Goal: Task Accomplishment & Management: Manage account settings

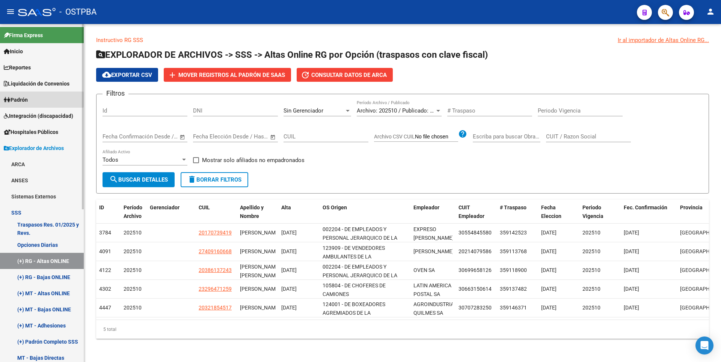
click at [20, 100] on span "Padrón" at bounding box center [16, 100] width 24 height 8
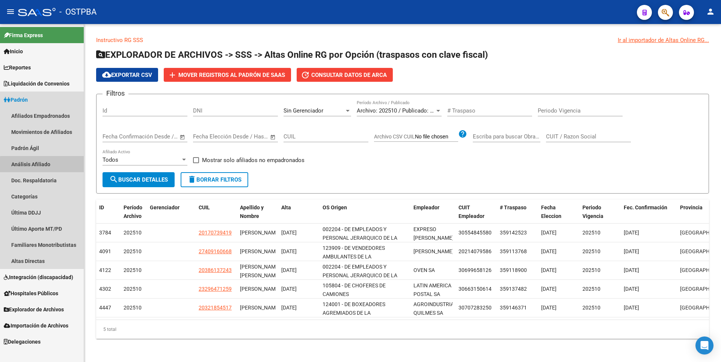
click at [52, 169] on link "Análisis Afiliado" at bounding box center [42, 164] width 84 height 16
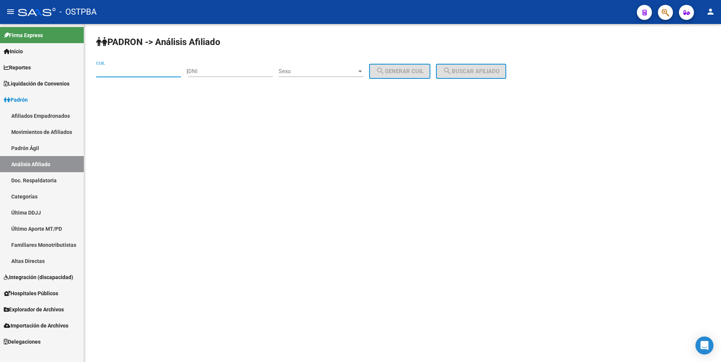
click at [161, 73] on input "CUIL" at bounding box center [138, 71] width 85 height 7
click at [234, 73] on input "DNI" at bounding box center [230, 71] width 85 height 7
type input "30272420"
click at [364, 70] on div at bounding box center [360, 71] width 7 height 6
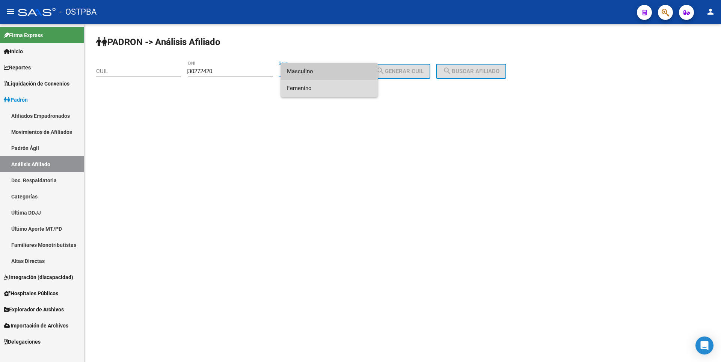
drag, startPoint x: 318, startPoint y: 89, endPoint x: 413, endPoint y: 74, distance: 96.5
click at [337, 85] on span "Femenino" at bounding box center [329, 88] width 85 height 17
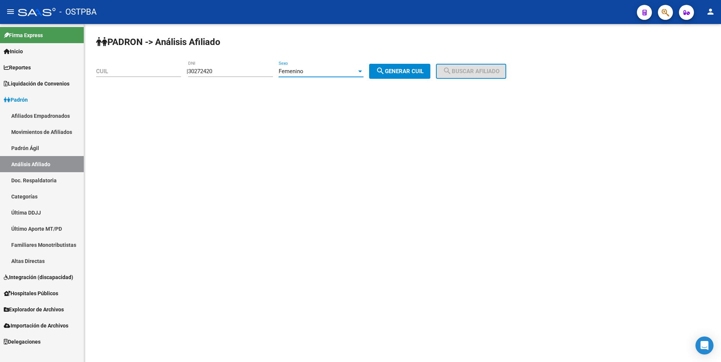
click at [415, 74] on span "search Generar CUIL" at bounding box center [400, 71] width 48 height 7
type input "27-30272420-8"
click at [452, 69] on button "search Buscar afiliado" at bounding box center [471, 71] width 70 height 15
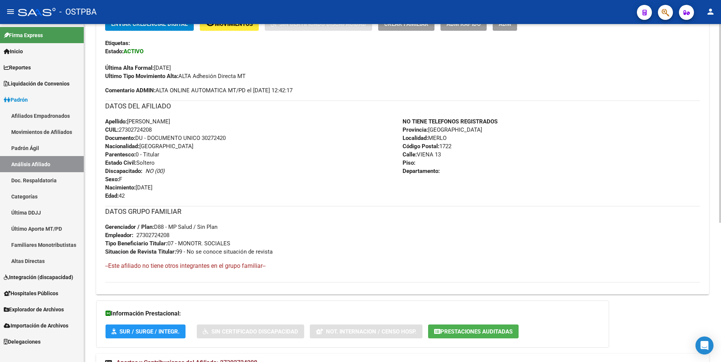
scroll to position [237, 0]
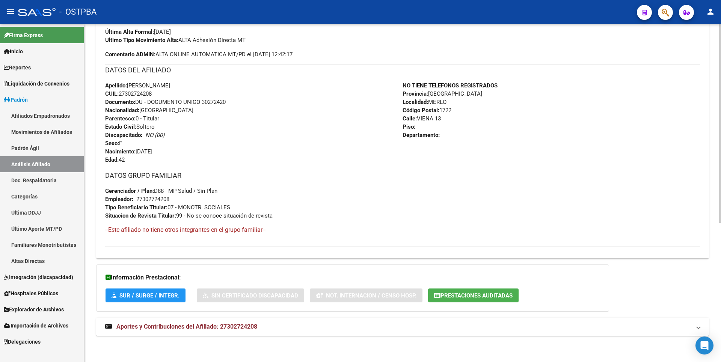
click at [236, 330] on strong "Aportes y Contribuciones del Afiliado: 27302724208" at bounding box center [181, 327] width 152 height 8
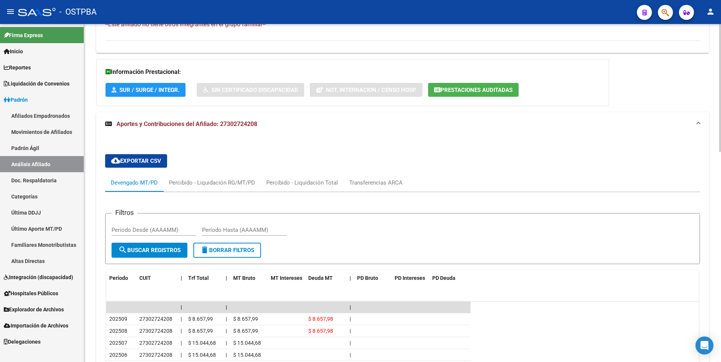
scroll to position [330, 0]
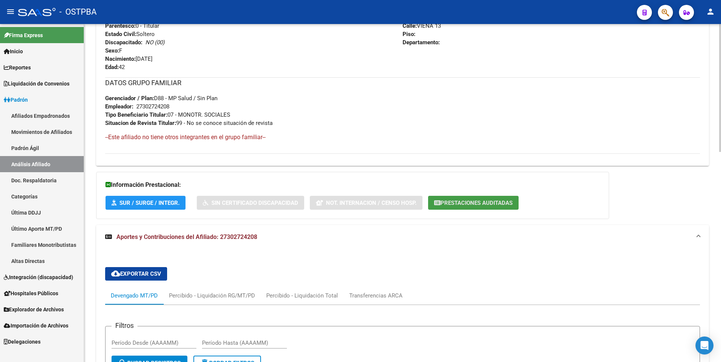
click at [506, 200] on span "Prestaciones Auditadas" at bounding box center [476, 203] width 72 height 7
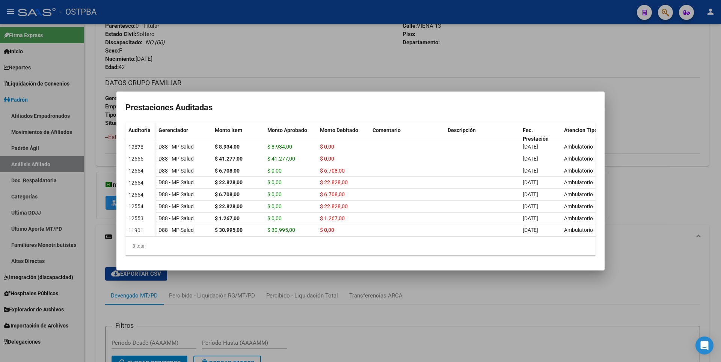
click at [641, 126] on div at bounding box center [360, 181] width 721 height 362
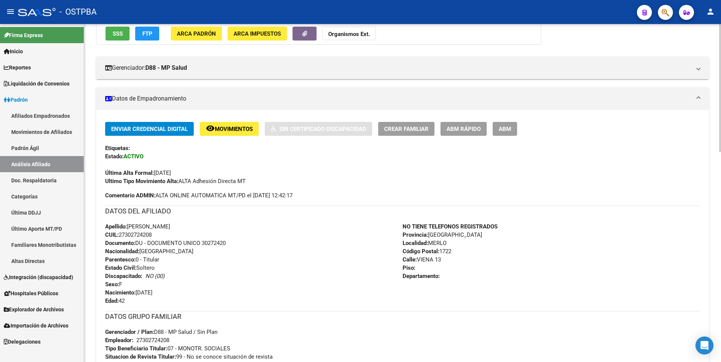
scroll to position [0, 0]
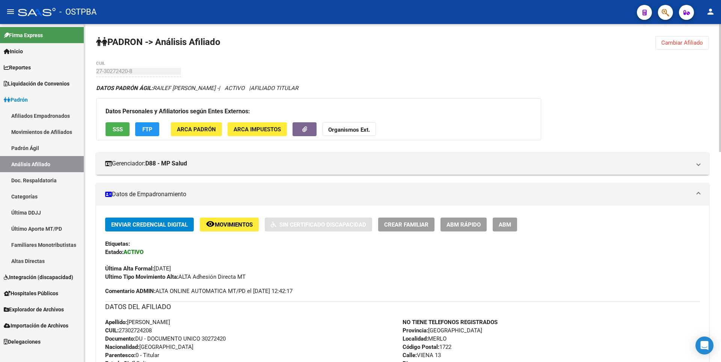
click at [113, 130] on span "SSS" at bounding box center [118, 129] width 10 height 7
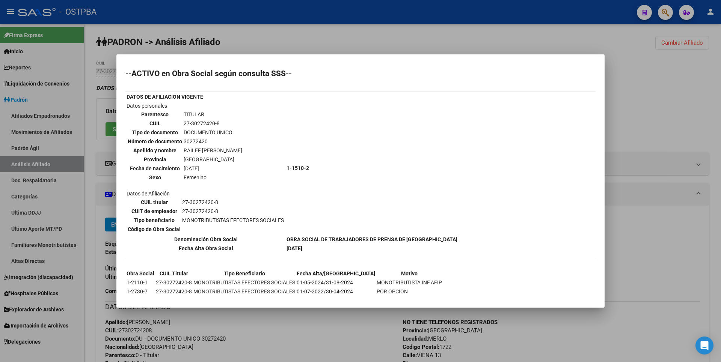
click at [667, 125] on div at bounding box center [360, 181] width 721 height 362
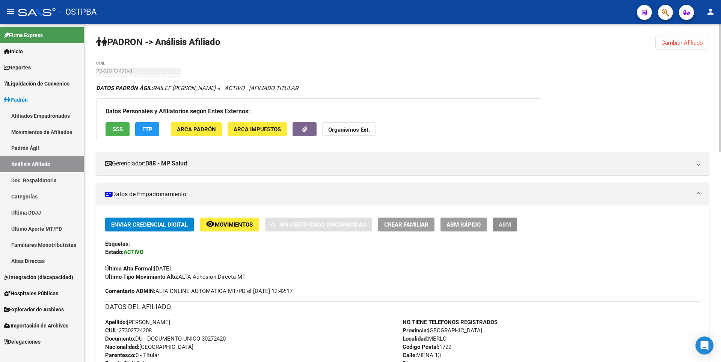
click at [506, 227] on span "ABM" at bounding box center [505, 225] width 12 height 7
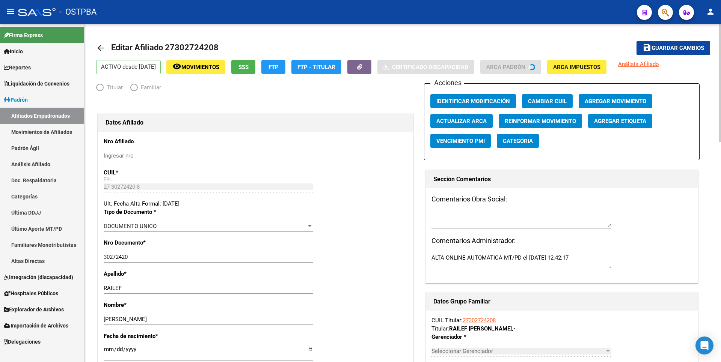
radio input "true"
type input "27-30272420-8"
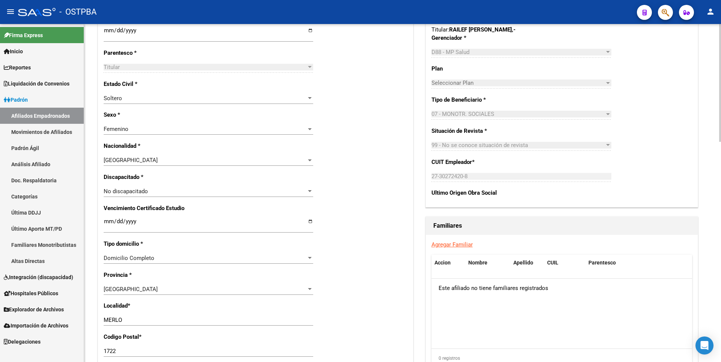
scroll to position [376, 0]
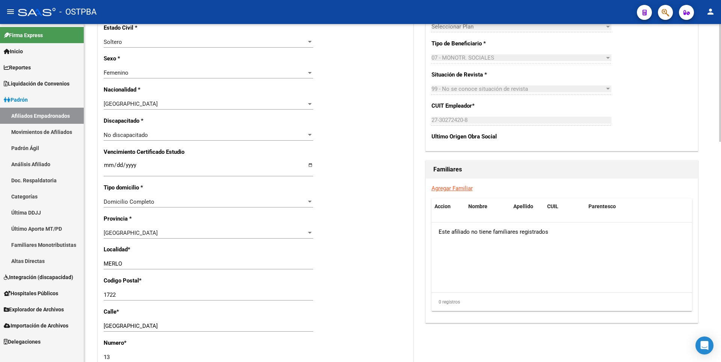
click at [461, 189] on link "Agregar Familiar" at bounding box center [451, 188] width 41 height 7
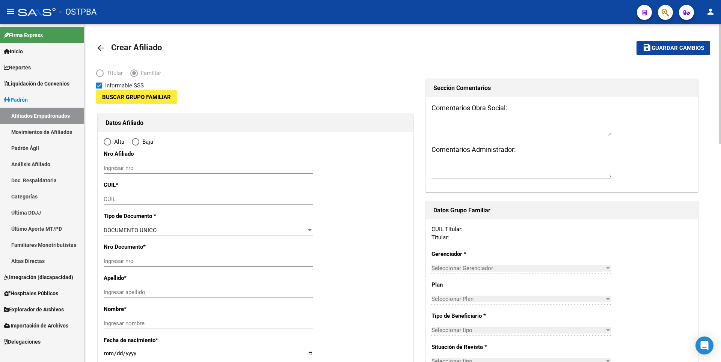
type input "27-30272420-8"
type input "MERLO"
type input "1722"
type input "VIENA"
type input "13"
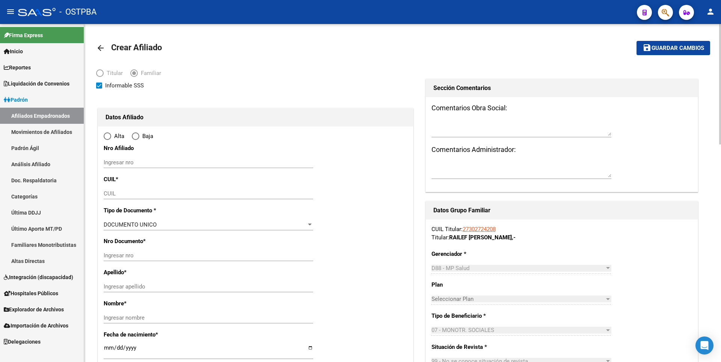
radio input "true"
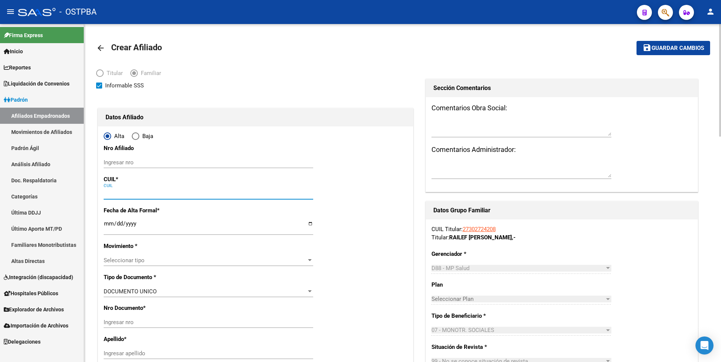
click at [113, 193] on input "CUIL" at bounding box center [209, 193] width 210 height 7
type input "27-30272420-8"
paste input "20-70721563-2"
type input "20-70721563-2"
type input "70721563"
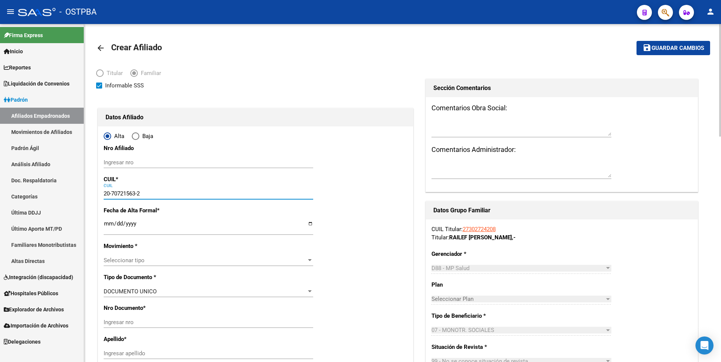
type input "HEREDIA"
type input "TAIHEL ANTONY"
type input "2025-07-16"
type input "PASO DEL REY"
type input "1742"
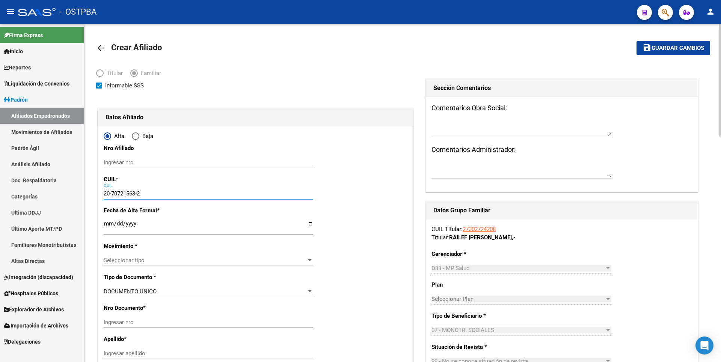
type input "LA RIBERA"
type input "1742"
type input "20-70721563-2"
click at [109, 225] on input "Ingresar fecha" at bounding box center [209, 227] width 210 height 12
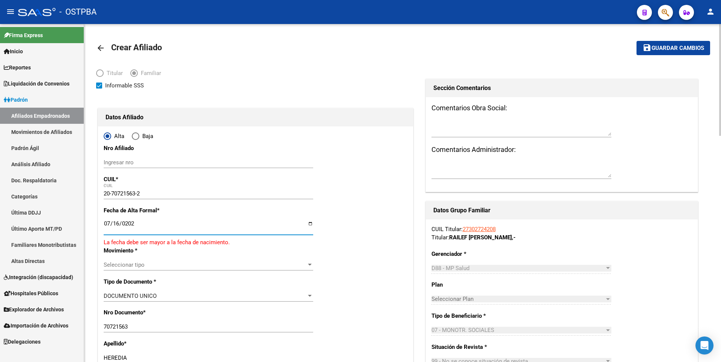
type input "2025-07-16"
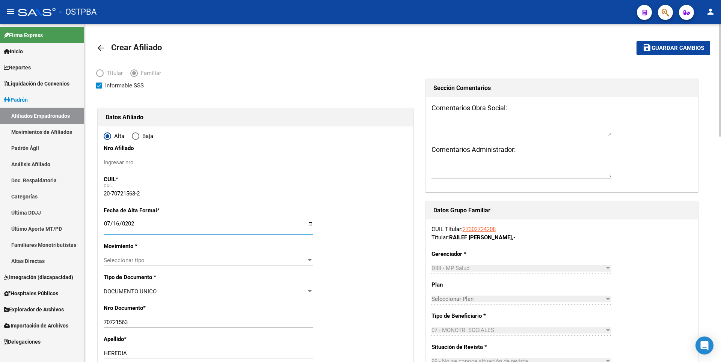
click at [310, 257] on div "Seleccionar tipo" at bounding box center [209, 260] width 210 height 7
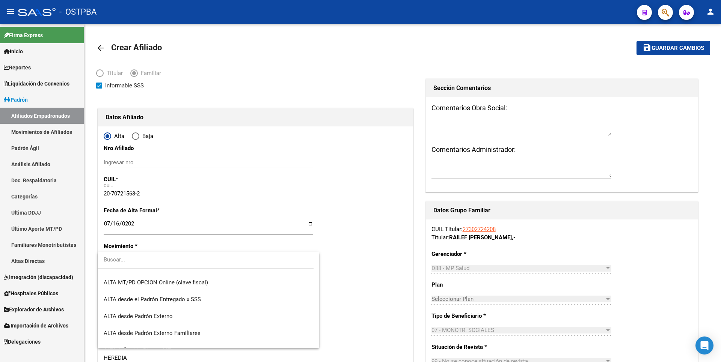
scroll to position [225, 0]
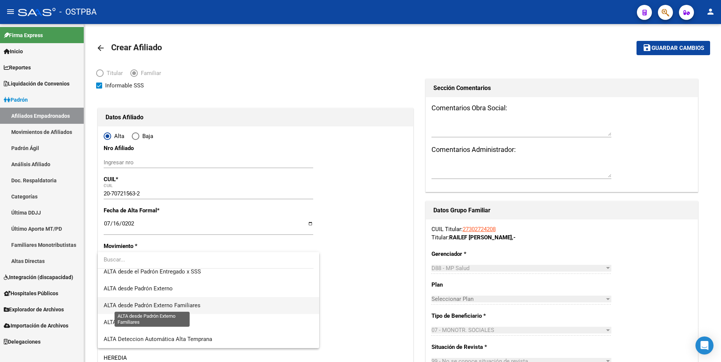
click at [189, 306] on span "ALTA desde Padrón Externo Familiares" at bounding box center [152, 305] width 97 height 7
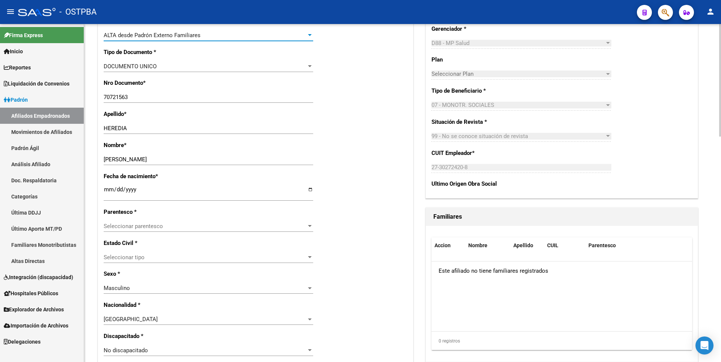
click at [308, 226] on div at bounding box center [309, 226] width 7 height 6
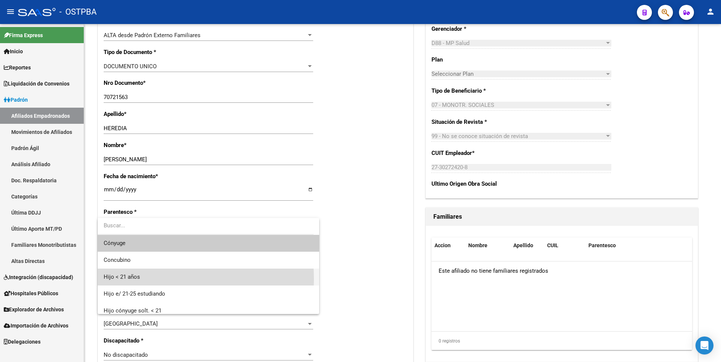
drag, startPoint x: 141, startPoint y: 279, endPoint x: 264, endPoint y: 236, distance: 130.5
click at [142, 279] on span "Hijo < 21 años" at bounding box center [209, 277] width 210 height 17
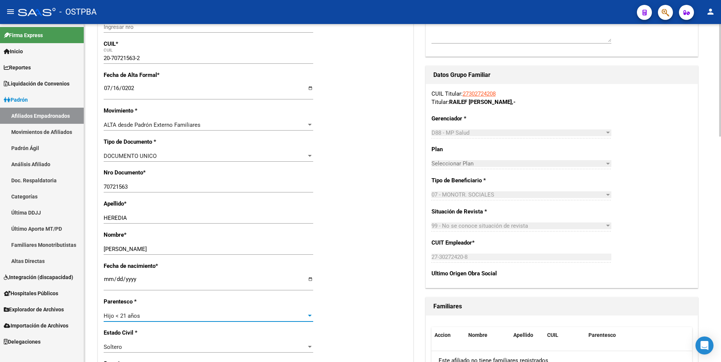
scroll to position [0, 0]
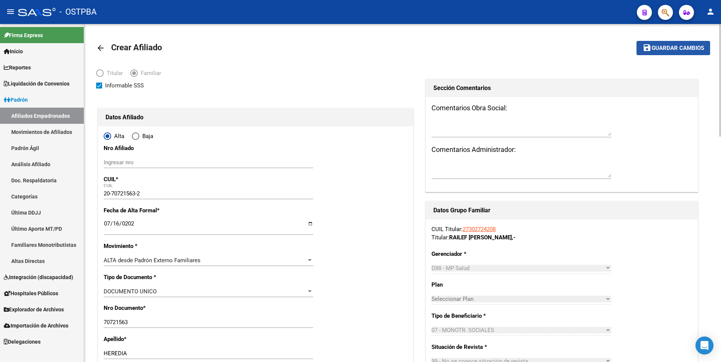
click at [685, 48] on span "Guardar cambios" at bounding box center [678, 48] width 53 height 7
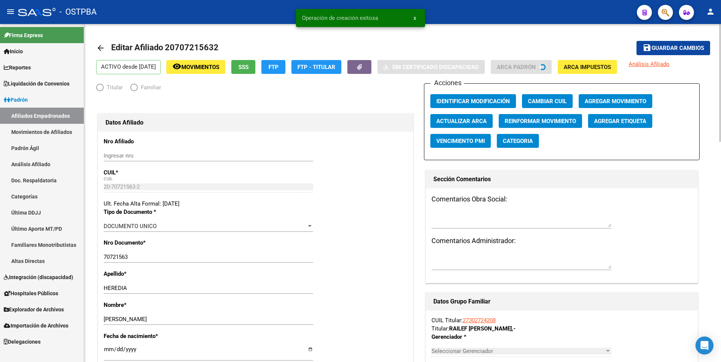
radio input "true"
type input "27-30272420-8"
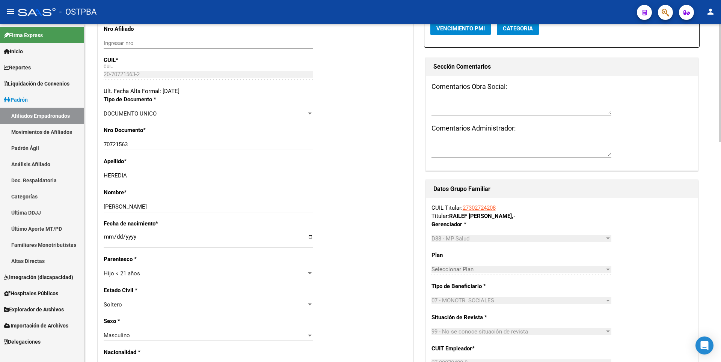
scroll to position [376, 0]
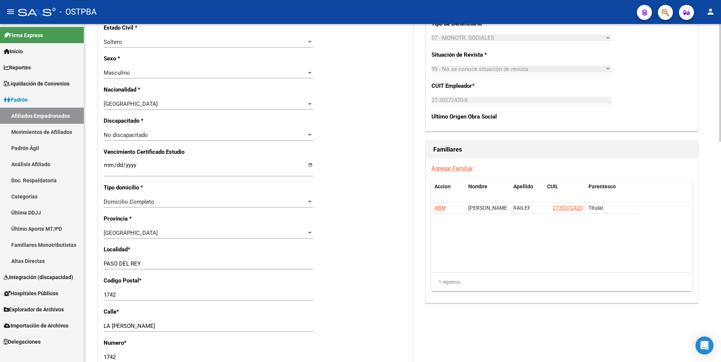
click at [468, 166] on link "Agregar Familiar" at bounding box center [451, 168] width 41 height 7
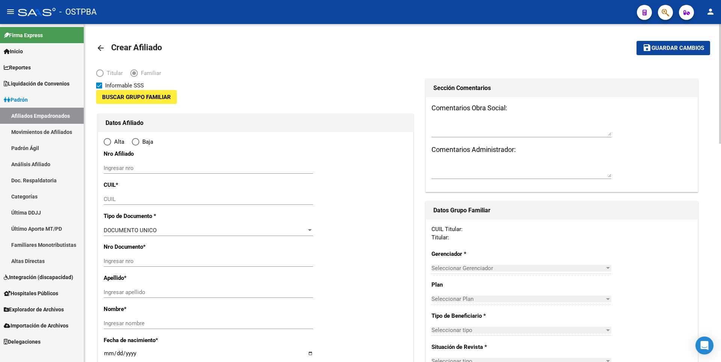
type input "27-30272420-8"
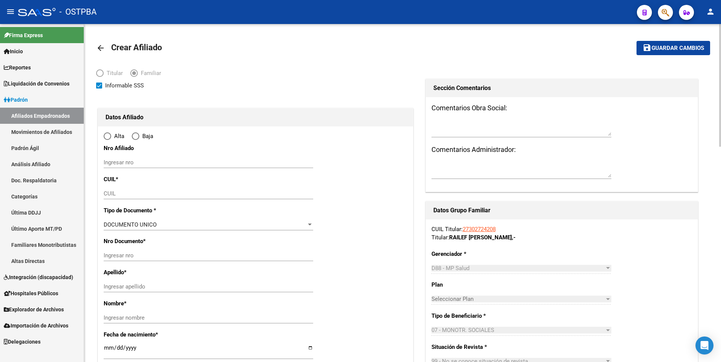
type input "MERLO"
type input "1722"
type input "VIENA"
type input "13"
radio input "true"
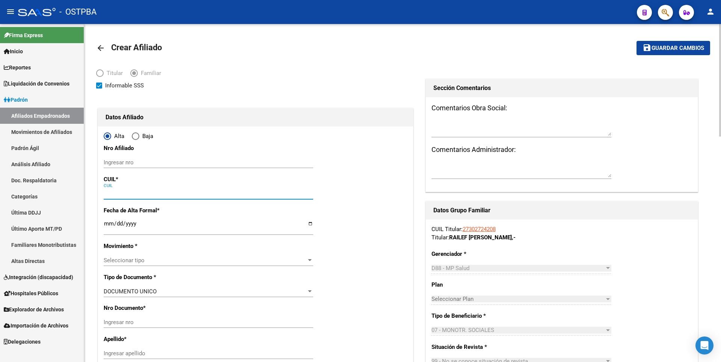
click at [117, 194] on input "CUIL" at bounding box center [209, 193] width 210 height 7
type input "27-30272420-8"
paste input "27-70721562-9"
type input "27-70721562-9"
type input "70721562"
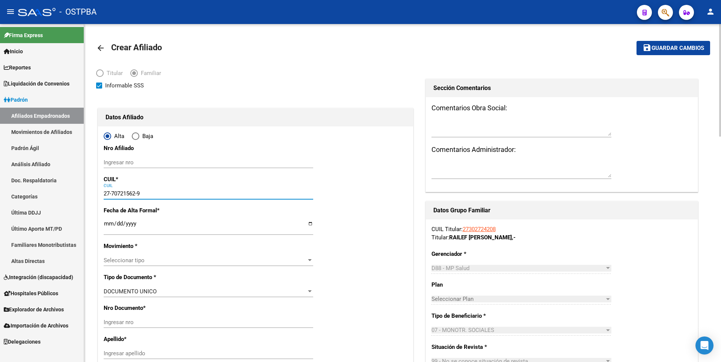
type input "HEREDIA"
type input "ALEX IAN"
type input "2025-07-16"
type input "MORENO"
type input "1744"
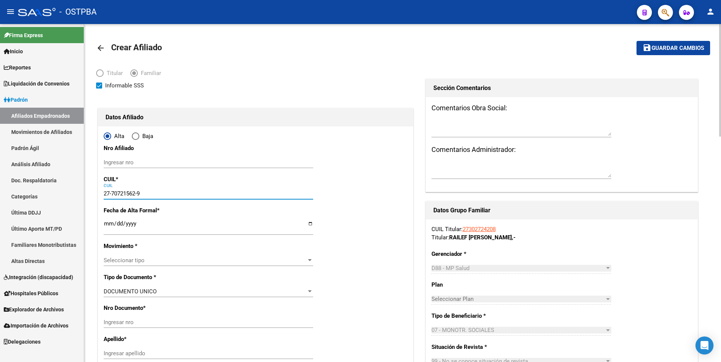
type input "LA RIVERA"
type input "1742"
type input "27-70721562-9"
click at [107, 226] on input "Ingresar fecha" at bounding box center [209, 227] width 210 height 12
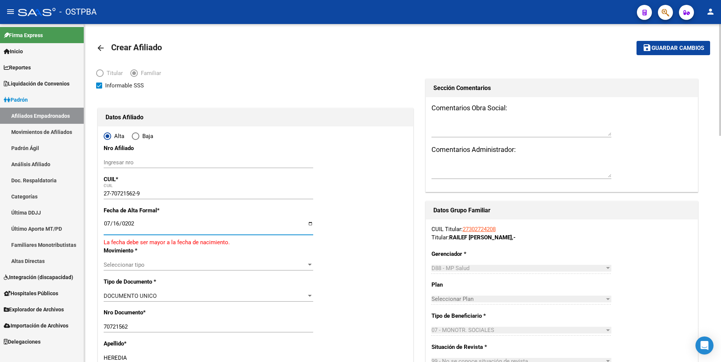
type input "2025-07-16"
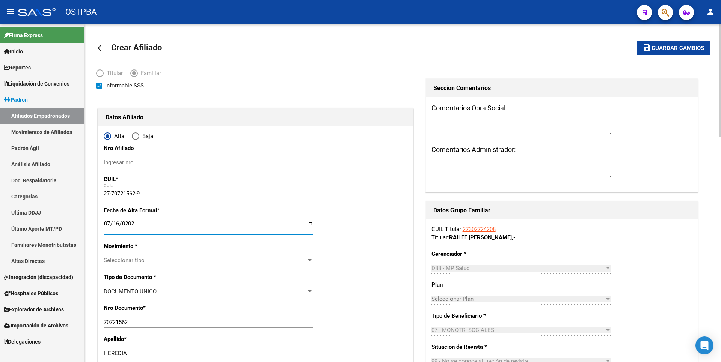
click at [307, 258] on div at bounding box center [309, 261] width 7 height 6
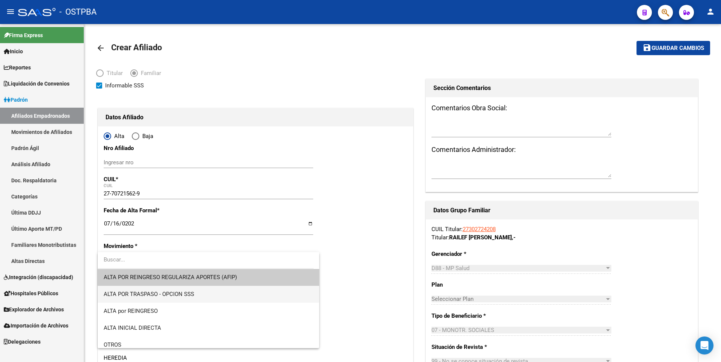
scroll to position [225, 0]
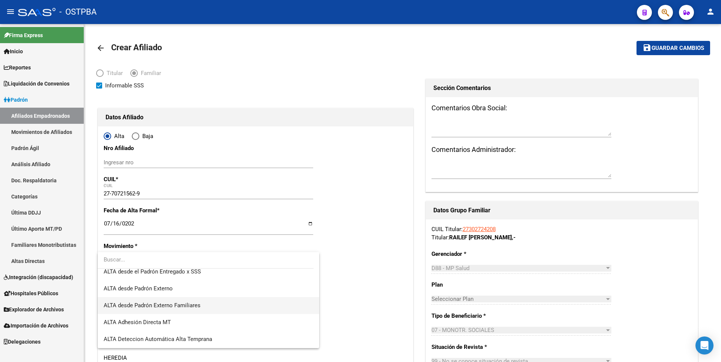
click at [181, 311] on span "ALTA desde Padrón Externo Familiares" at bounding box center [209, 305] width 210 height 17
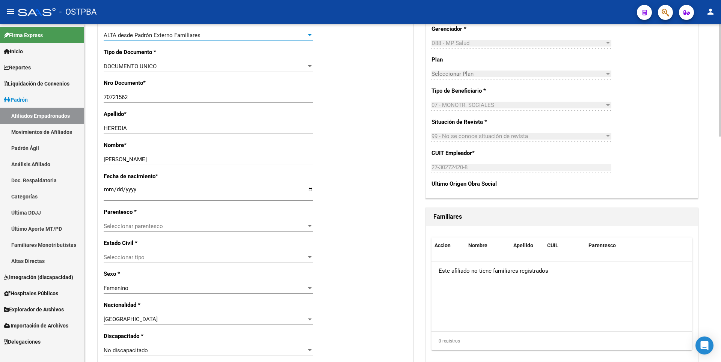
click at [307, 225] on div at bounding box center [309, 226] width 7 height 6
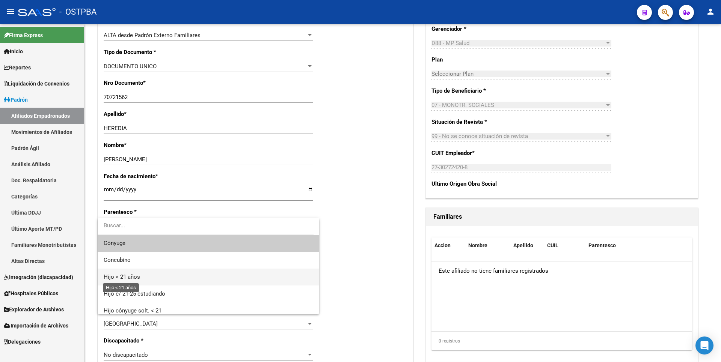
click at [133, 276] on span "Hijo < 21 años" at bounding box center [122, 277] width 36 height 7
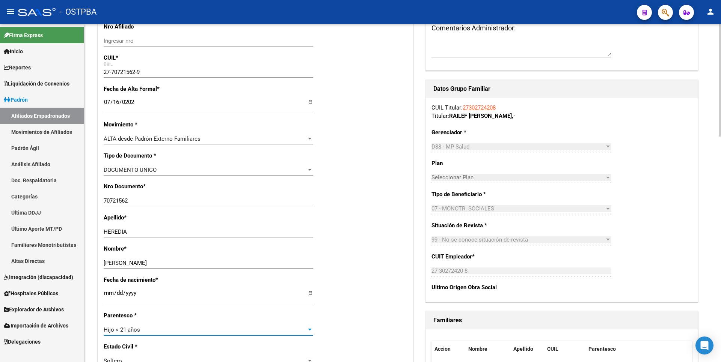
scroll to position [0, 0]
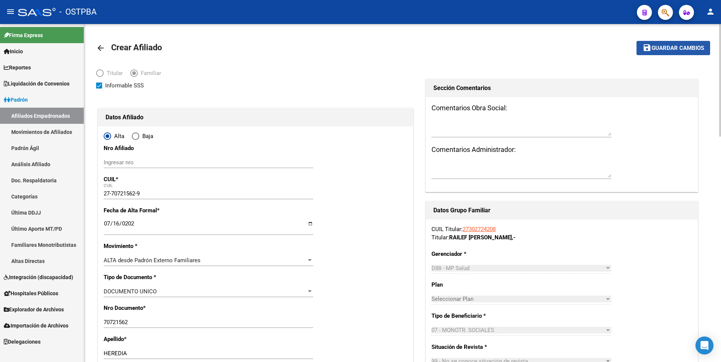
click at [664, 45] on span "Guardar cambios" at bounding box center [678, 48] width 53 height 7
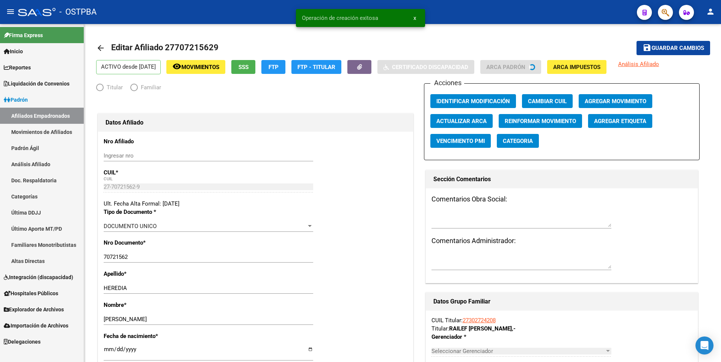
radio input "true"
type input "27-30272420-8"
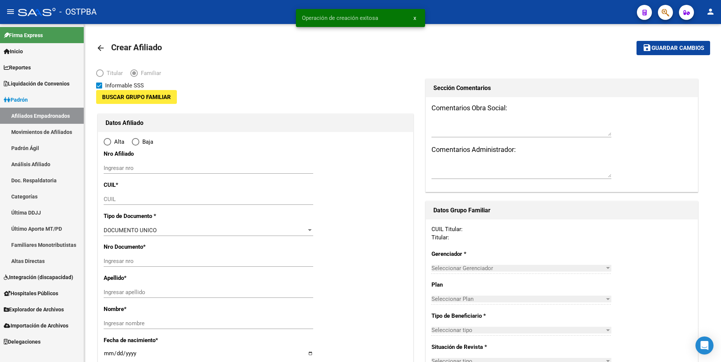
type input "27-30272420-8"
type input "MERLO"
type input "1722"
type input "VIENA"
type input "13"
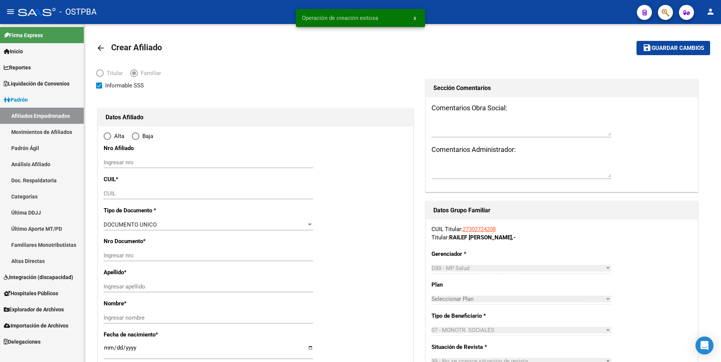
radio input "true"
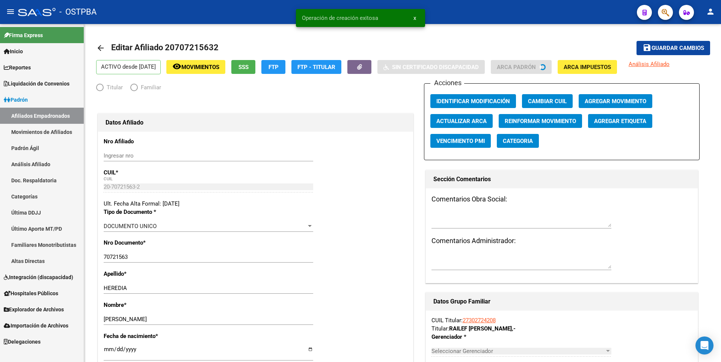
radio input "true"
type input "27-30272420-8"
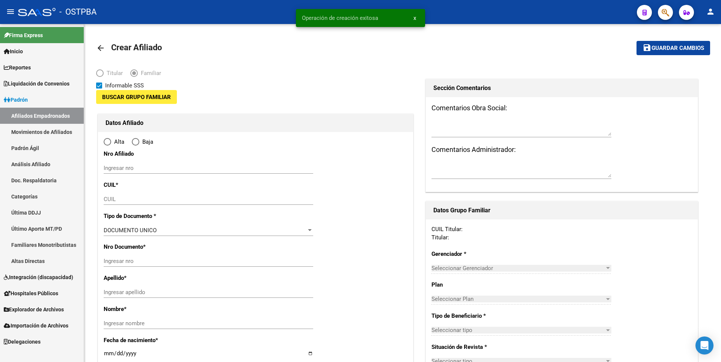
type input "27-30272420-8"
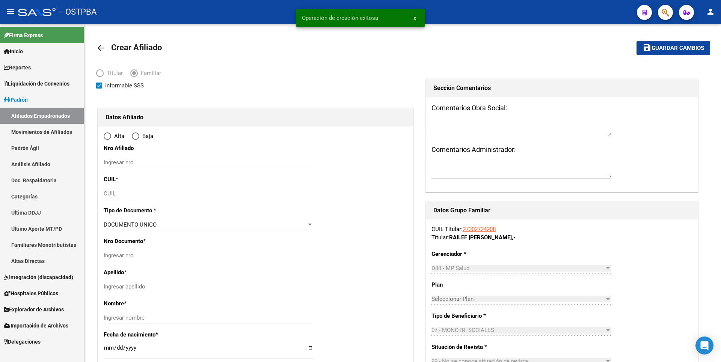
type input "MERLO"
type input "1722"
type input "VIENA"
type input "13"
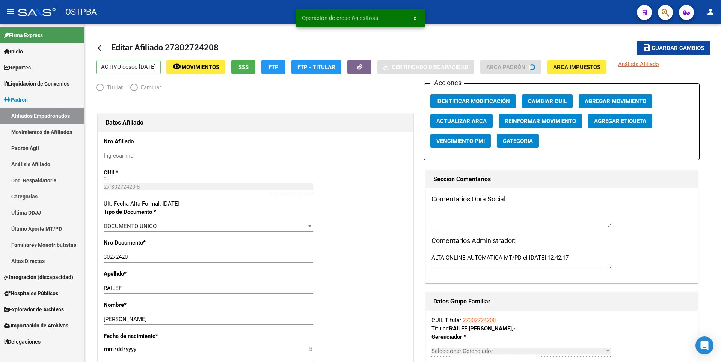
radio input "true"
type input "27-30272420-8"
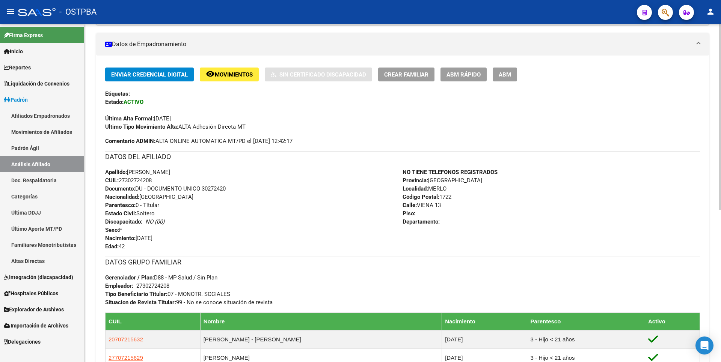
scroll to position [278, 0]
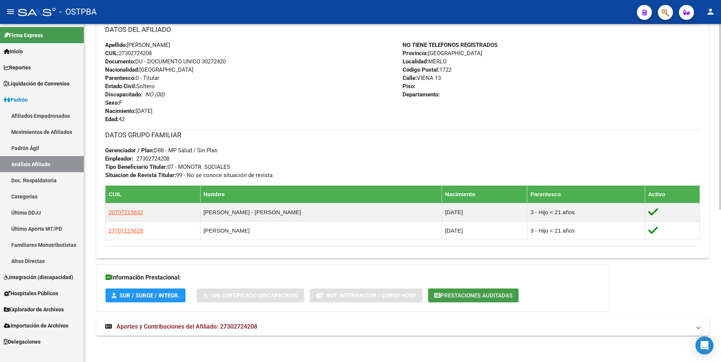
click at [470, 297] on span "Prestaciones Auditadas" at bounding box center [476, 296] width 72 height 7
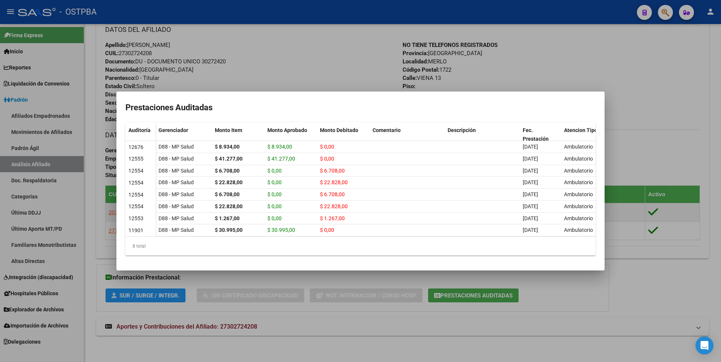
click at [652, 293] on div at bounding box center [360, 181] width 721 height 362
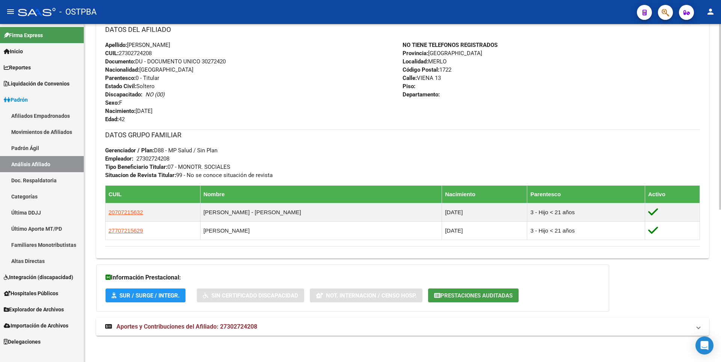
click at [480, 297] on span "Prestaciones Auditadas" at bounding box center [476, 296] width 72 height 7
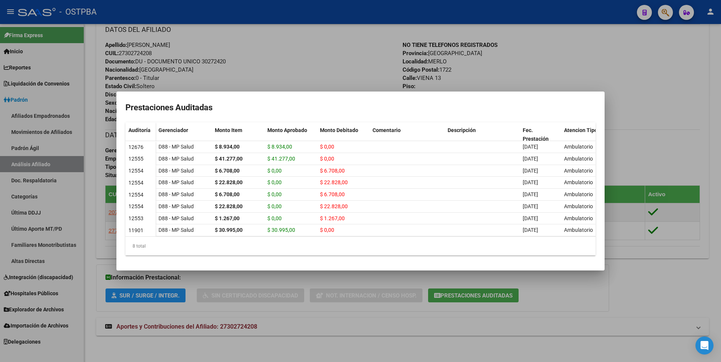
click at [652, 108] on div at bounding box center [360, 181] width 721 height 362
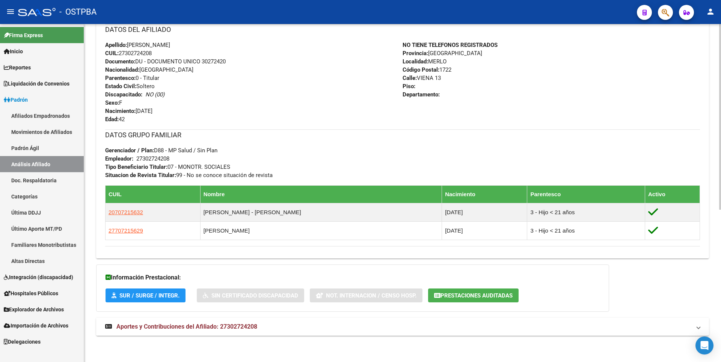
click at [220, 330] on span "Aportes y Contribuciones del Afiliado: 27302724208" at bounding box center [186, 326] width 141 height 7
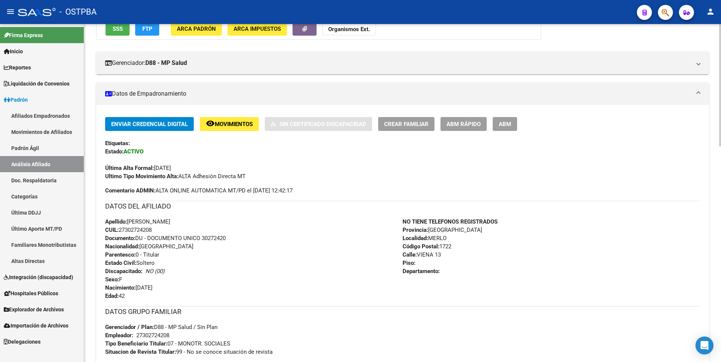
scroll to position [0, 0]
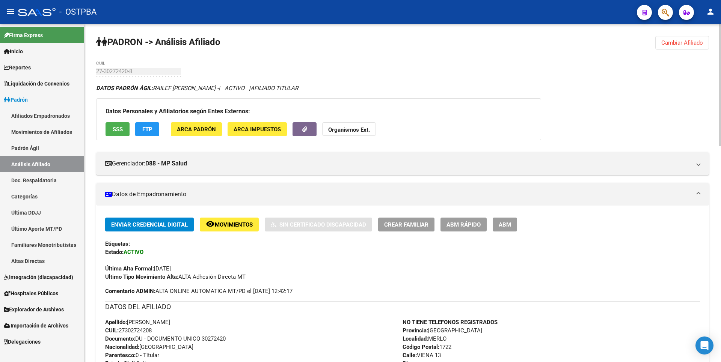
click at [158, 125] on button "FTP" at bounding box center [147, 129] width 24 height 14
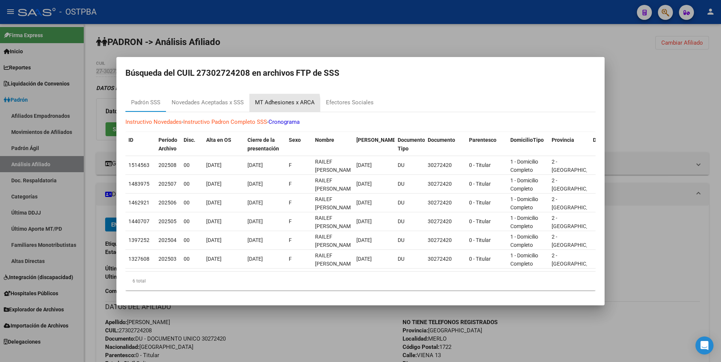
click at [269, 102] on div "MT Adhesiones x ARCA" at bounding box center [285, 102] width 60 height 9
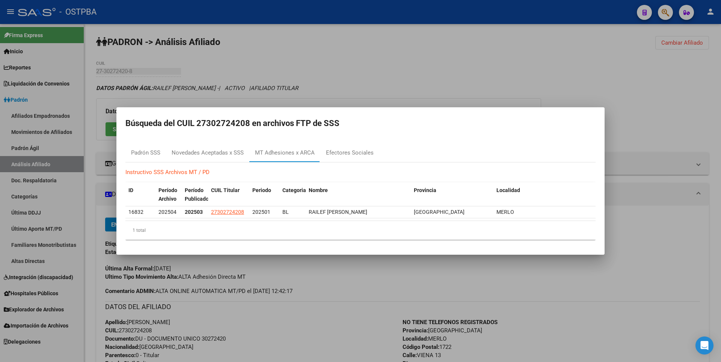
click at [395, 83] on div at bounding box center [360, 181] width 721 height 362
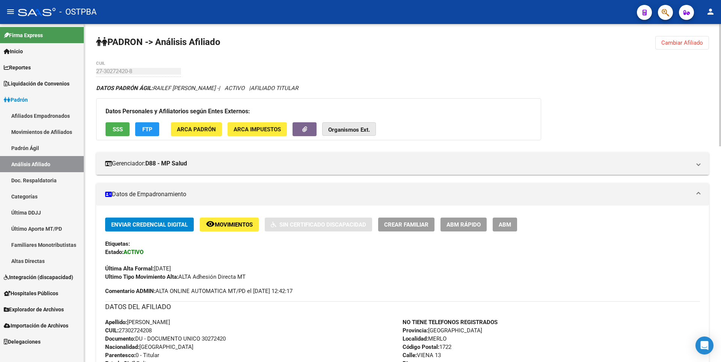
click at [360, 134] on button "Organismos Ext." at bounding box center [349, 129] width 54 height 14
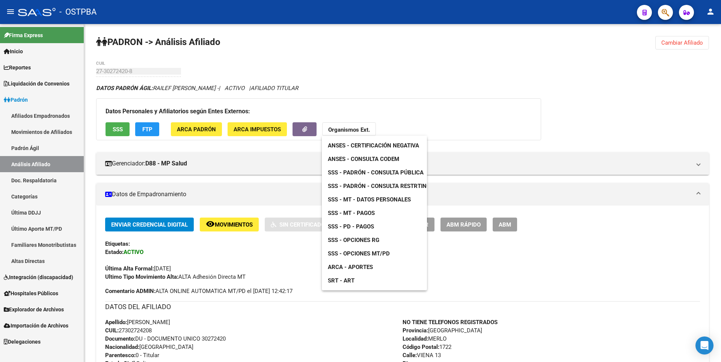
click at [368, 199] on span "SSS - MT - Datos Personales" at bounding box center [369, 199] width 83 height 7
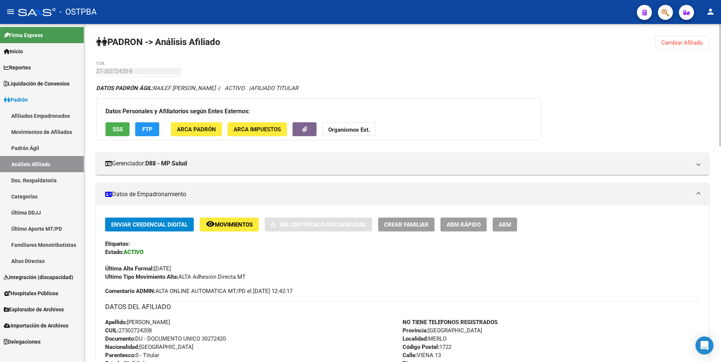
drag, startPoint x: 121, startPoint y: 330, endPoint x: 155, endPoint y: 327, distance: 34.6
click at [155, 327] on div "Apellido: ALICIA NOEMI RAILEF CUIL: 27302724208 Documento: DU - DOCUMENTO UNICO…" at bounding box center [253, 359] width 297 height 83
copy span "27302724208"
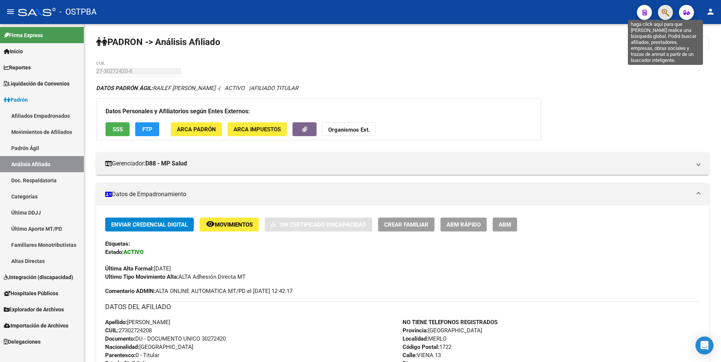
click at [667, 11] on icon "button" at bounding box center [666, 12] width 8 height 9
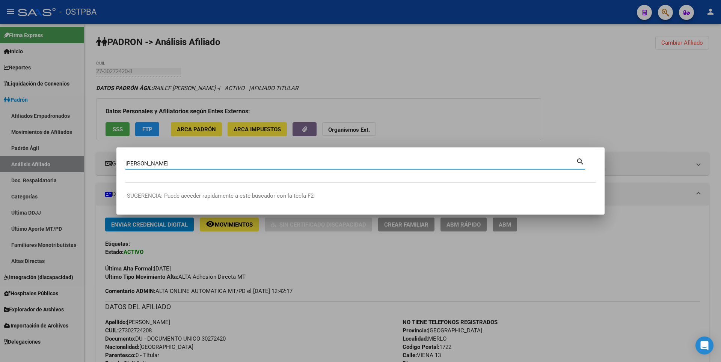
type input "borrelli"
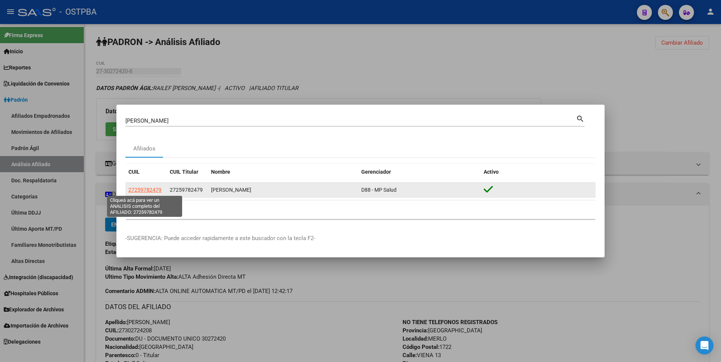
click at [148, 191] on span "27259782479" at bounding box center [144, 190] width 33 height 6
type textarea "27259782479"
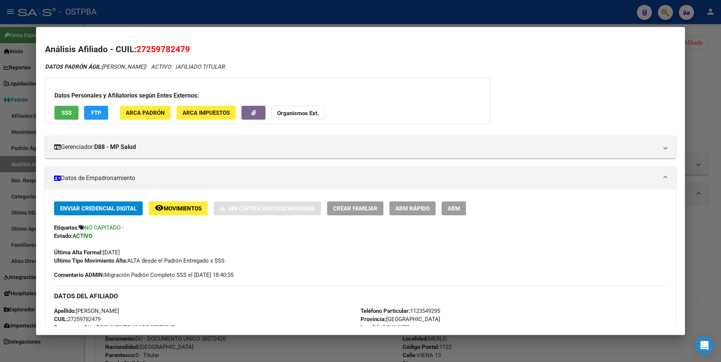
scroll to position [296, 0]
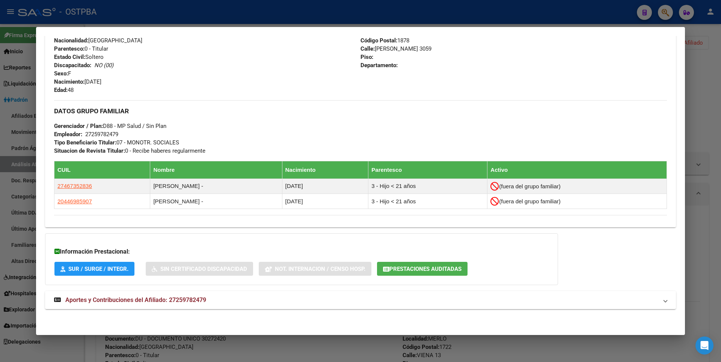
click at [153, 291] on div "DATOS PADRÓN ÁGIL: BORRELLI KARINA BEATRIZ | ACTIVO | AFILIADO TITULAR Datos Pe…" at bounding box center [360, 42] width 631 height 551
drag, startPoint x: 176, startPoint y: 299, endPoint x: 176, endPoint y: 292, distance: 7.1
click at [176, 299] on span "Aportes y Contribuciones del Afiliado: 27259782479" at bounding box center [135, 300] width 141 height 7
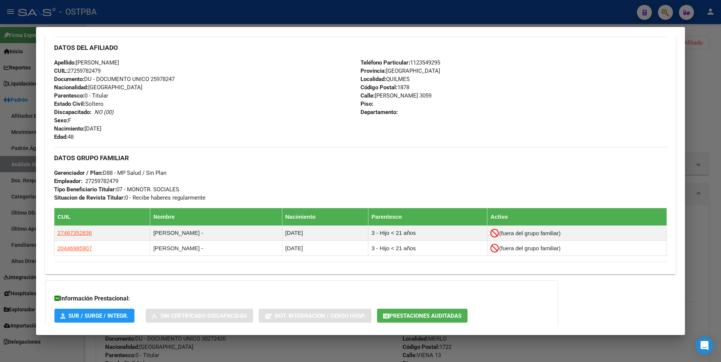
scroll to position [257, 0]
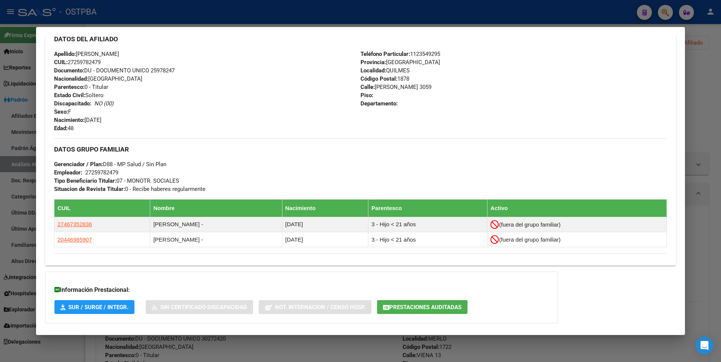
click at [434, 310] on span "Prestaciones Auditadas" at bounding box center [425, 307] width 72 height 7
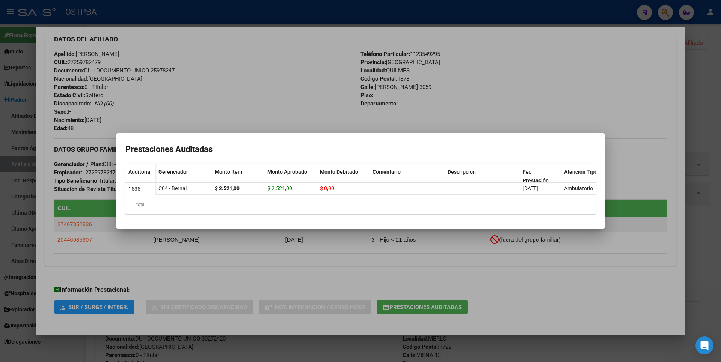
click at [702, 83] on div at bounding box center [360, 181] width 721 height 362
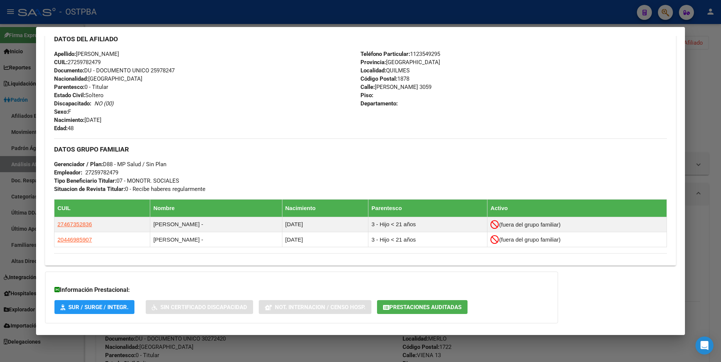
click at [712, 71] on div at bounding box center [360, 181] width 721 height 362
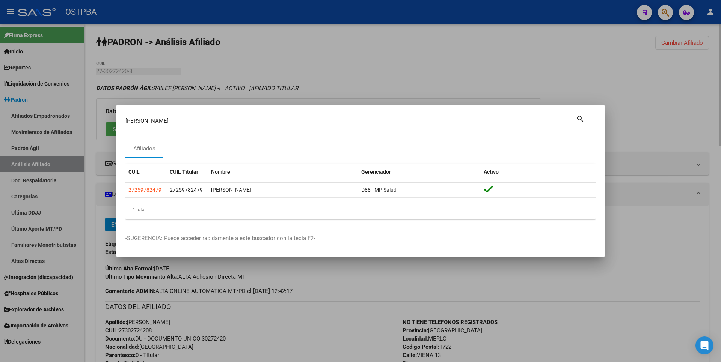
click at [695, 80] on div at bounding box center [360, 181] width 721 height 362
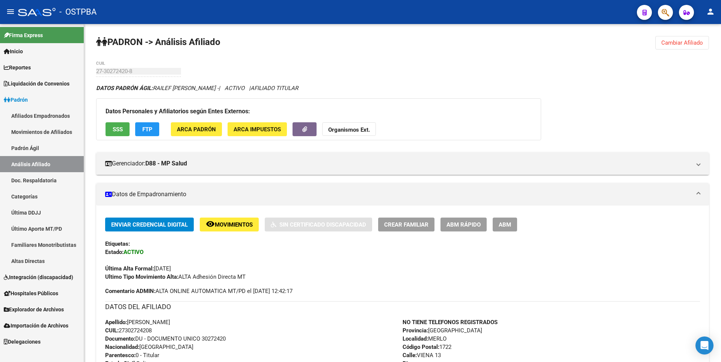
drag, startPoint x: 53, startPoint y: 314, endPoint x: 55, endPoint y: 294, distance: 20.0
click at [53, 314] on link "Explorador de Archivos" at bounding box center [42, 310] width 84 height 16
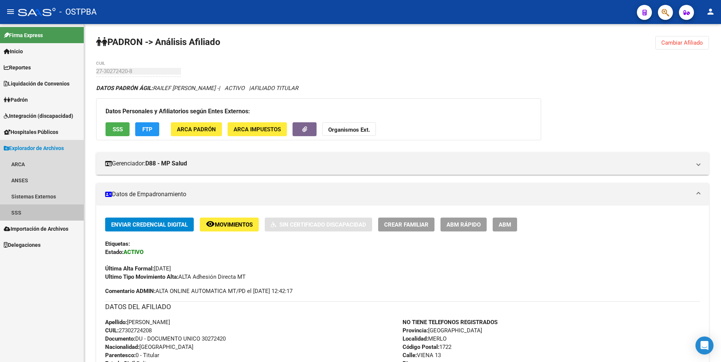
click at [32, 215] on link "SSS" at bounding box center [42, 213] width 84 height 16
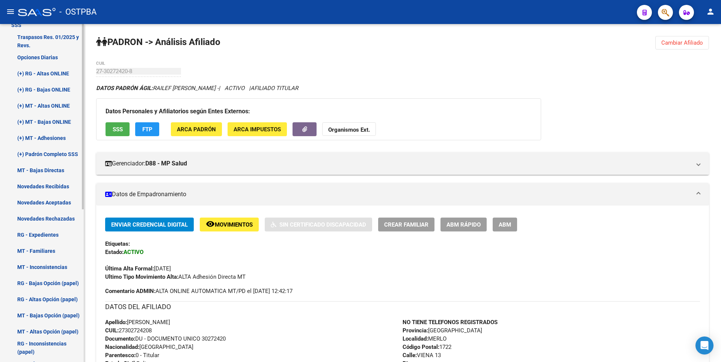
scroll to position [150, 0]
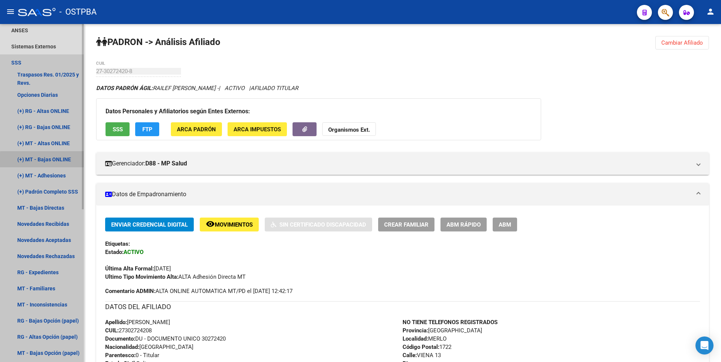
click at [57, 161] on link "(+) MT - Bajas ONLINE" at bounding box center [42, 159] width 84 height 16
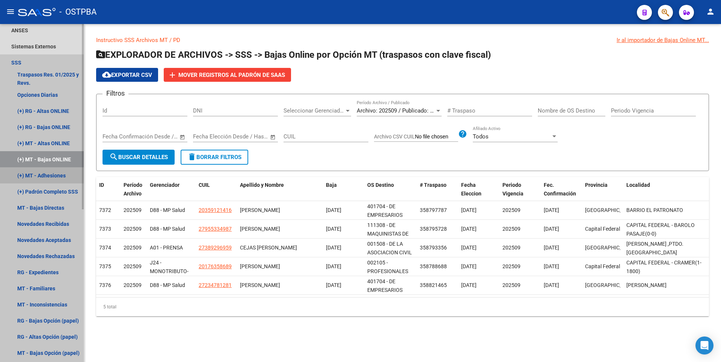
click at [58, 178] on link "(+) MT - Adhesiones" at bounding box center [42, 175] width 84 height 16
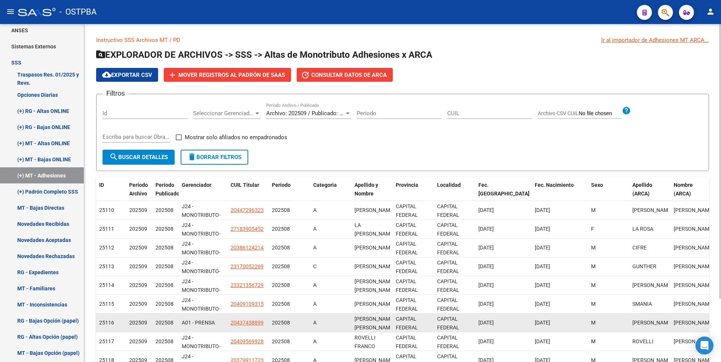
scroll to position [78, 0]
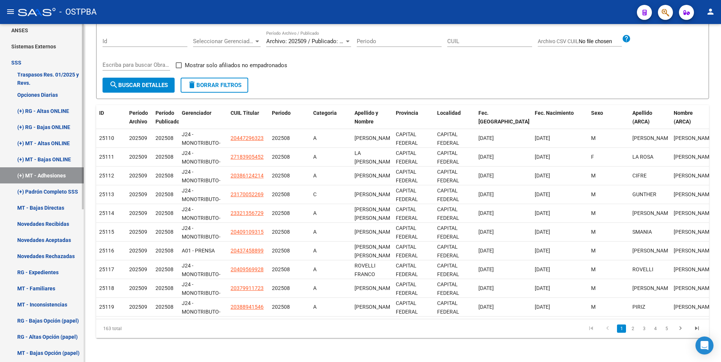
click at [43, 270] on link "RG - Expedientes" at bounding box center [42, 272] width 84 height 16
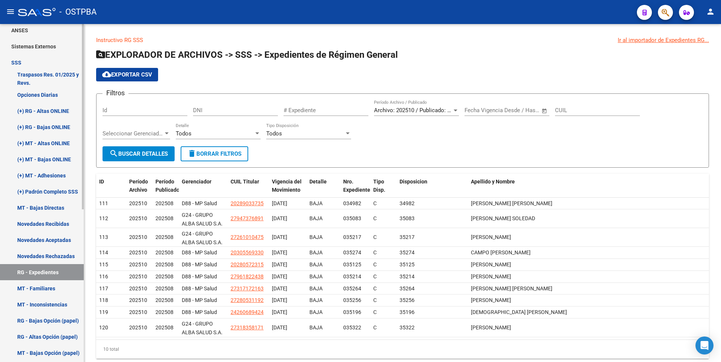
click at [42, 284] on link "MT - Familiares" at bounding box center [42, 289] width 84 height 16
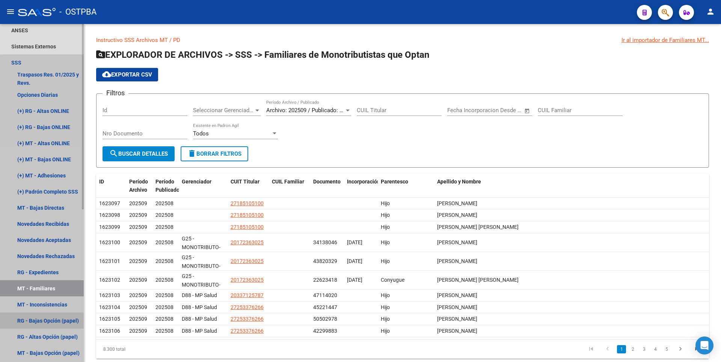
click at [44, 321] on link "RG - Bajas Opción (papel)" at bounding box center [42, 321] width 84 height 16
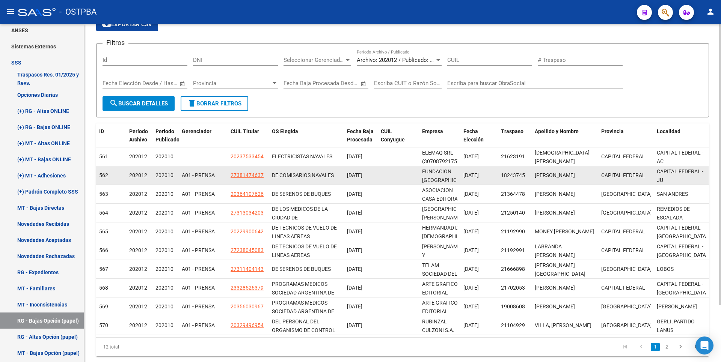
scroll to position [69, 0]
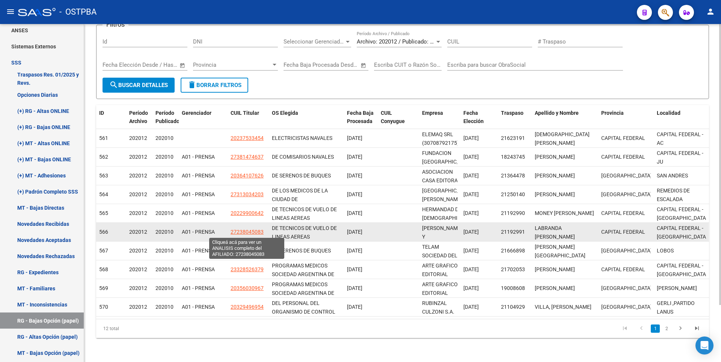
click at [257, 230] on span "27238045083" at bounding box center [247, 232] width 33 height 6
type textarea "27238045083"
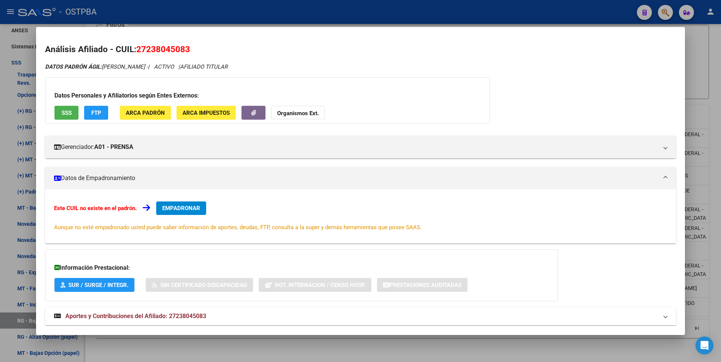
click at [317, 351] on div at bounding box center [360, 181] width 721 height 362
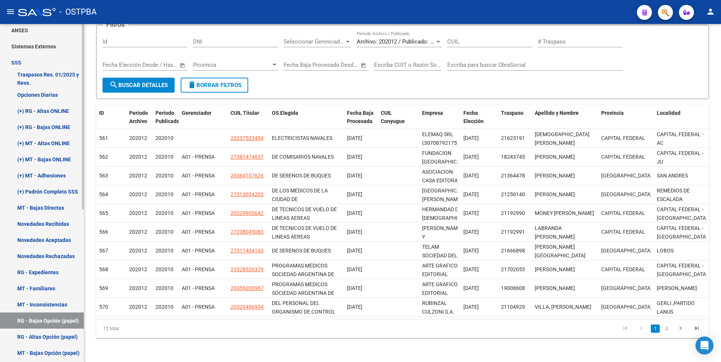
click at [20, 220] on link "Novedades Recibidas" at bounding box center [42, 224] width 84 height 16
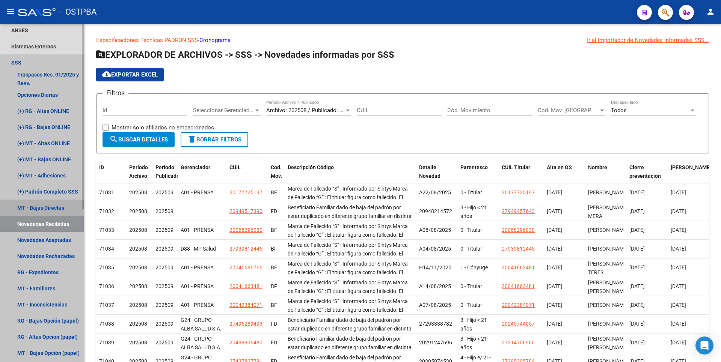
click at [37, 207] on link "MT - Bajas Directas" at bounding box center [42, 208] width 84 height 16
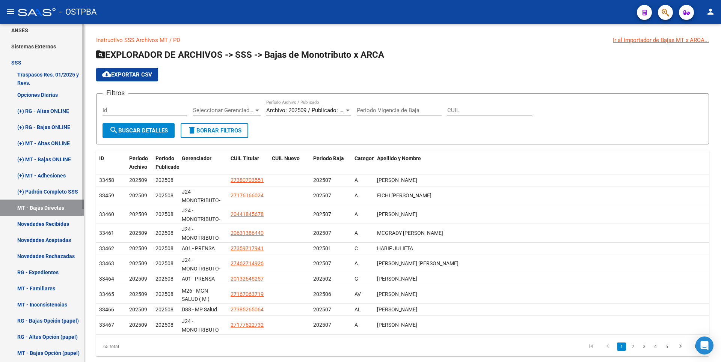
click at [54, 162] on link "(+) MT - Bajas ONLINE" at bounding box center [42, 159] width 84 height 16
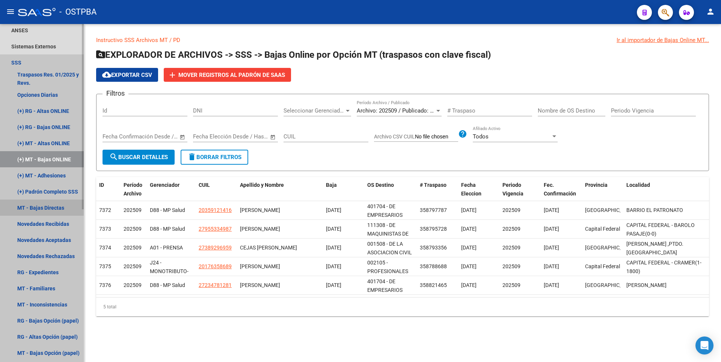
click at [53, 210] on link "MT - Bajas Directas" at bounding box center [42, 208] width 84 height 16
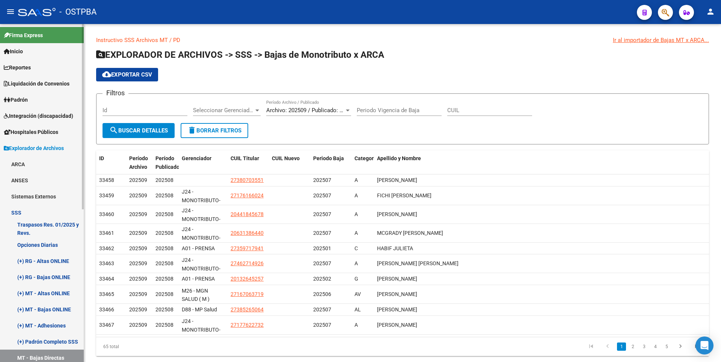
click at [36, 103] on link "Padrón" at bounding box center [42, 100] width 84 height 16
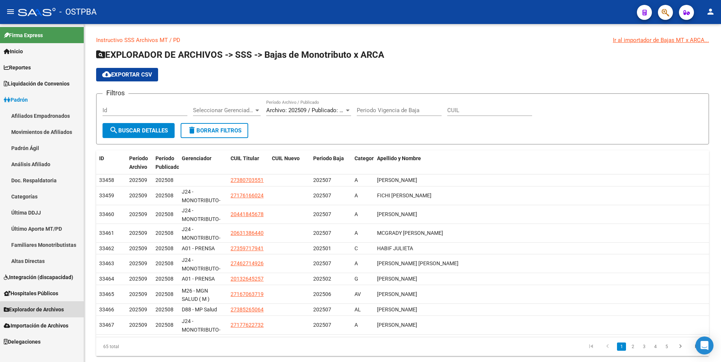
click at [48, 311] on span "Explorador de Archivos" at bounding box center [34, 310] width 60 height 8
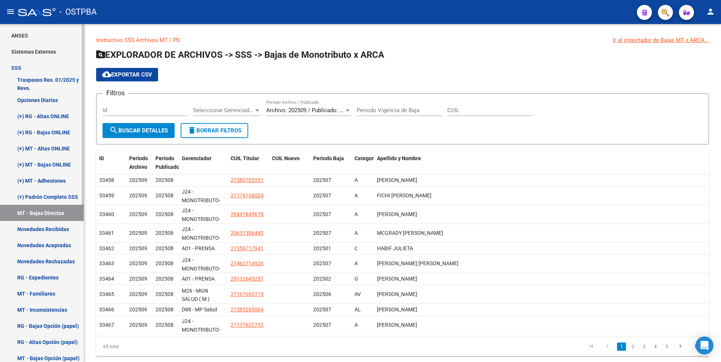
scroll to position [136, 0]
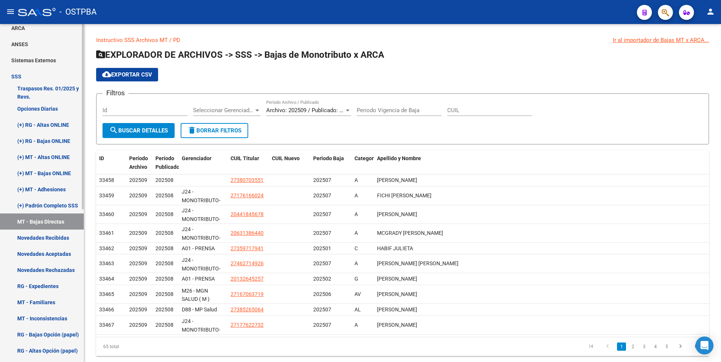
click at [57, 127] on link "(+) RG - Altas ONLINE" at bounding box center [42, 125] width 84 height 16
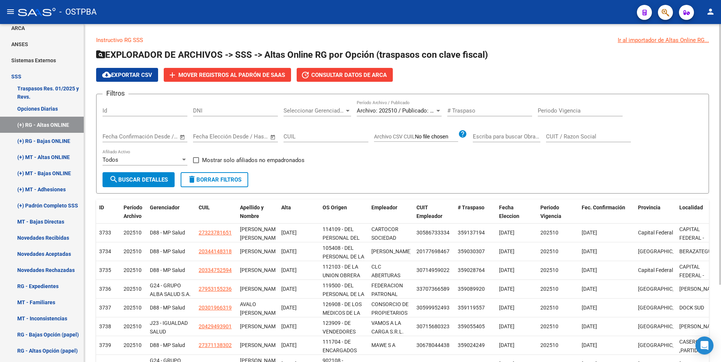
click at [347, 110] on div at bounding box center [348, 111] width 4 height 2
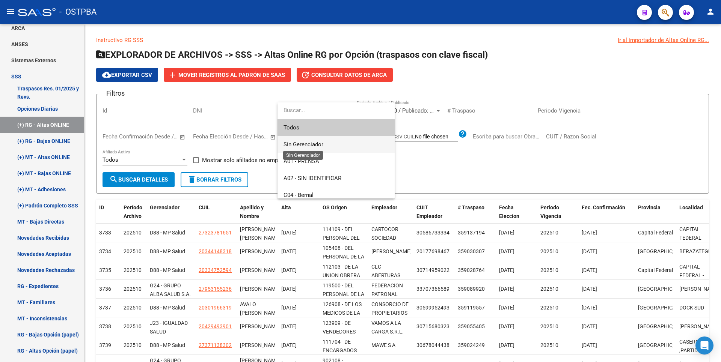
click at [308, 145] on span "Sin Gerenciador" at bounding box center [304, 144] width 40 height 7
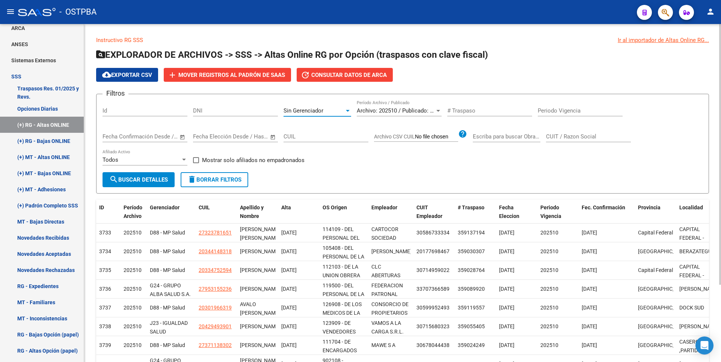
click at [140, 173] on button "search Buscar Detalles" at bounding box center [139, 179] width 72 height 15
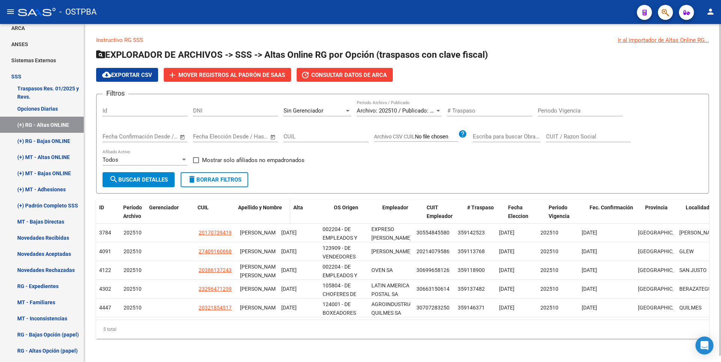
drag, startPoint x: 276, startPoint y: 209, endPoint x: 293, endPoint y: 210, distance: 16.9
click at [293, 210] on div "ID Período Archivo Gerenciador CUIL Apellido y Nombre Alta OS Origen Empleador …" at bounding box center [631, 216] width 1070 height 33
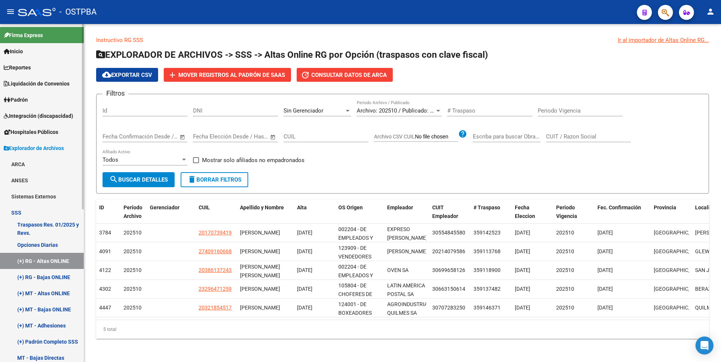
click at [35, 101] on link "Padrón" at bounding box center [42, 100] width 84 height 16
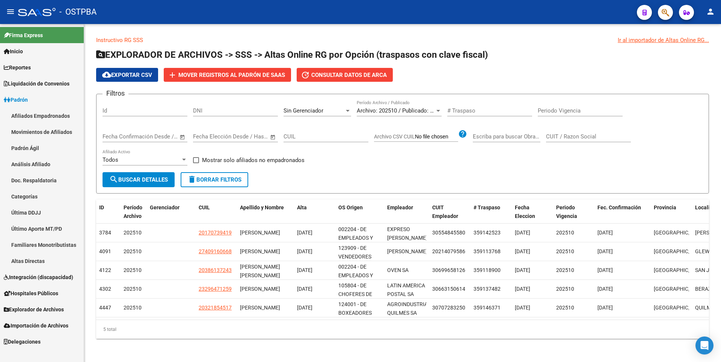
click at [35, 163] on link "Análisis Afiliado" at bounding box center [42, 164] width 84 height 16
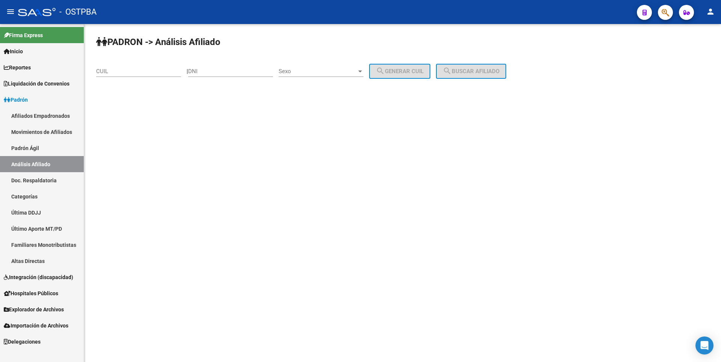
click at [209, 71] on input "DNI" at bounding box center [230, 71] width 85 height 7
paste input "25978247"
type input "25978247"
click at [356, 71] on span "Sexo" at bounding box center [318, 71] width 78 height 7
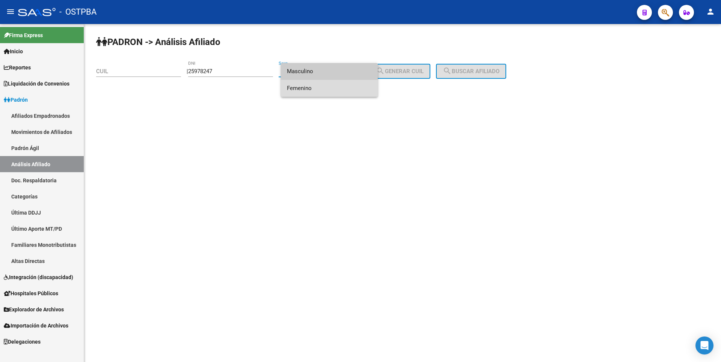
drag, startPoint x: 315, startPoint y: 89, endPoint x: 399, endPoint y: 72, distance: 85.9
click at [318, 89] on span "Femenino" at bounding box center [329, 88] width 85 height 17
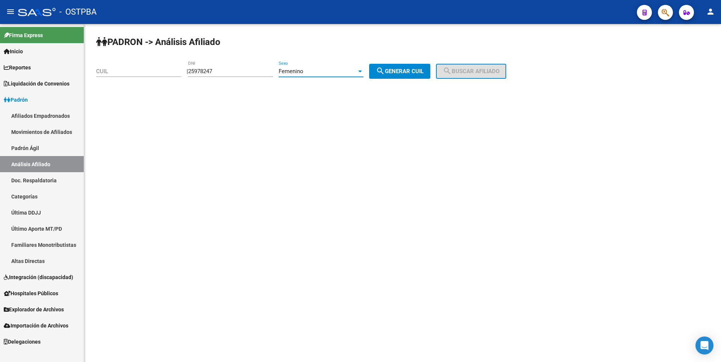
drag, startPoint x: 400, startPoint y: 72, endPoint x: 437, endPoint y: 74, distance: 37.2
click at [404, 72] on span "search Generar CUIL" at bounding box center [400, 71] width 48 height 7
type input "27-25978247-9"
click at [469, 71] on span "search Buscar afiliado" at bounding box center [471, 71] width 57 height 7
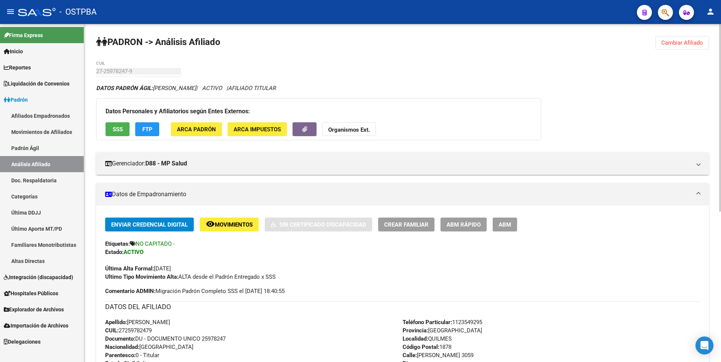
click at [192, 127] on span "ARCA Padrón" at bounding box center [196, 129] width 39 height 7
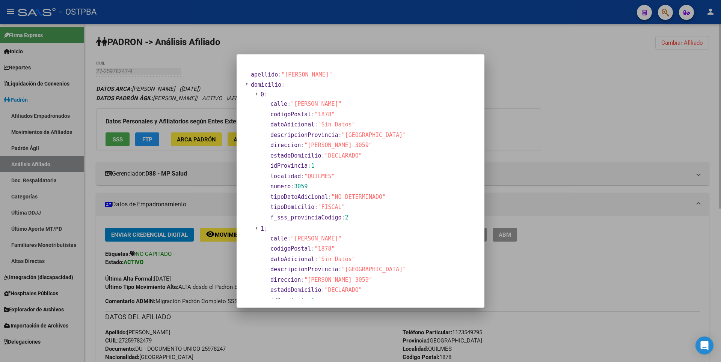
drag, startPoint x: 575, startPoint y: 102, endPoint x: 552, endPoint y: 77, distance: 34.3
click at [575, 100] on div at bounding box center [360, 181] width 721 height 362
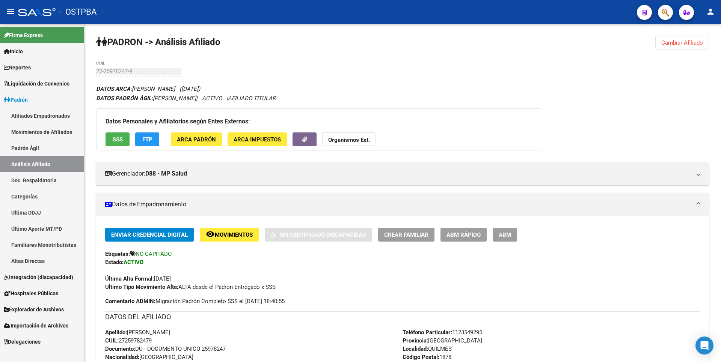
click at [22, 66] on span "Reportes" at bounding box center [17, 67] width 27 height 8
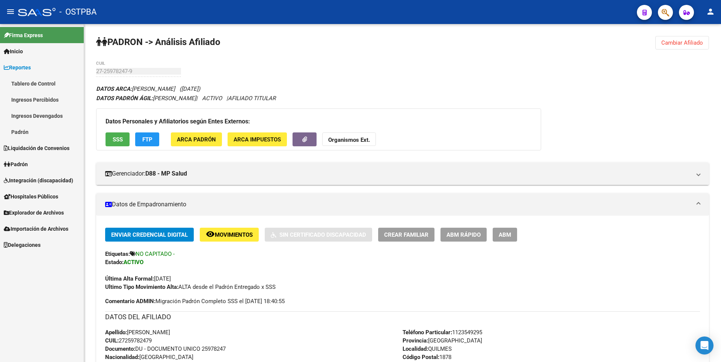
click at [33, 95] on link "Ingresos Percibidos" at bounding box center [42, 100] width 84 height 16
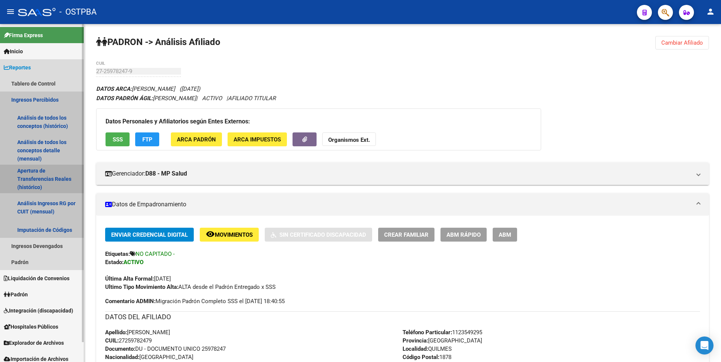
click at [37, 176] on link "Apertura de Transferencias Reales (histórico)" at bounding box center [42, 179] width 84 height 29
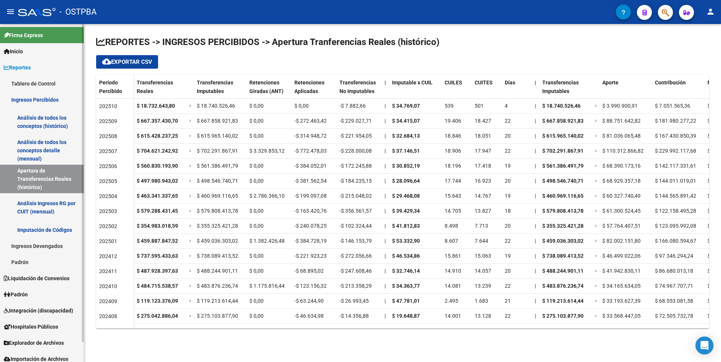
click at [29, 155] on link "Análisis de todos los conceptos detalle (mensual)" at bounding box center [42, 150] width 84 height 29
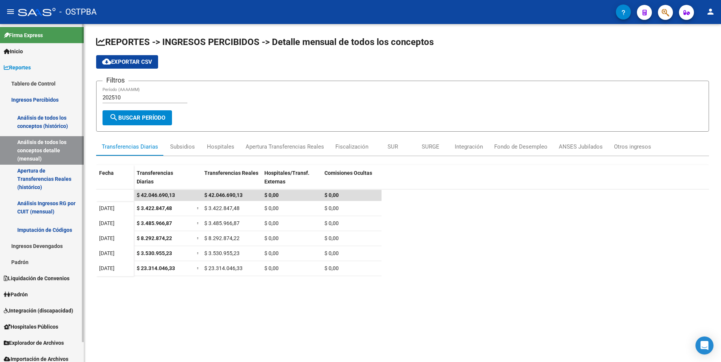
click at [29, 256] on link "Padrón" at bounding box center [42, 262] width 84 height 16
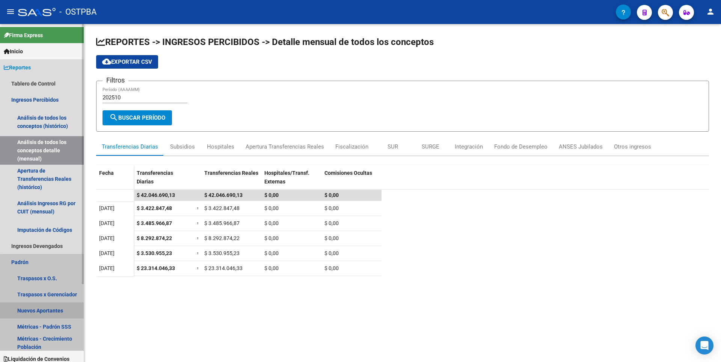
click at [44, 309] on link "Nuevos Aportantes" at bounding box center [42, 311] width 84 height 16
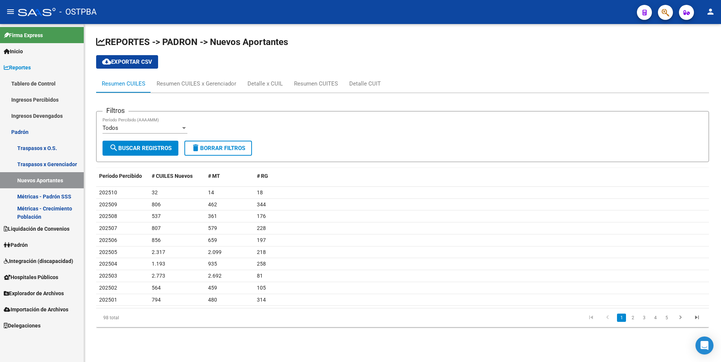
click at [40, 282] on link "Hospitales Públicos" at bounding box center [42, 277] width 84 height 16
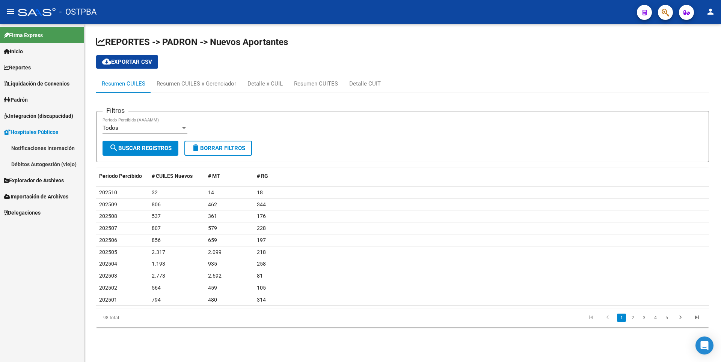
click at [53, 181] on span "Explorador de Archivos" at bounding box center [34, 180] width 60 height 8
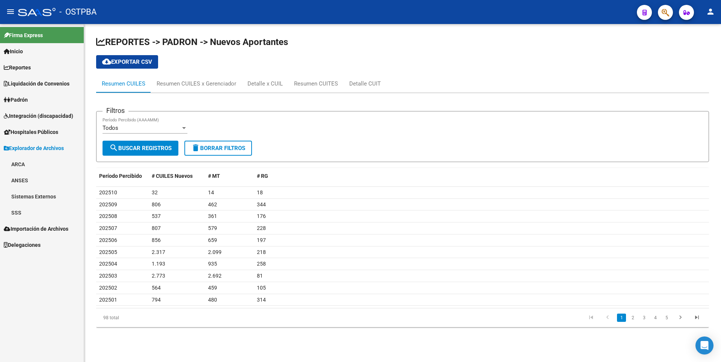
click at [33, 209] on link "SSS" at bounding box center [42, 213] width 84 height 16
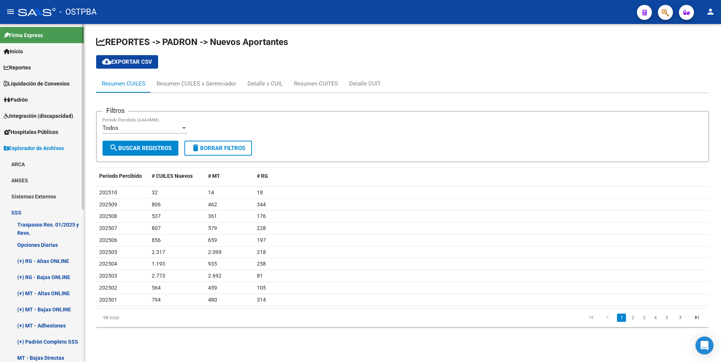
click at [39, 198] on link "Sistemas Externos" at bounding box center [42, 197] width 84 height 16
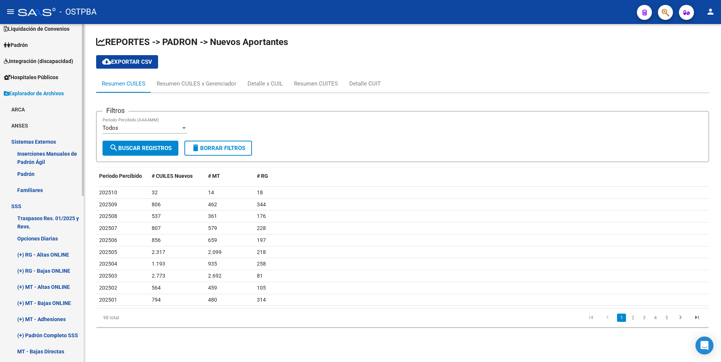
scroll to position [188, 0]
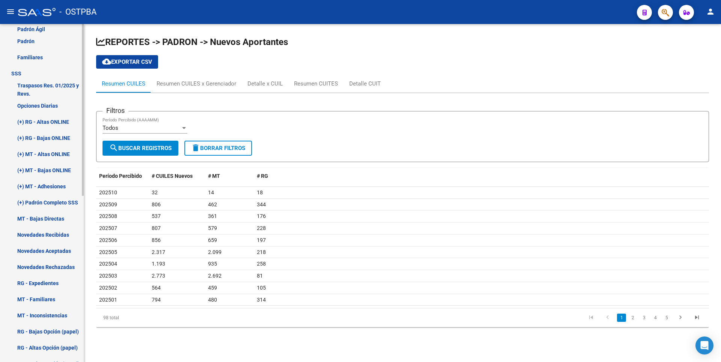
click at [55, 181] on link "(+) MT - Adhesiones" at bounding box center [42, 186] width 84 height 16
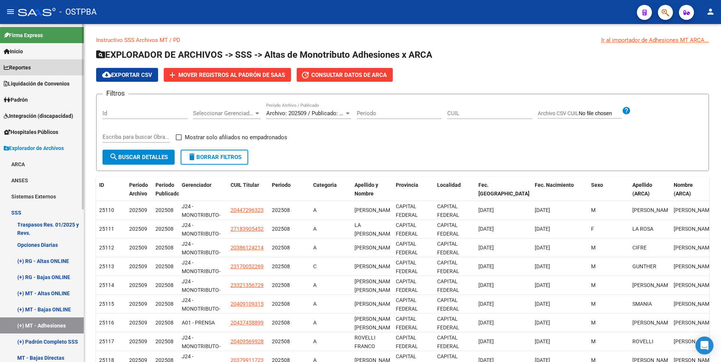
click at [14, 70] on span "Reportes" at bounding box center [17, 67] width 27 height 8
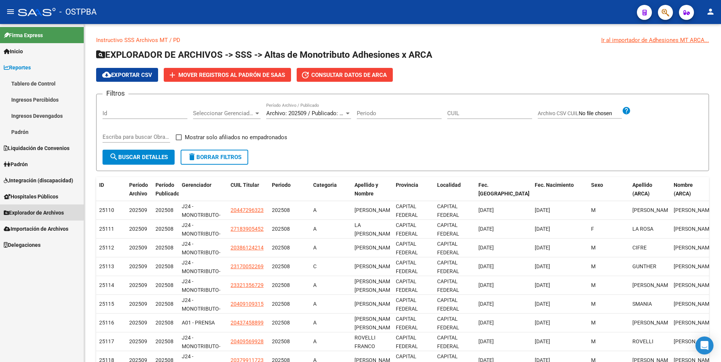
click at [40, 209] on span "Explorador de Archivos" at bounding box center [34, 213] width 60 height 8
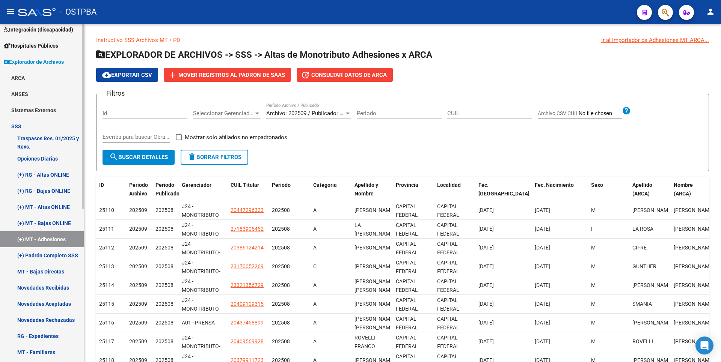
scroll to position [188, 0]
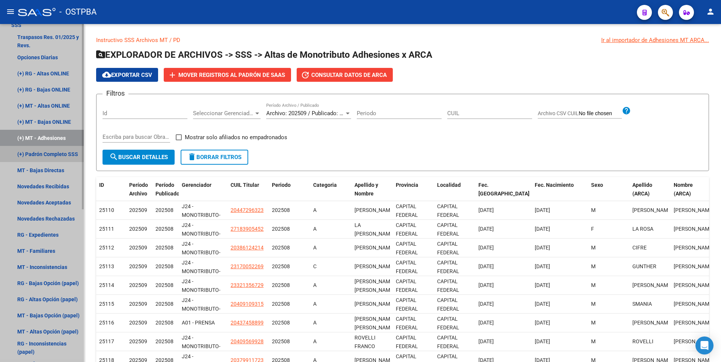
click at [60, 155] on link "(+) Padrón Completo SSS" at bounding box center [42, 154] width 84 height 16
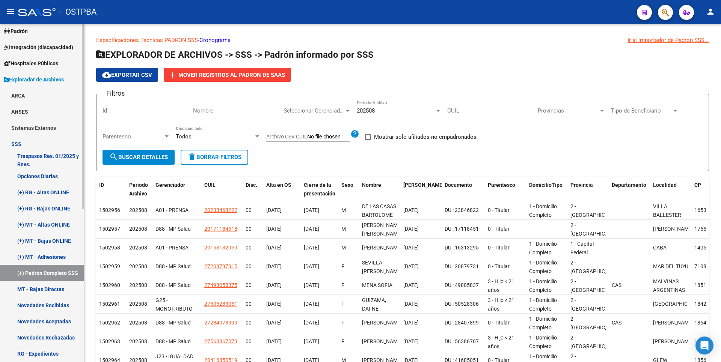
scroll to position [38, 0]
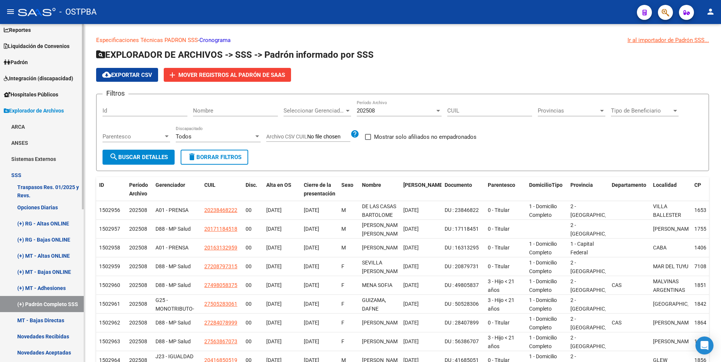
click at [28, 66] on span "Padrón" at bounding box center [16, 62] width 24 height 8
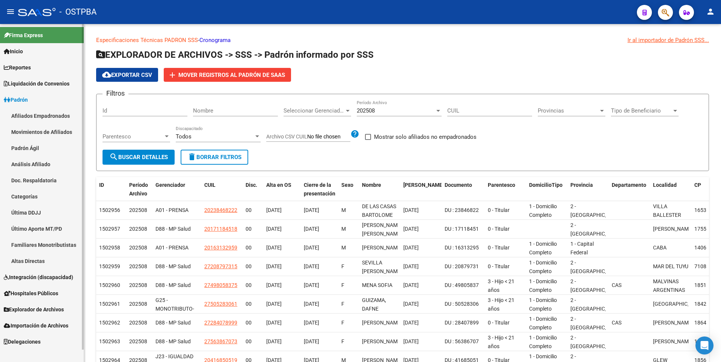
scroll to position [0, 0]
click at [45, 136] on link "Movimientos de Afiliados" at bounding box center [42, 132] width 84 height 16
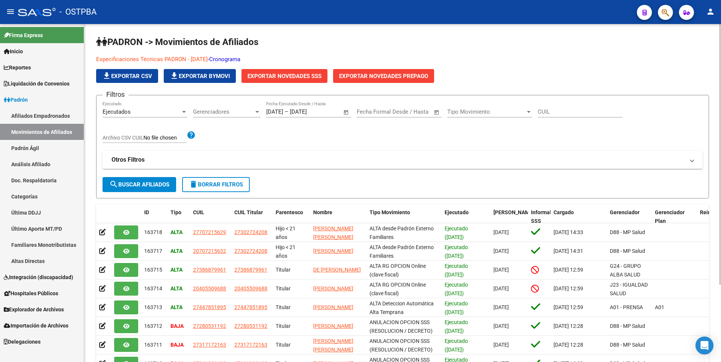
click at [240, 59] on link "Cronograma" at bounding box center [224, 59] width 31 height 7
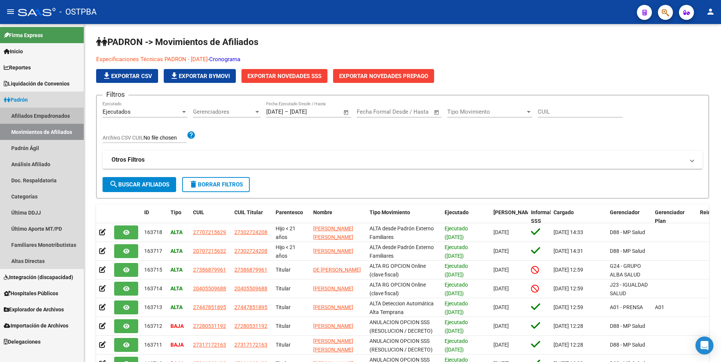
click at [47, 116] on link "Afiliados Empadronados" at bounding box center [42, 116] width 84 height 16
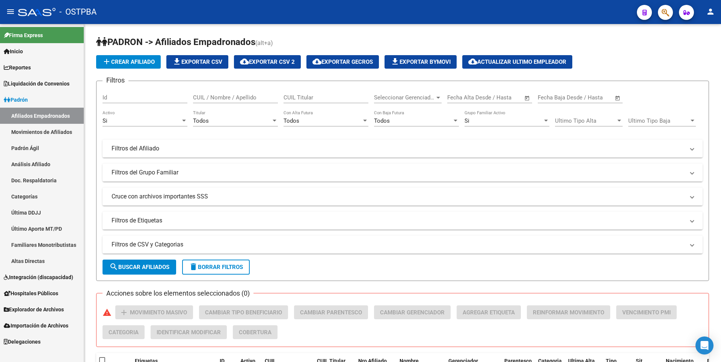
click at [53, 129] on link "Movimientos de Afiliados" at bounding box center [42, 132] width 84 height 16
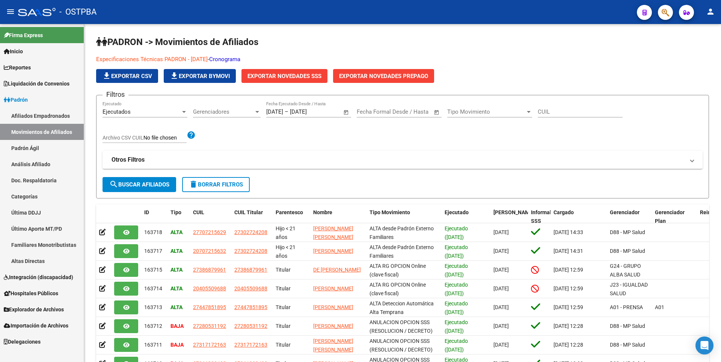
click at [44, 148] on link "Padrón Ágil" at bounding box center [42, 148] width 84 height 16
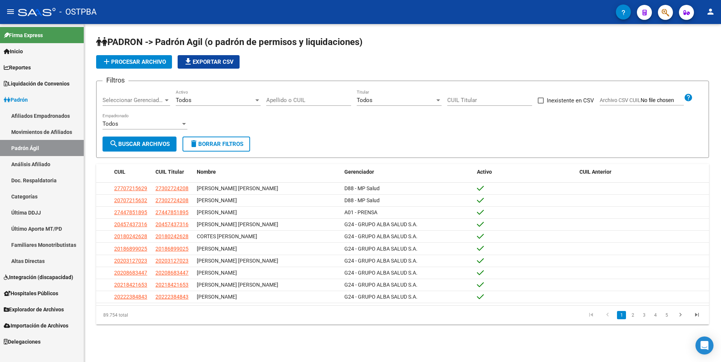
click at [50, 165] on link "Análisis Afiliado" at bounding box center [42, 164] width 84 height 16
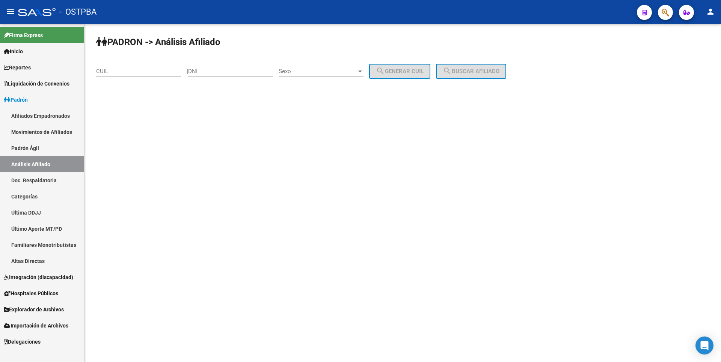
click at [50, 180] on link "Doc. Respaldatoria" at bounding box center [42, 180] width 84 height 16
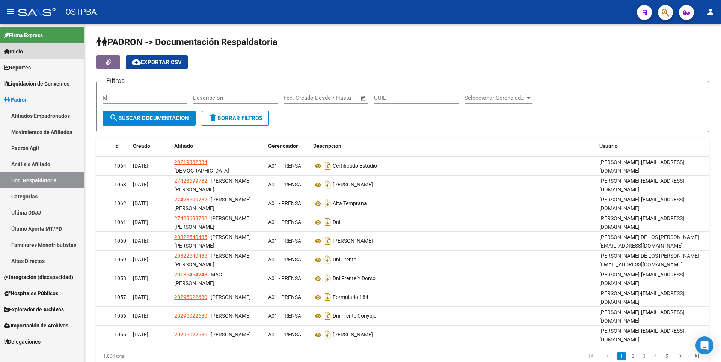
click at [23, 55] on span "Inicio" at bounding box center [13, 51] width 19 height 8
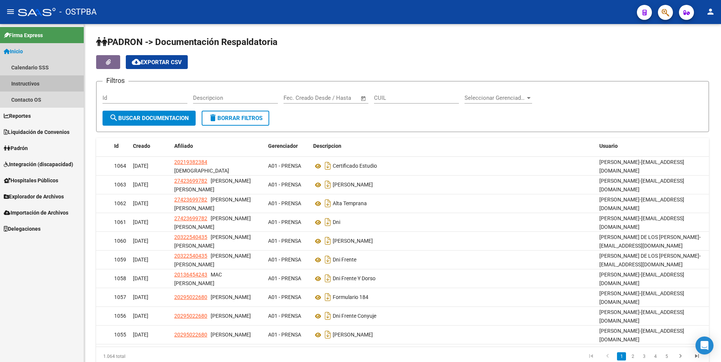
click at [34, 85] on link "Instructivos" at bounding box center [42, 83] width 84 height 16
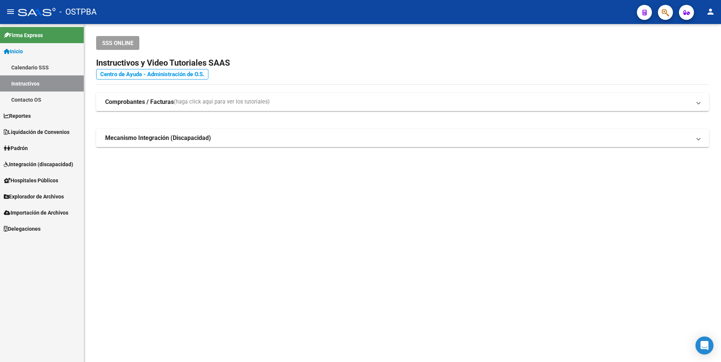
click at [160, 78] on link "Centro de Ayuda - Administración de O.S." at bounding box center [152, 74] width 112 height 11
click at [38, 131] on span "Liquidación de Convenios" at bounding box center [37, 132] width 66 height 8
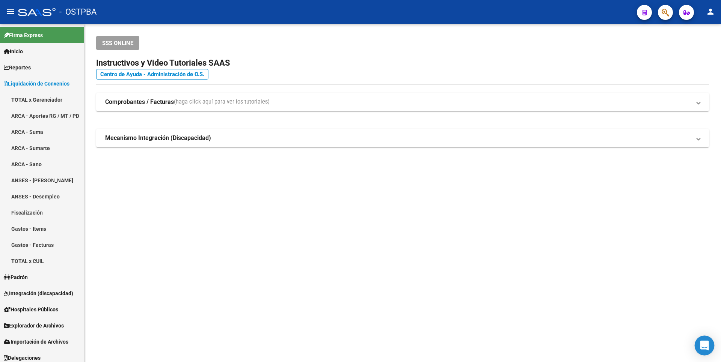
click at [708, 350] on div "Open Intercom Messenger" at bounding box center [705, 346] width 20 height 20
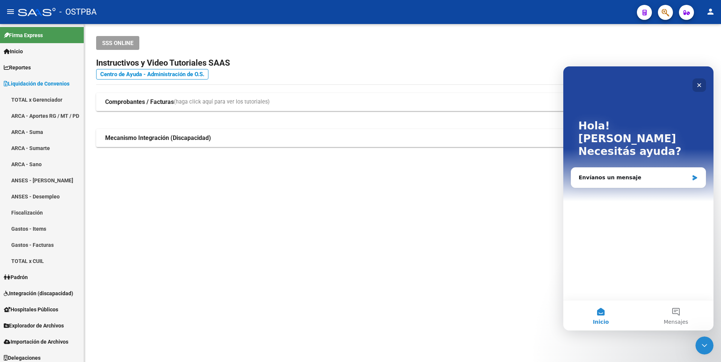
click at [697, 86] on icon "Cerrar" at bounding box center [699, 85] width 6 height 6
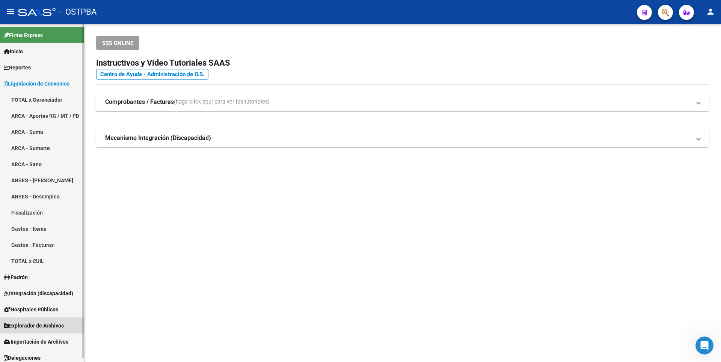
click at [57, 330] on link "Explorador de Archivos" at bounding box center [42, 326] width 84 height 16
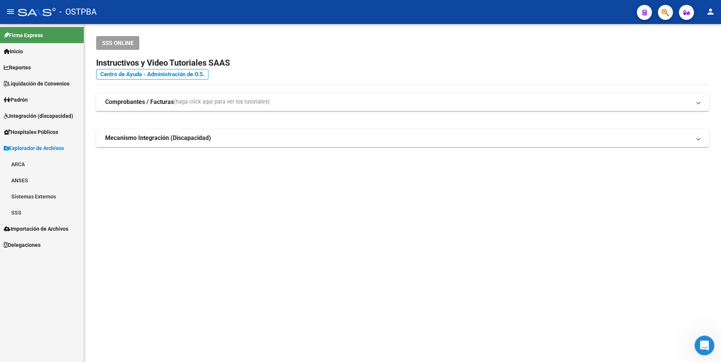
click at [708, 343] on icon "Abrir Intercom Messenger" at bounding box center [703, 345] width 12 height 12
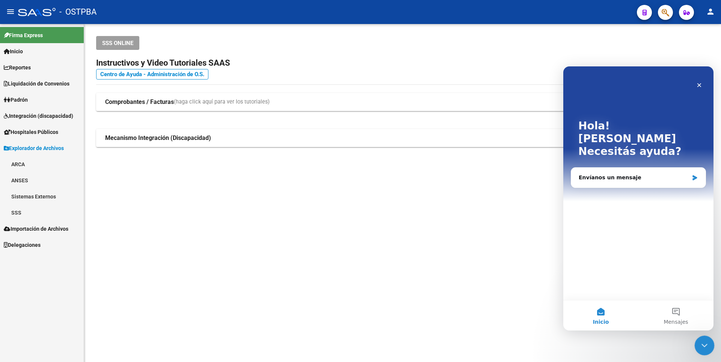
click at [705, 345] on icon "Cerrar Intercom Messenger" at bounding box center [703, 344] width 9 height 9
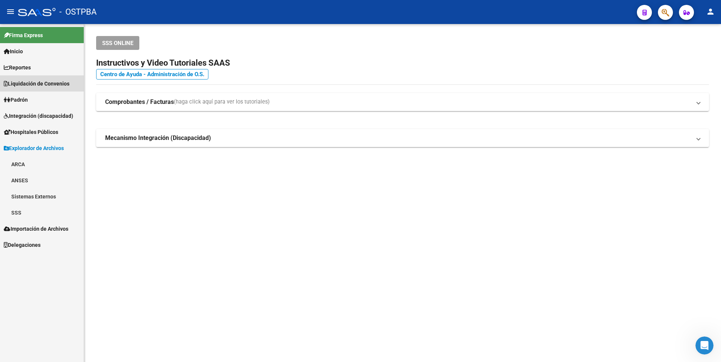
click at [42, 89] on link "Liquidación de Convenios" at bounding box center [42, 83] width 84 height 16
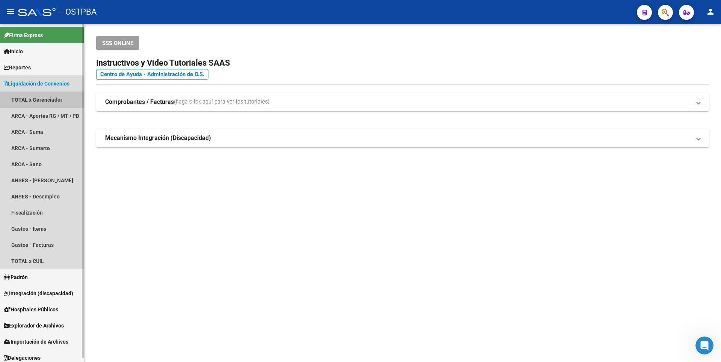
click at [44, 99] on link "TOTAL x Gerenciador" at bounding box center [42, 100] width 84 height 16
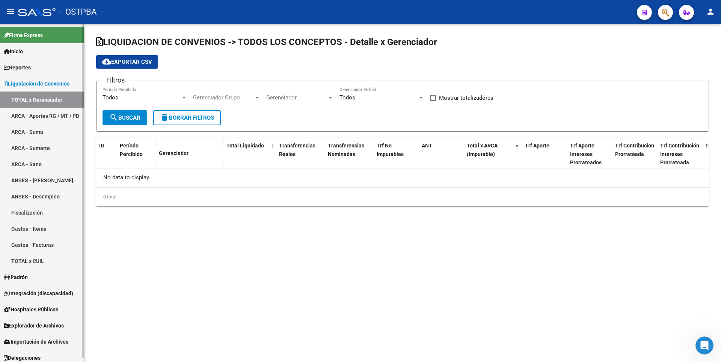
checkbox input "true"
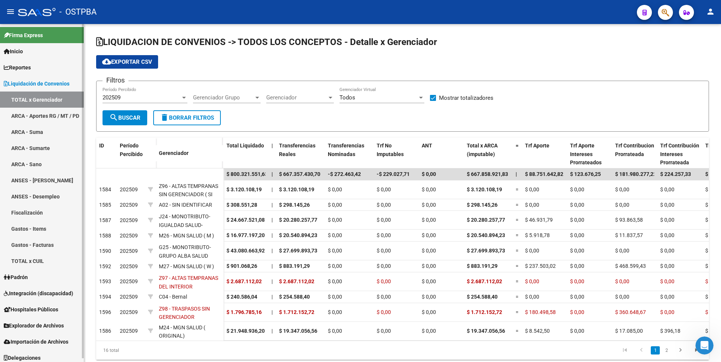
click at [45, 112] on link "ARCA - Aportes RG / MT / PD" at bounding box center [42, 116] width 84 height 16
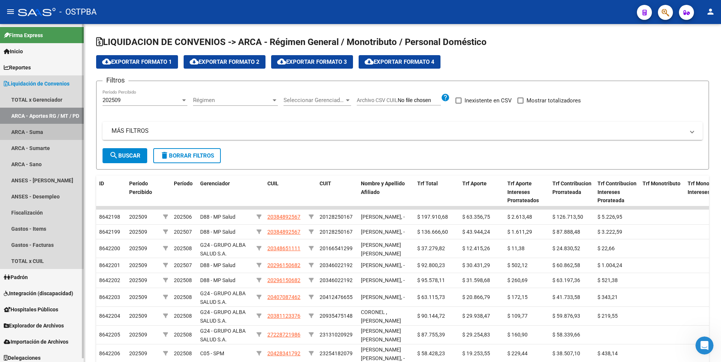
click at [38, 137] on link "ARCA - Suma" at bounding box center [42, 132] width 84 height 16
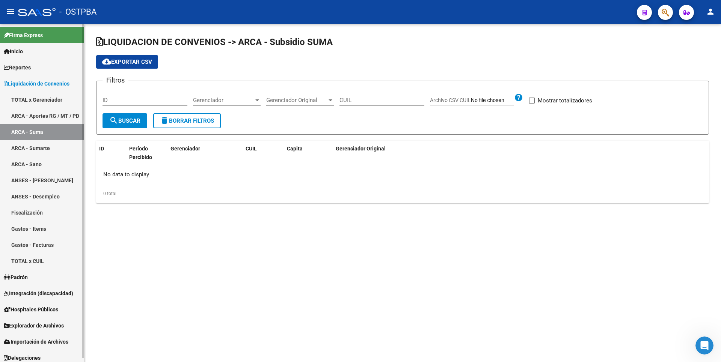
checkbox input "true"
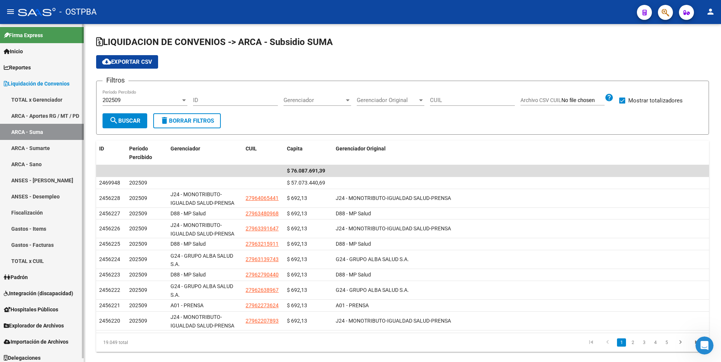
click at [35, 149] on link "ARCA - Sumarte" at bounding box center [42, 148] width 84 height 16
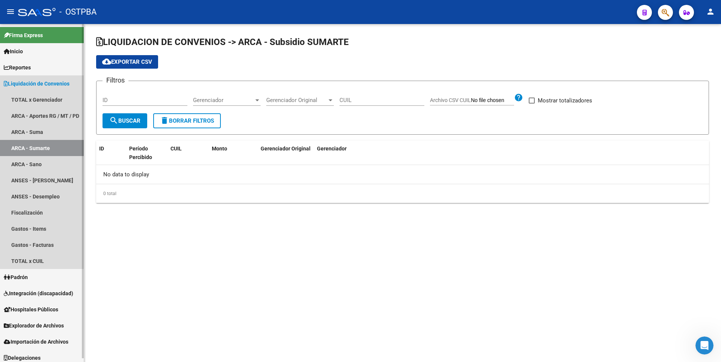
checkbox input "true"
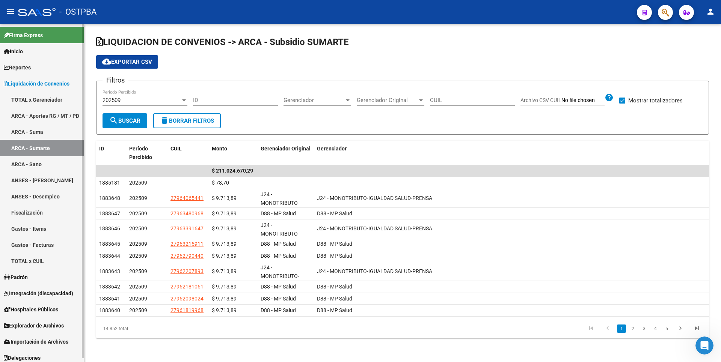
click at [37, 115] on link "ARCA - Aportes RG / MT / PD" at bounding box center [42, 116] width 84 height 16
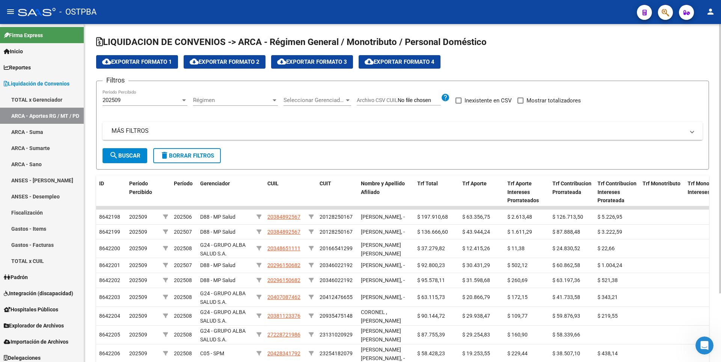
click at [110, 131] on mat-expansion-panel-header "MÁS FILTROS" at bounding box center [403, 131] width 600 height 18
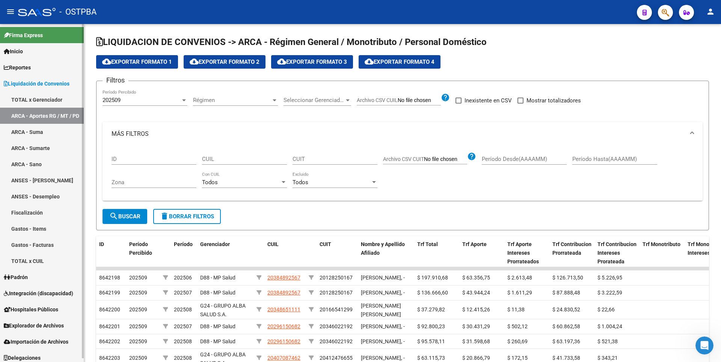
click at [47, 100] on link "TOTAL x Gerenciador" at bounding box center [42, 100] width 84 height 16
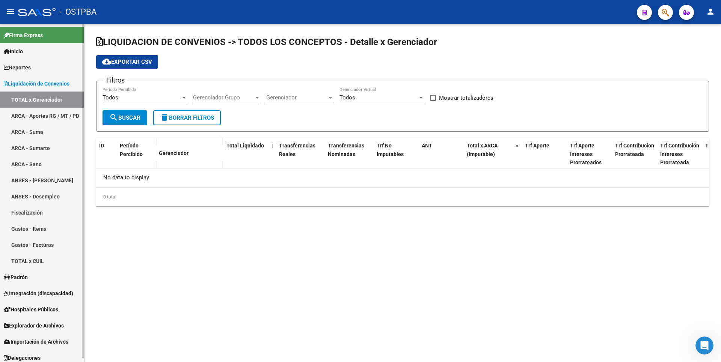
checkbox input "true"
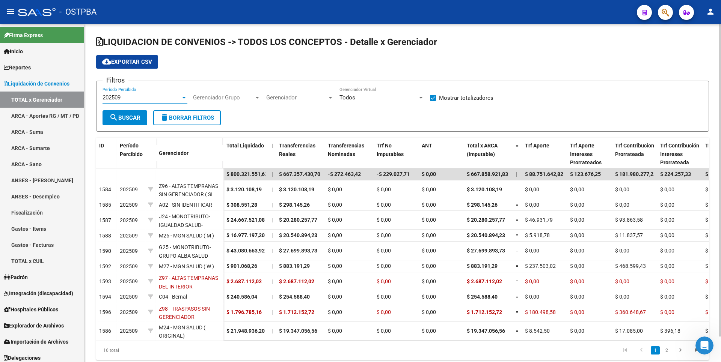
click at [180, 100] on div "202509" at bounding box center [142, 97] width 78 height 7
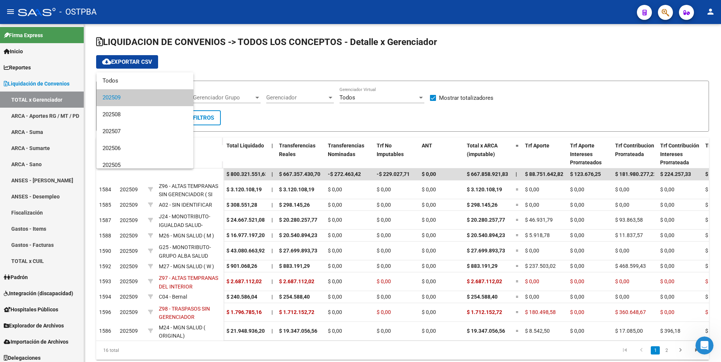
click at [250, 61] on div at bounding box center [360, 181] width 721 height 362
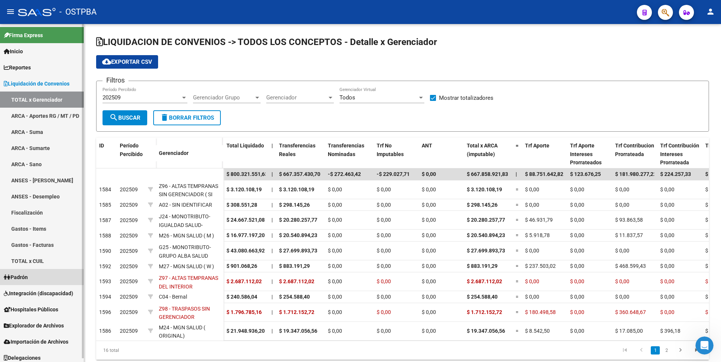
click at [32, 276] on link "Padrón" at bounding box center [42, 277] width 84 height 16
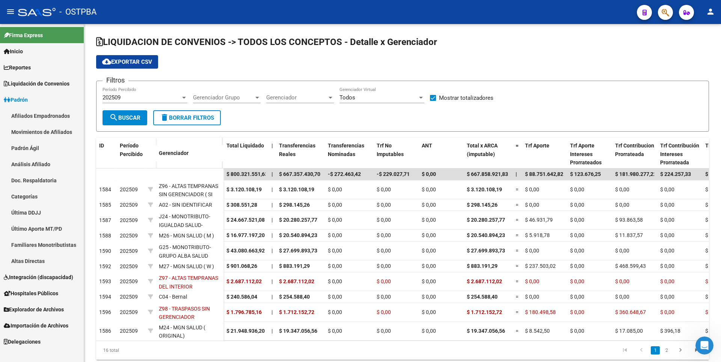
click at [48, 137] on link "Movimientos de Afiliados" at bounding box center [42, 132] width 84 height 16
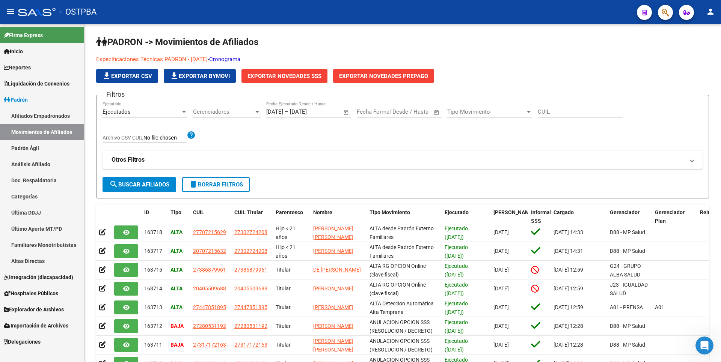
click at [40, 164] on link "Análisis Afiliado" at bounding box center [42, 164] width 84 height 16
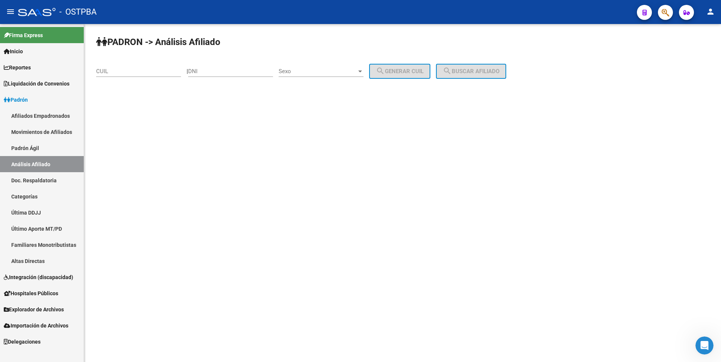
click at [137, 68] on div "CUIL" at bounding box center [138, 69] width 85 height 16
type input "27-25865804-9"
click at [484, 74] on span "search Buscar afiliado" at bounding box center [471, 71] width 57 height 7
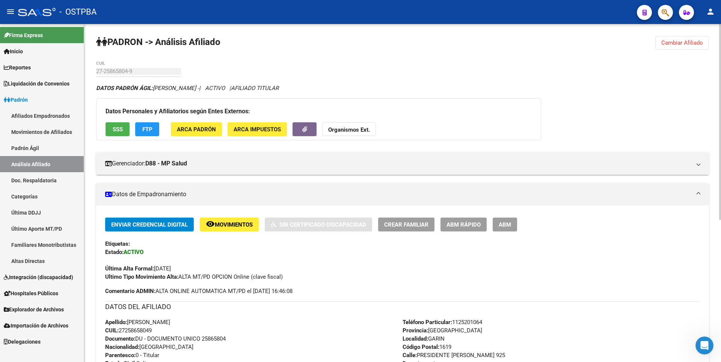
scroll to position [245, 0]
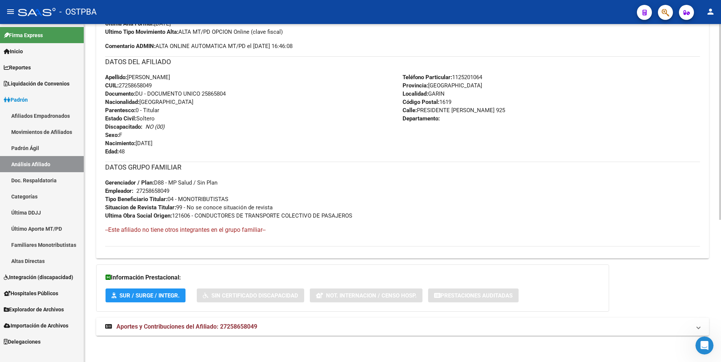
click at [220, 324] on span "Aportes y Contribuciones del Afiliado: 27258658049" at bounding box center [186, 326] width 141 height 7
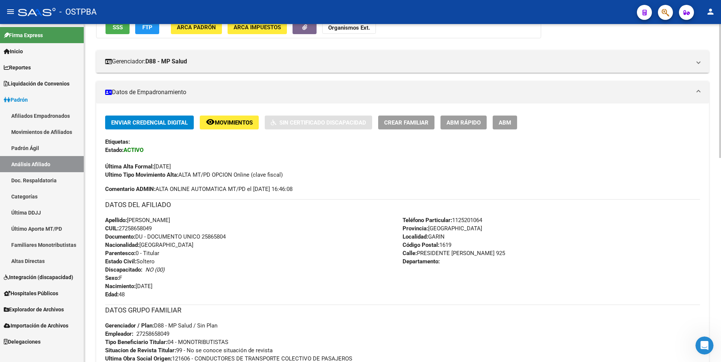
scroll to position [0, 0]
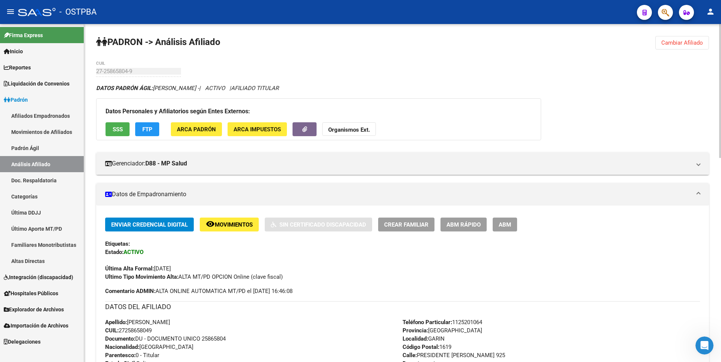
click at [121, 127] on span "SSS" at bounding box center [118, 129] width 10 height 7
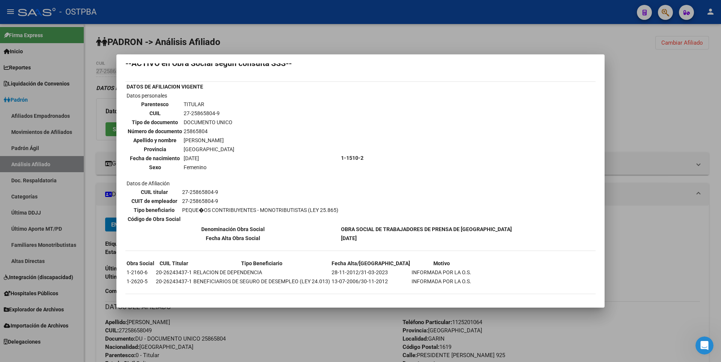
scroll to position [13, 0]
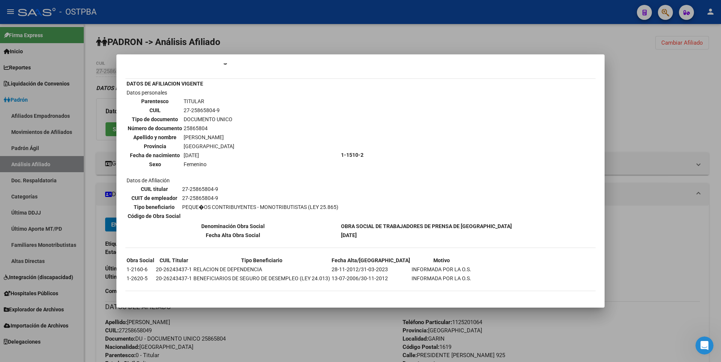
click at [281, 45] on div at bounding box center [360, 181] width 721 height 362
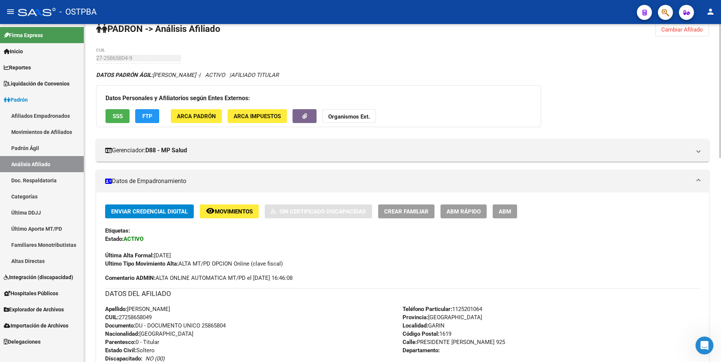
scroll to position [0, 0]
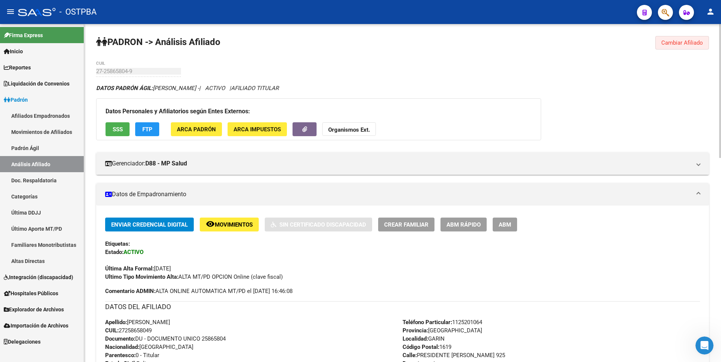
click at [686, 45] on span "Cambiar Afiliado" at bounding box center [682, 42] width 42 height 7
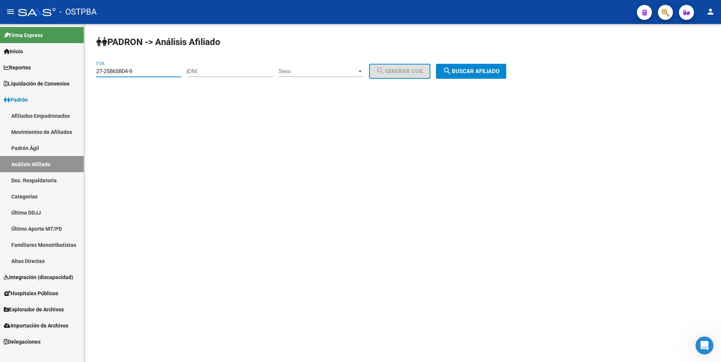
drag, startPoint x: 143, startPoint y: 72, endPoint x: 66, endPoint y: 69, distance: 77.8
click at [65, 70] on mat-sidenav-container "Firma Express Inicio Calendario SSS Instructivos Contacto OS Reportes Tablero d…" at bounding box center [360, 193] width 721 height 338
type input "20-26243437-1"
click at [489, 72] on span "search Buscar afiliado" at bounding box center [471, 71] width 57 height 7
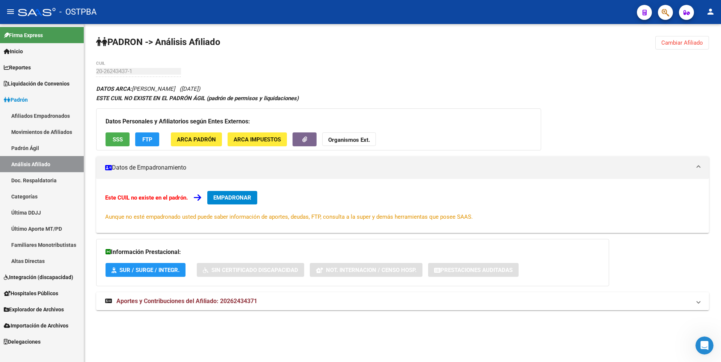
click at [116, 142] on span "SSS" at bounding box center [118, 139] width 10 height 7
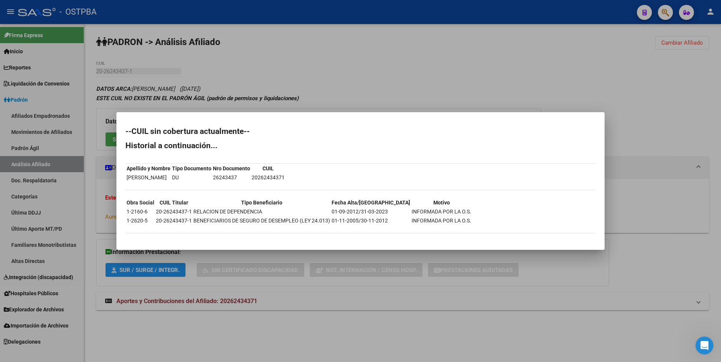
click at [352, 77] on div at bounding box center [360, 181] width 721 height 362
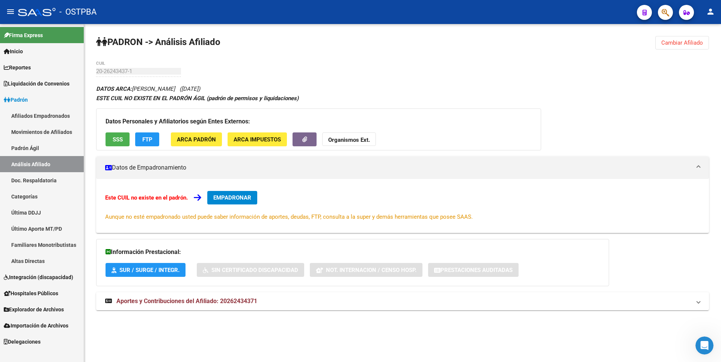
click at [265, 131] on div "Datos Personales y Afiliatorios según Entes Externos: SSS FTP ARCA Padrón ARCA …" at bounding box center [318, 130] width 445 height 42
click at [265, 136] on span "ARCA Impuestos" at bounding box center [257, 139] width 47 height 7
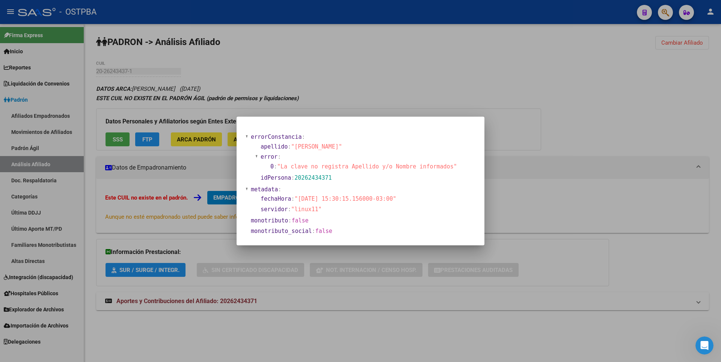
click at [207, 137] on div at bounding box center [360, 181] width 721 height 362
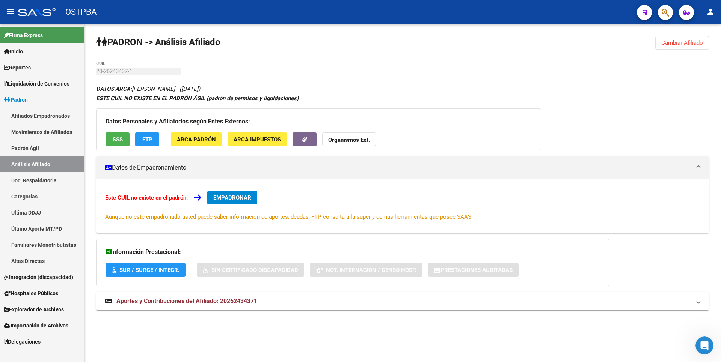
click at [207, 137] on span "ARCA Padrón" at bounding box center [196, 139] width 39 height 7
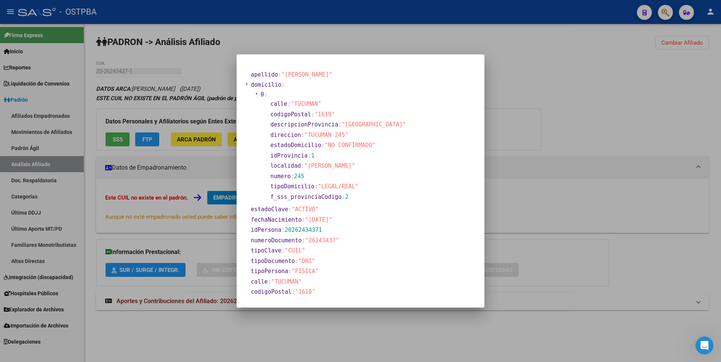
drag, startPoint x: 702, startPoint y: 1, endPoint x: 465, endPoint y: 76, distance: 249.3
click at [496, 83] on div at bounding box center [360, 181] width 721 height 362
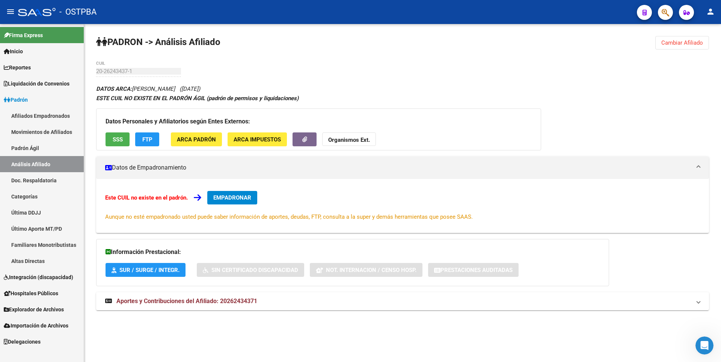
click at [268, 136] on span "ARCA Impuestos" at bounding box center [257, 139] width 47 height 7
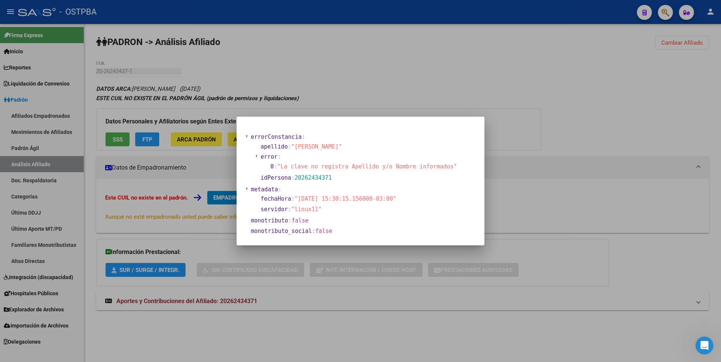
click at [403, 47] on div at bounding box center [360, 181] width 721 height 362
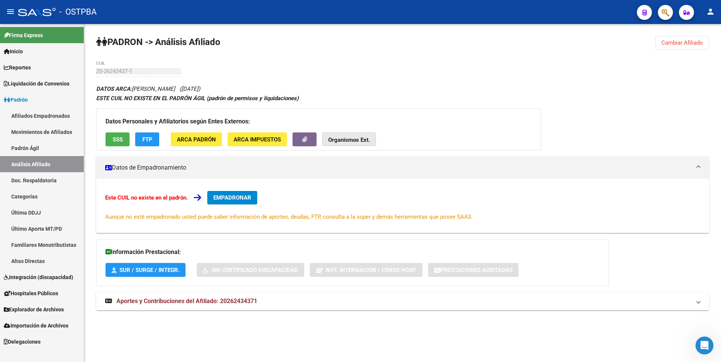
click at [362, 140] on strong "Organismos Ext." at bounding box center [349, 140] width 42 height 7
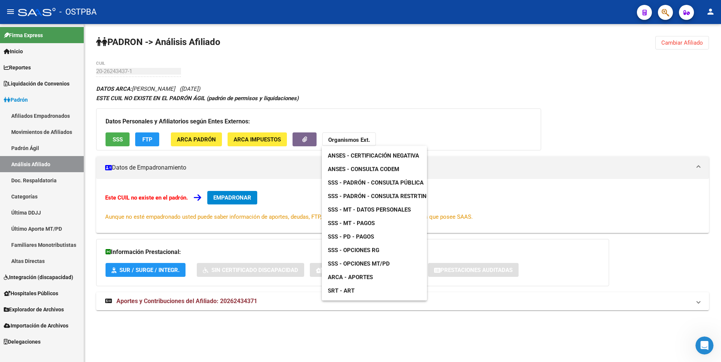
drag, startPoint x: 675, startPoint y: 87, endPoint x: 682, endPoint y: 72, distance: 16.8
click at [675, 87] on div at bounding box center [360, 181] width 721 height 362
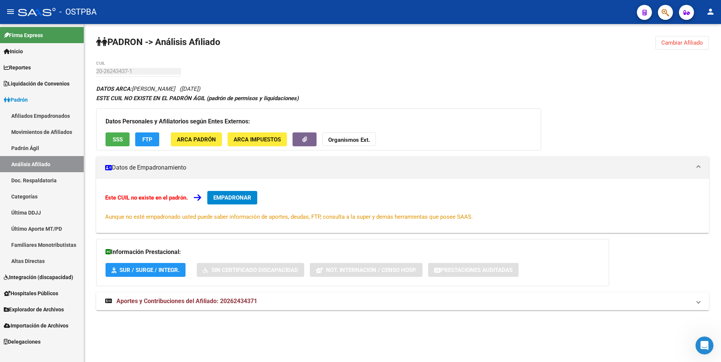
click at [690, 41] on span "Cambiar Afiliado" at bounding box center [682, 42] width 42 height 7
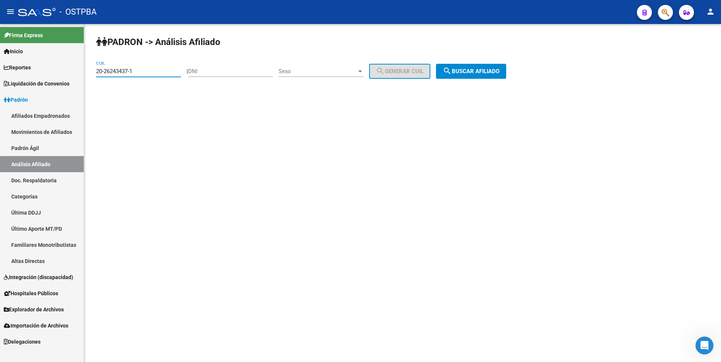
drag, startPoint x: 152, startPoint y: 74, endPoint x: 28, endPoint y: 74, distance: 123.5
click at [28, 74] on mat-sidenav-container "Firma Express Inicio Calendario SSS Instructivos Contacto OS Reportes Tablero d…" at bounding box center [360, 193] width 721 height 338
type input "27-25865804-9"
click at [487, 74] on span "search Buscar afiliado" at bounding box center [471, 71] width 57 height 7
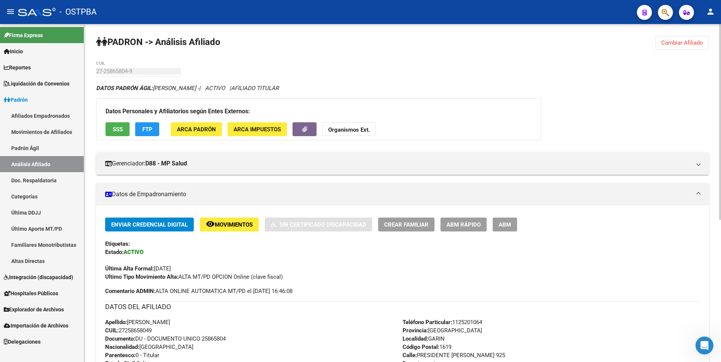
click at [264, 127] on span "ARCA Impuestos" at bounding box center [257, 129] width 47 height 7
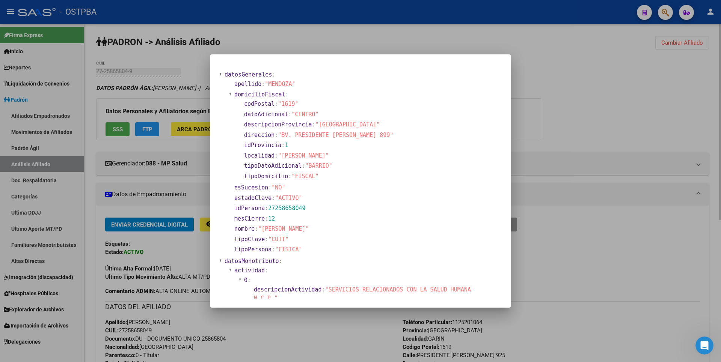
drag, startPoint x: 612, startPoint y: 88, endPoint x: 551, endPoint y: 86, distance: 60.5
click at [612, 88] on div at bounding box center [360, 181] width 721 height 362
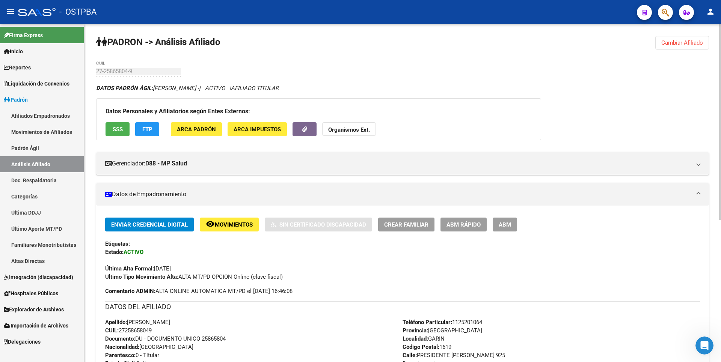
click at [360, 132] on strong "Organismos Ext." at bounding box center [349, 130] width 42 height 7
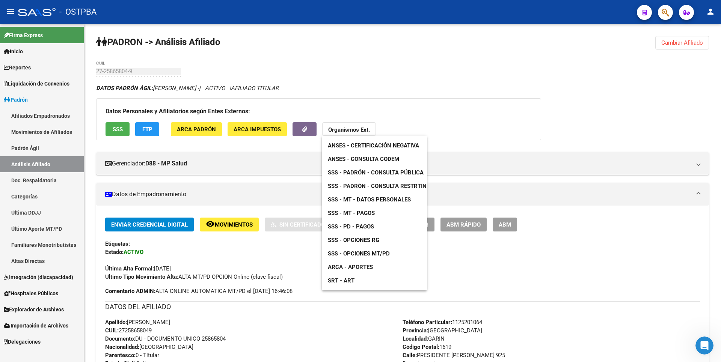
click at [381, 201] on span "SSS - MT - Datos Personales" at bounding box center [369, 199] width 83 height 7
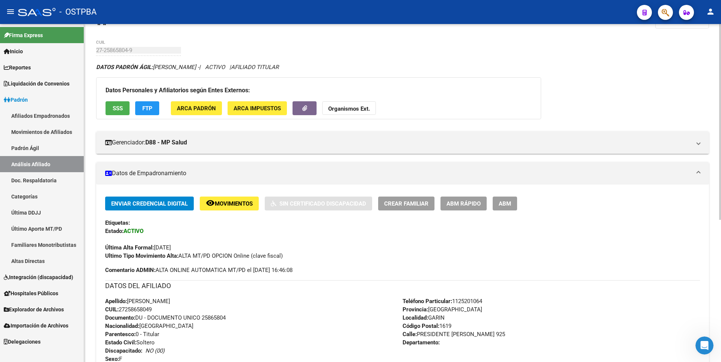
scroll to position [38, 0]
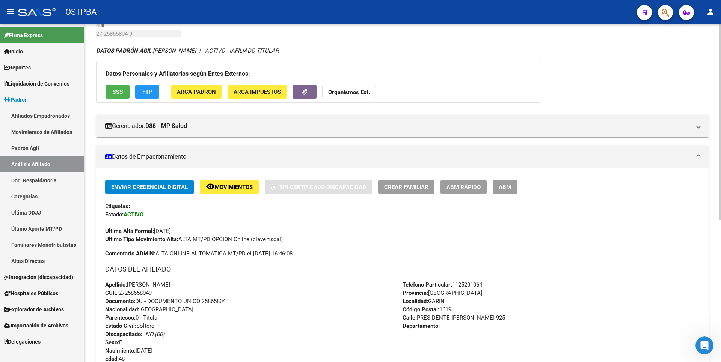
drag, startPoint x: 121, startPoint y: 294, endPoint x: 155, endPoint y: 290, distance: 34.4
click at [155, 290] on div "Apellido: MARIA GABRIELA MENDOZA CUIL: 27258658049 Documento: DU - DOCUMENTO UN…" at bounding box center [253, 322] width 297 height 83
copy span "27258658049"
click at [504, 186] on span "ABM" at bounding box center [505, 187] width 12 height 7
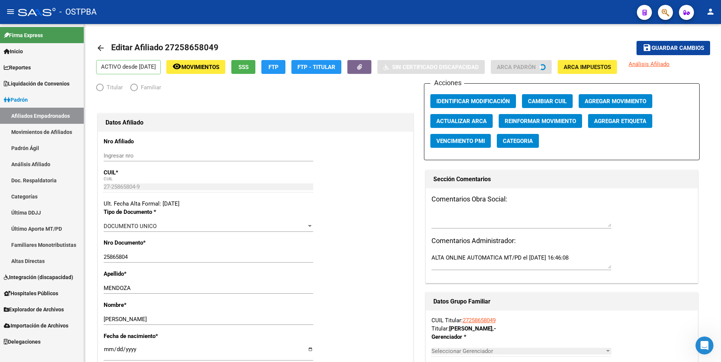
radio input "true"
type input "27-25865804-9"
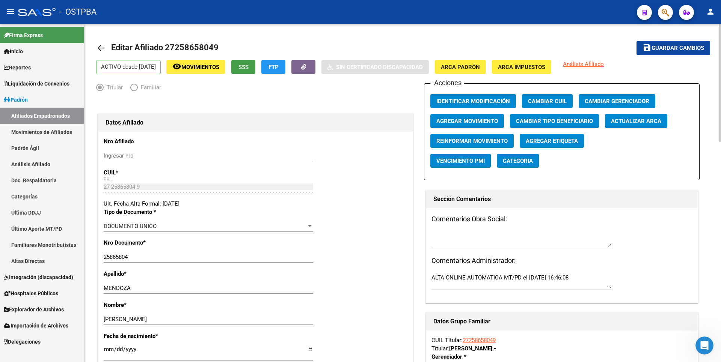
click at [249, 68] on span "SSS" at bounding box center [243, 67] width 10 height 7
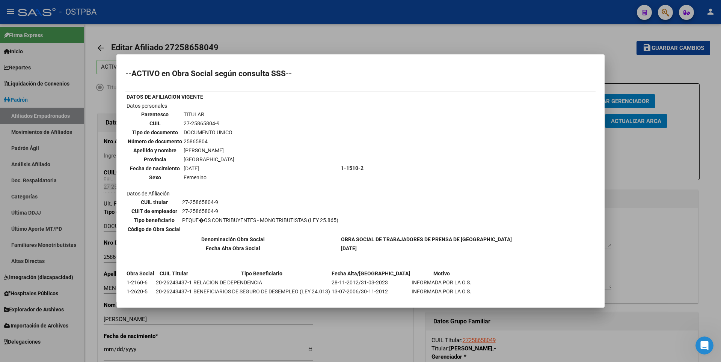
click at [665, 198] on div at bounding box center [360, 181] width 721 height 362
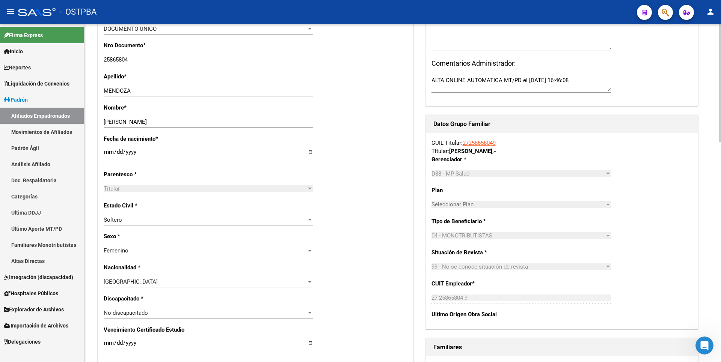
scroll to position [263, 0]
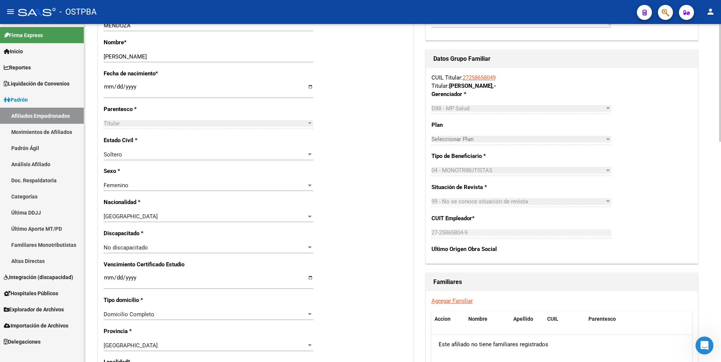
click at [464, 300] on link "Agregar Familiar" at bounding box center [451, 301] width 41 height 7
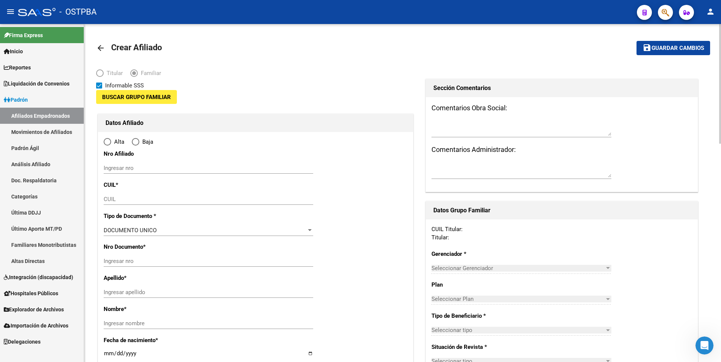
type input "27-25865804-9"
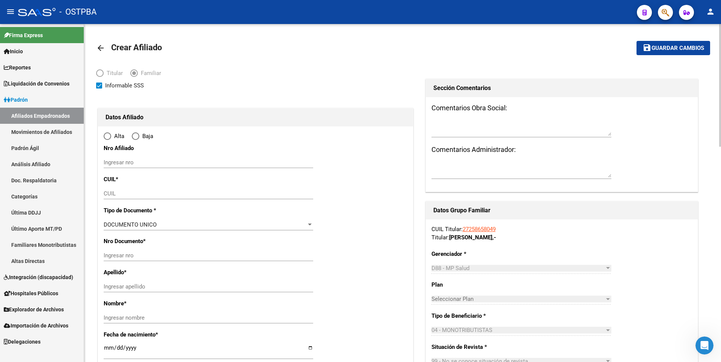
type input "GARIN"
type input "1619"
type input "PRESIDENTE PERON"
type input "925"
radio input "true"
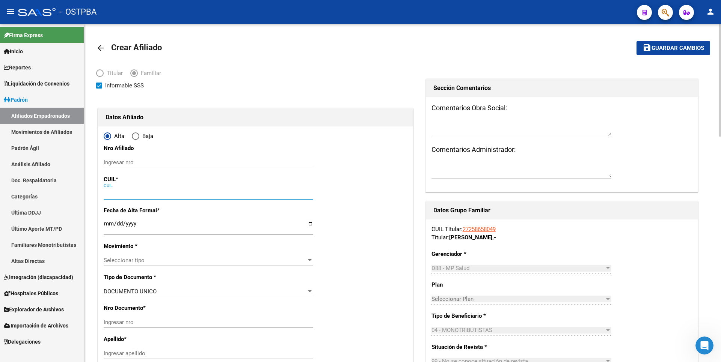
click at [110, 194] on input "CUIL" at bounding box center [209, 193] width 210 height 7
type input "27-25865804-9"
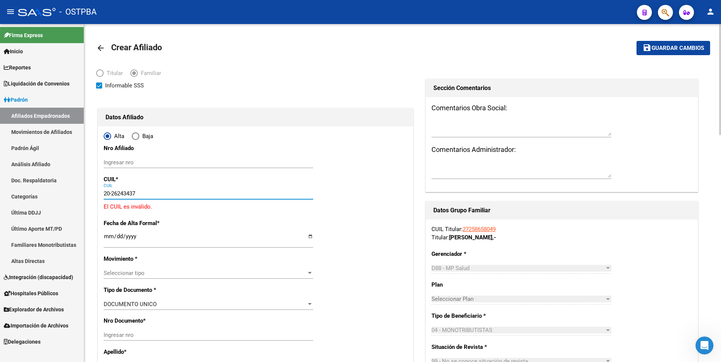
type input "20-26243437-1"
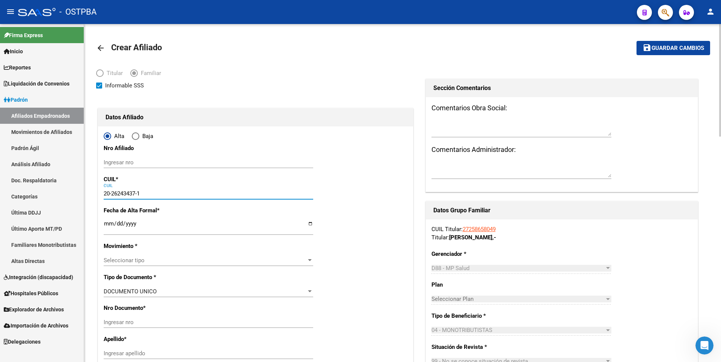
type input "26243437"
type input "SANCHEZ PABLO ROBERTO"
type input "1977-11-06"
type input "GARIN"
type input "TUCUMAN"
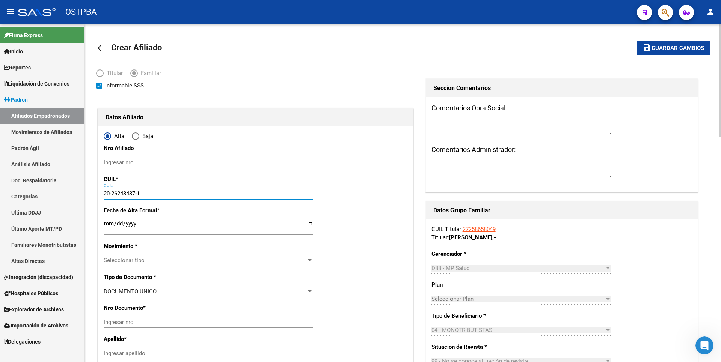
type input "245"
type input "20-26243437-1"
click at [109, 228] on input "Ingresar fecha" at bounding box center [209, 227] width 210 height 12
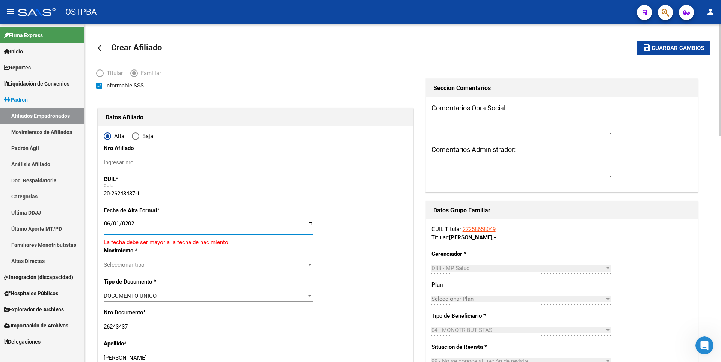
type input "2025-06-01"
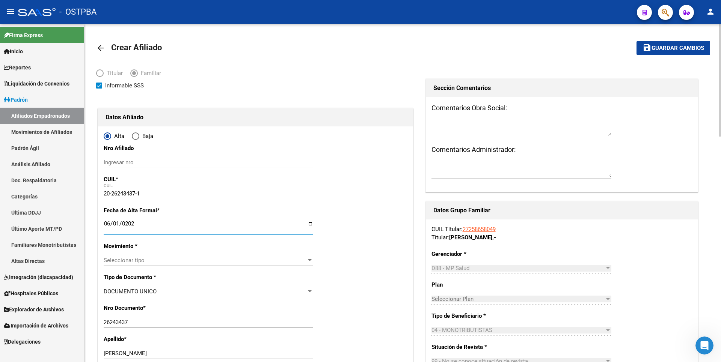
click at [256, 258] on span "Seleccionar tipo" at bounding box center [205, 260] width 203 height 7
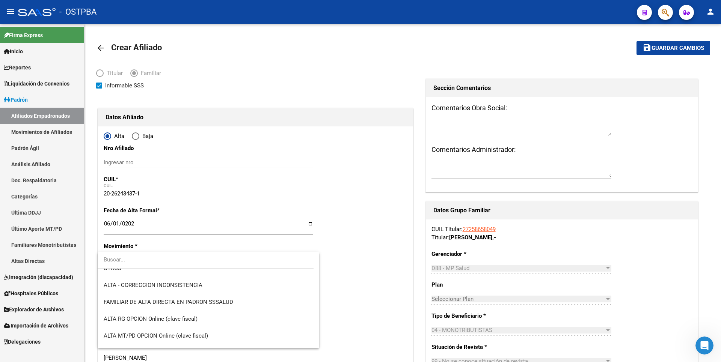
scroll to position [225, 0]
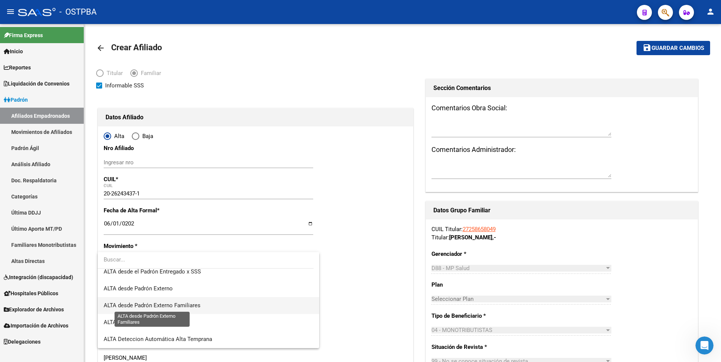
click at [192, 308] on span "ALTA desde Padrón Externo Familiares" at bounding box center [152, 305] width 97 height 7
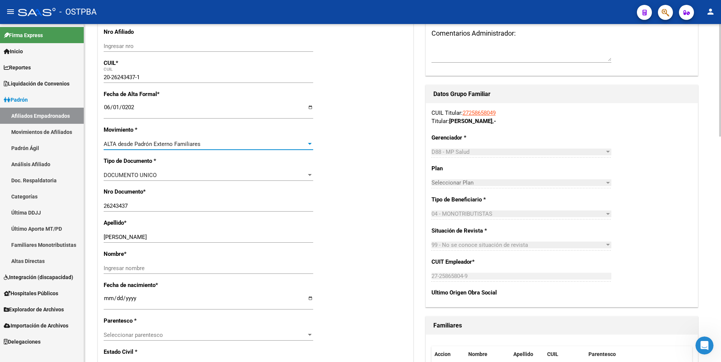
scroll to position [188, 0]
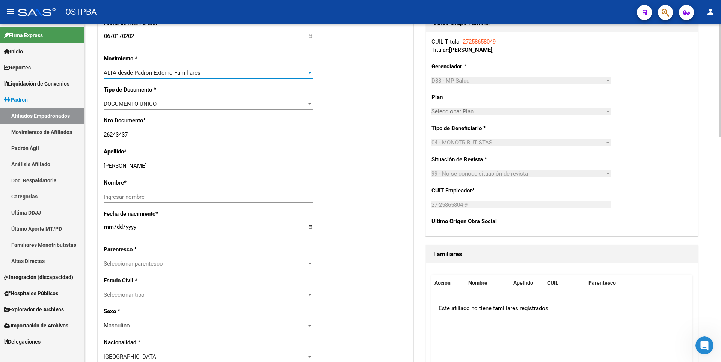
click at [309, 262] on div at bounding box center [309, 264] width 7 height 6
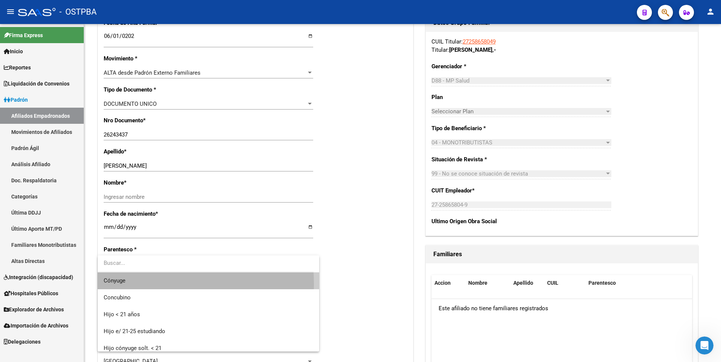
click at [134, 284] on span "Cónyuge" at bounding box center [209, 281] width 210 height 17
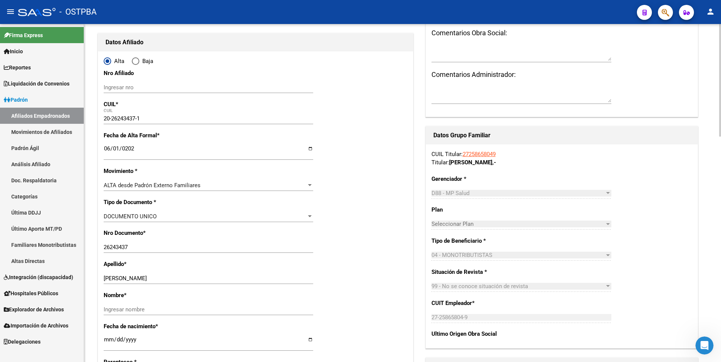
scroll to position [0, 0]
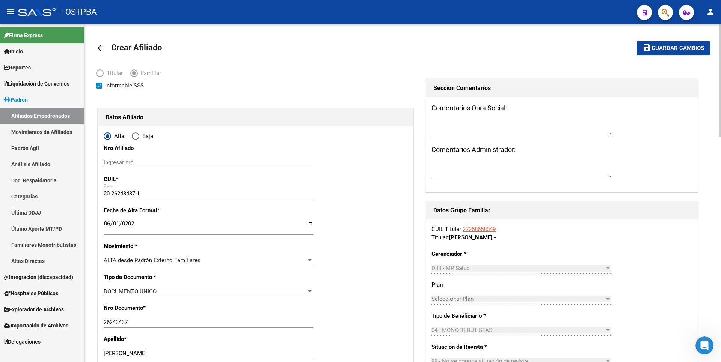
click at [685, 50] on span "Guardar cambios" at bounding box center [678, 48] width 53 height 7
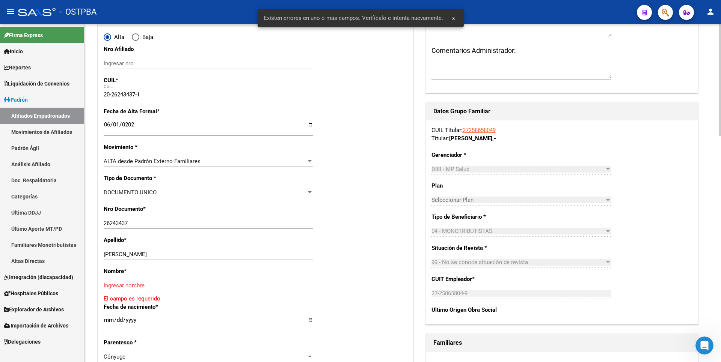
scroll to position [188, 0]
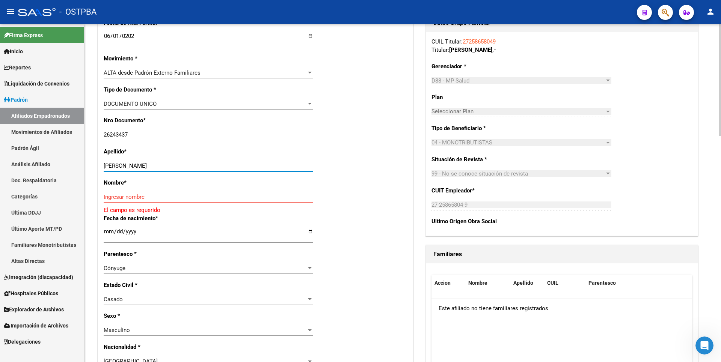
click at [131, 166] on input "SANCHEZ PABLO ROBERTO" at bounding box center [209, 166] width 210 height 7
drag, startPoint x: 131, startPoint y: 166, endPoint x: 176, endPoint y: 166, distance: 45.1
click at [176, 166] on input "SANCHEZ PABLO ROBERTO" at bounding box center [209, 166] width 210 height 7
type input "SANCHEZ"
click at [113, 198] on input "Ingresar nombre" at bounding box center [209, 197] width 210 height 7
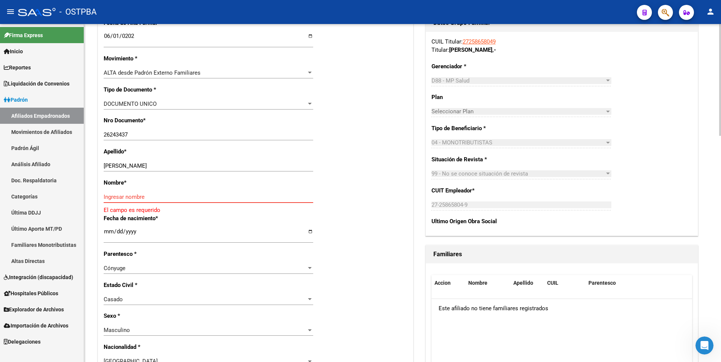
paste input "PABLO ROBERTO"
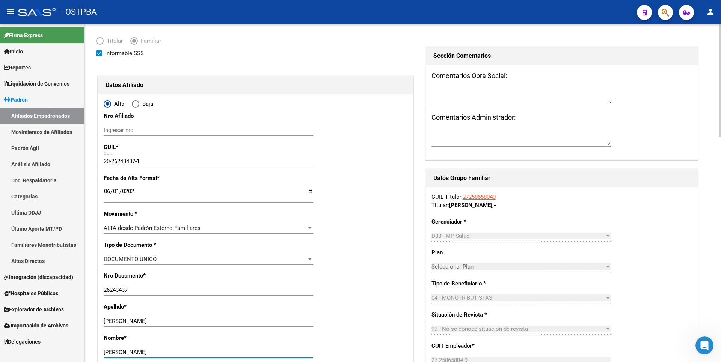
scroll to position [0, 0]
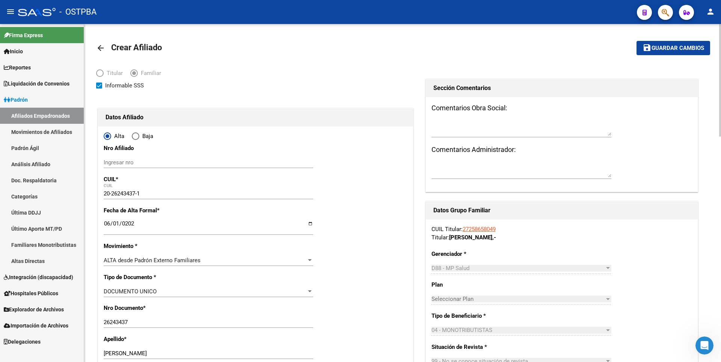
type input "PABLO ROBERTO"
click at [686, 46] on span "Guardar cambios" at bounding box center [678, 48] width 53 height 7
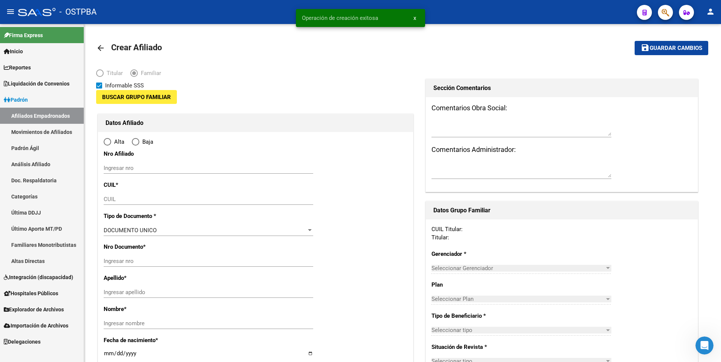
type input "27-25865804-9"
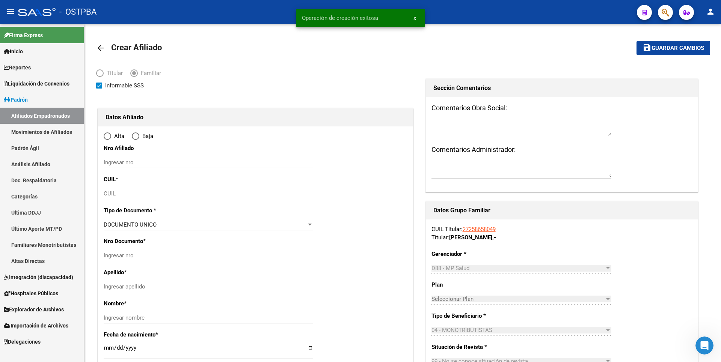
type input "GARIN"
type input "1619"
type input "PRESIDENTE PERON"
type input "925"
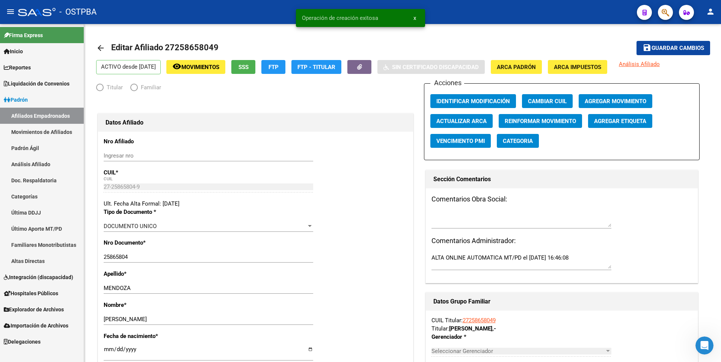
radio input "true"
type input "27-25865804-9"
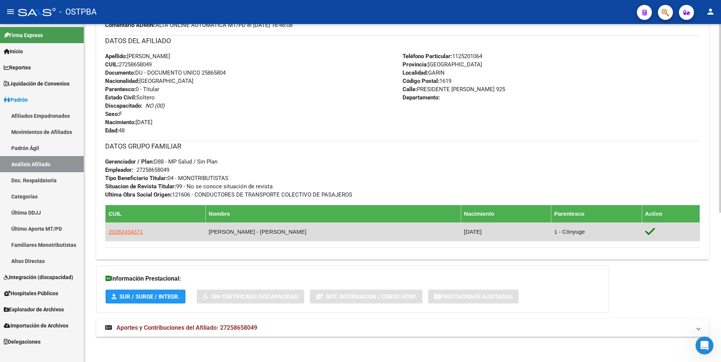
scroll to position [267, 0]
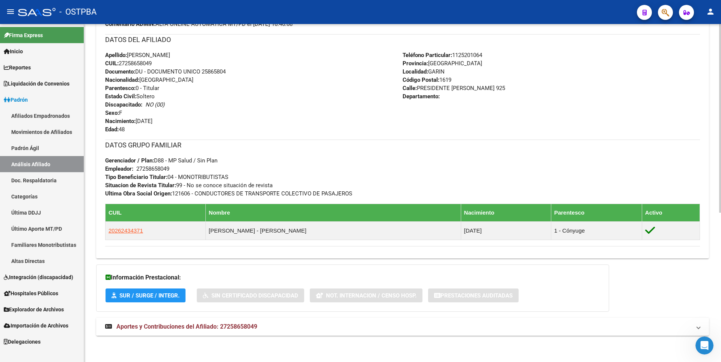
click at [241, 330] on span "Aportes y Contribuciones del Afiliado: 27258658049" at bounding box center [186, 326] width 141 height 7
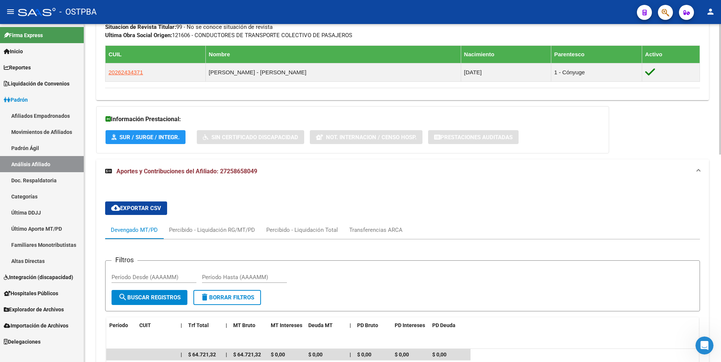
scroll to position [466, 0]
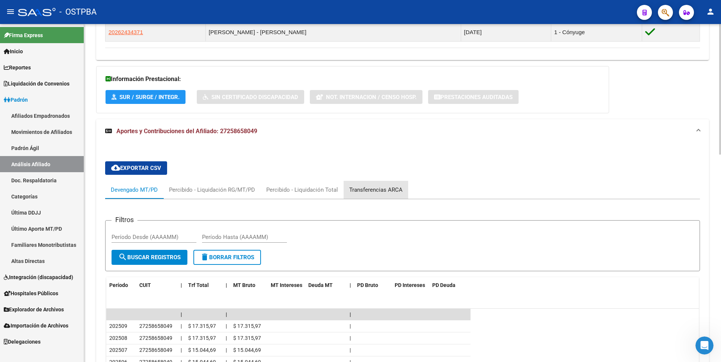
click at [379, 192] on div "Transferencias ARCA" at bounding box center [375, 190] width 53 height 8
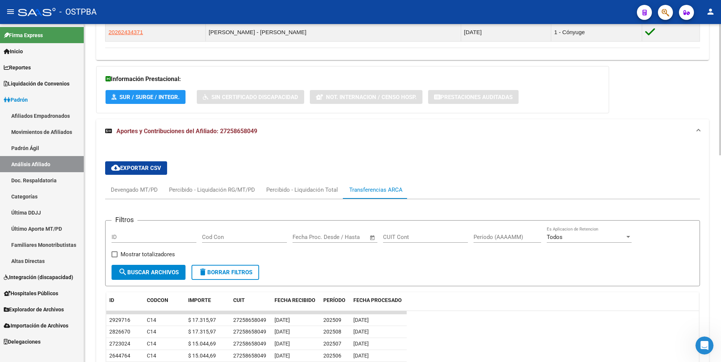
scroll to position [504, 0]
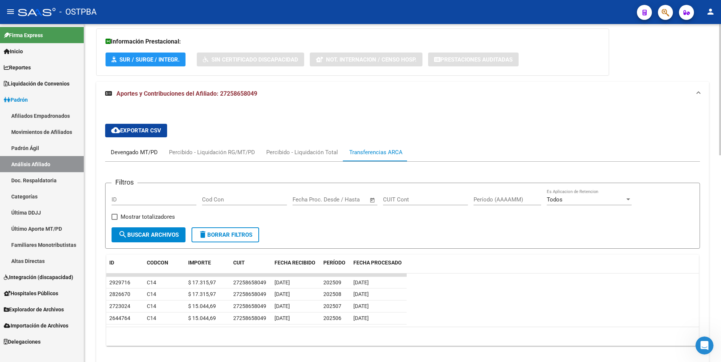
click at [142, 149] on div "Devengado MT/PD" at bounding box center [134, 152] width 47 height 8
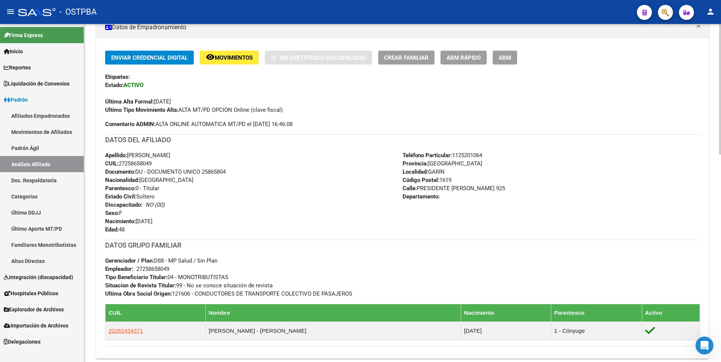
scroll to position [166, 0]
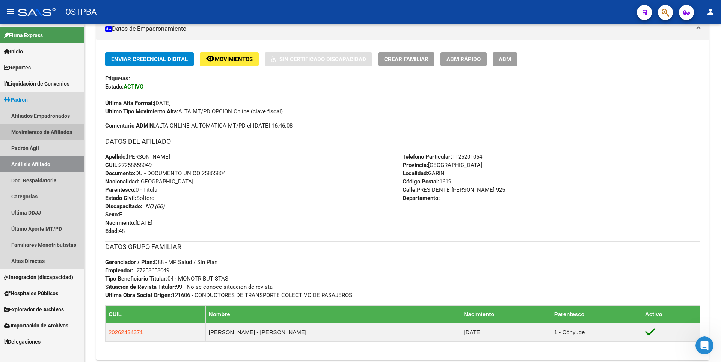
click at [39, 132] on link "Movimientos de Afiliados" at bounding box center [42, 132] width 84 height 16
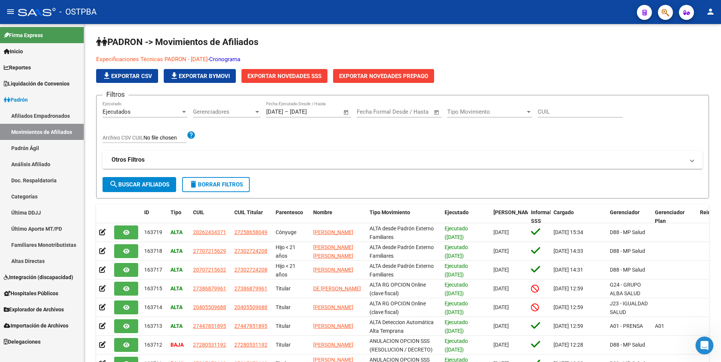
click at [42, 84] on span "Liquidación de Convenios" at bounding box center [37, 84] width 66 height 8
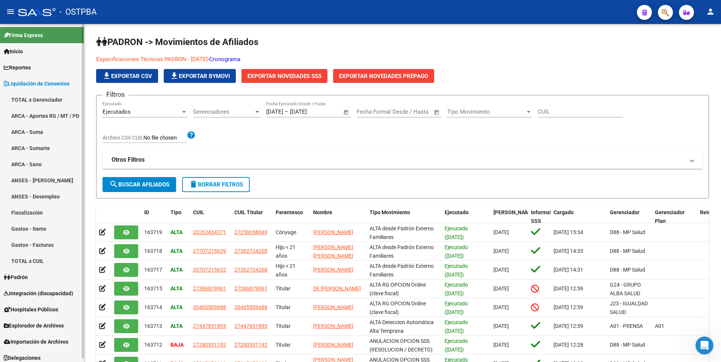
click at [27, 67] on span "Reportes" at bounding box center [17, 67] width 27 height 8
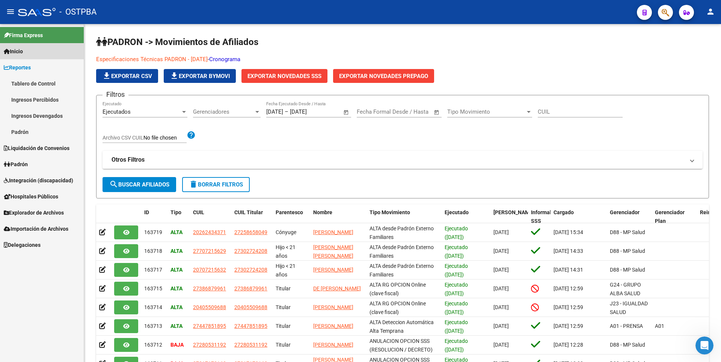
click at [29, 54] on link "Inicio" at bounding box center [42, 51] width 84 height 16
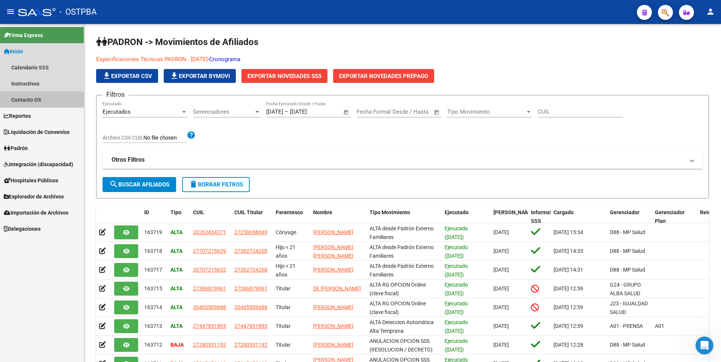
click at [37, 103] on link "Contacto OS" at bounding box center [42, 100] width 84 height 16
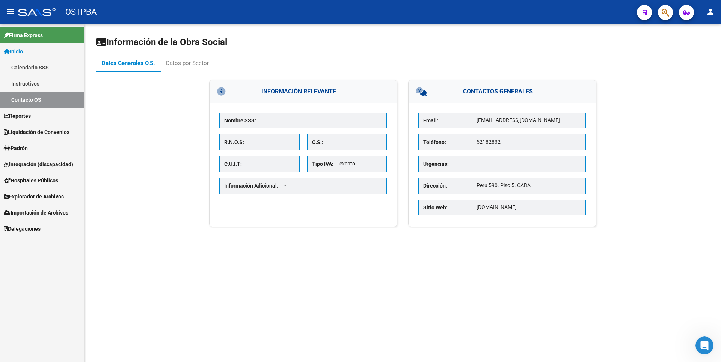
click at [31, 115] on span "Reportes" at bounding box center [17, 116] width 27 height 8
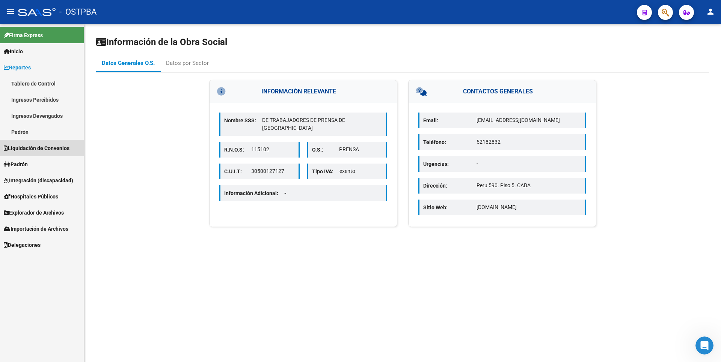
click at [33, 151] on span "Liquidación de Convenios" at bounding box center [37, 148] width 66 height 8
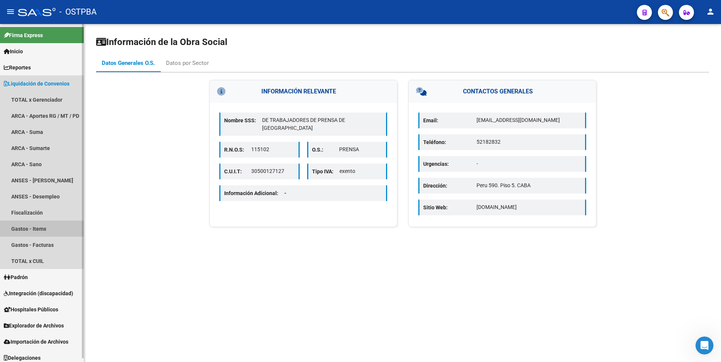
click at [38, 233] on link "Gastos - Items" at bounding box center [42, 229] width 84 height 16
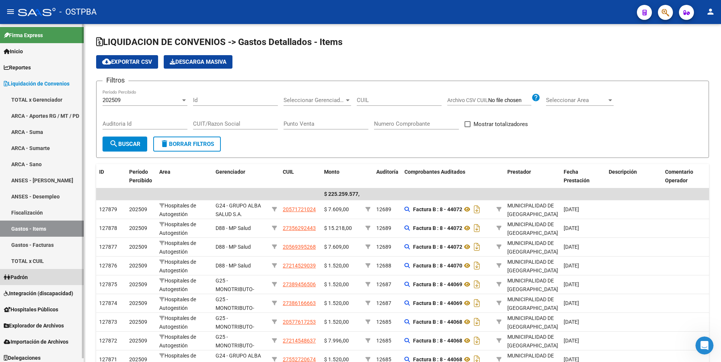
click at [33, 277] on link "Padrón" at bounding box center [42, 277] width 84 height 16
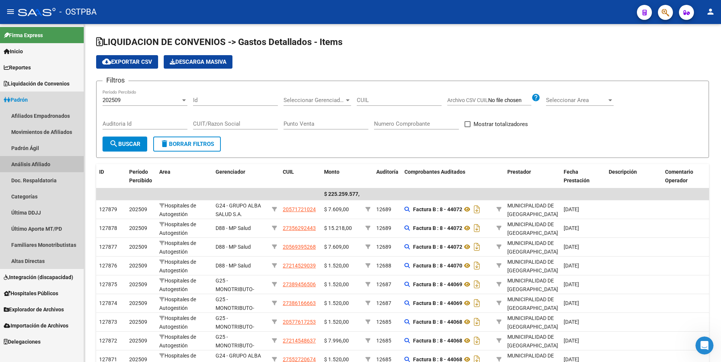
click at [35, 161] on link "Análisis Afiliado" at bounding box center [42, 164] width 84 height 16
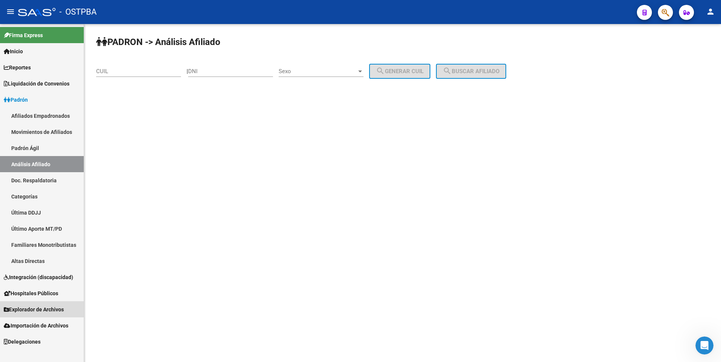
click at [36, 311] on span "Explorador de Archivos" at bounding box center [34, 310] width 60 height 8
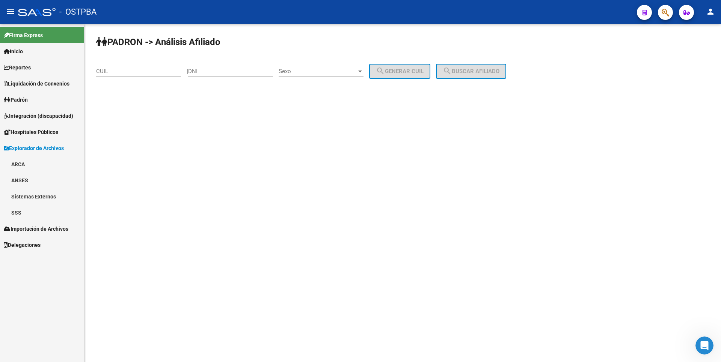
click at [35, 214] on link "SSS" at bounding box center [42, 213] width 84 height 16
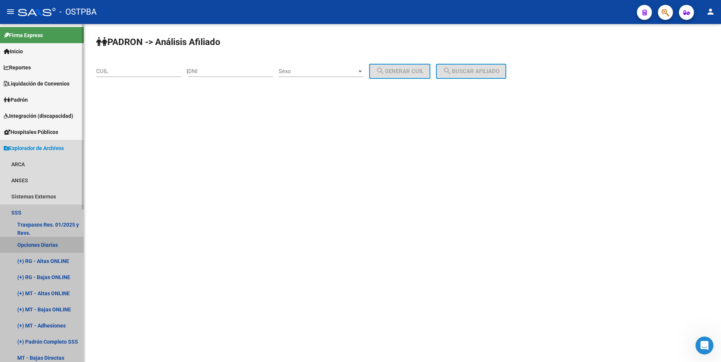
click at [45, 247] on link "Opciones Diarias" at bounding box center [42, 245] width 84 height 16
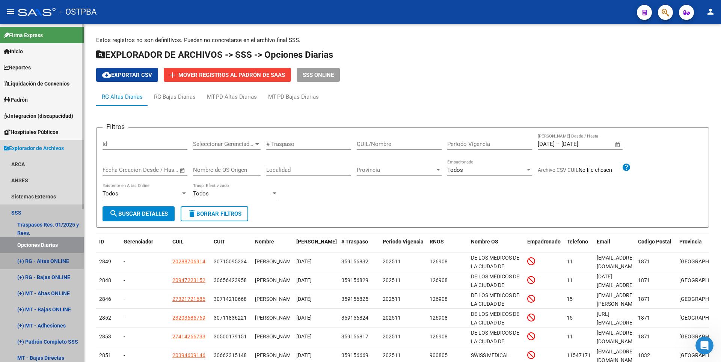
click at [40, 264] on link "(+) RG - Altas ONLINE" at bounding box center [42, 261] width 84 height 16
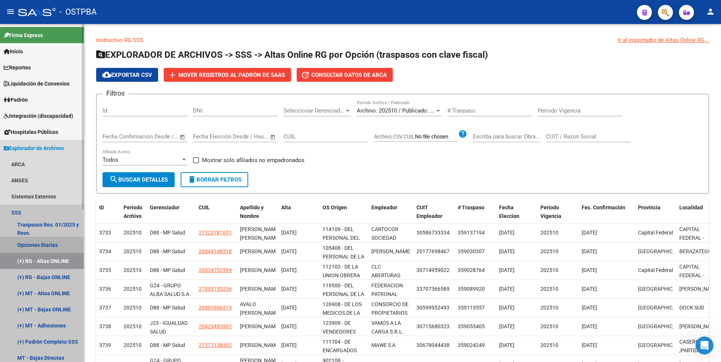
click at [47, 246] on link "Opciones Diarias" at bounding box center [42, 245] width 84 height 16
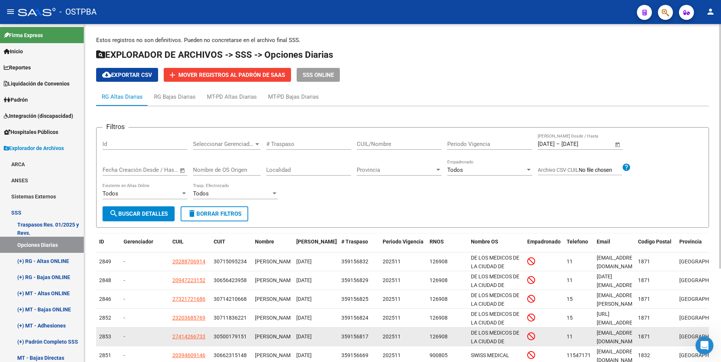
scroll to position [130, 0]
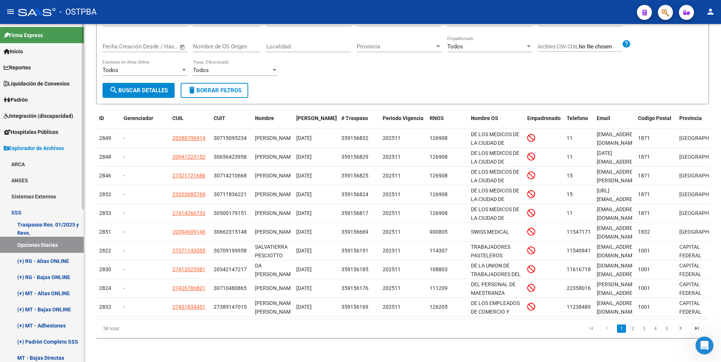
click at [16, 50] on span "Inicio" at bounding box center [13, 51] width 19 height 8
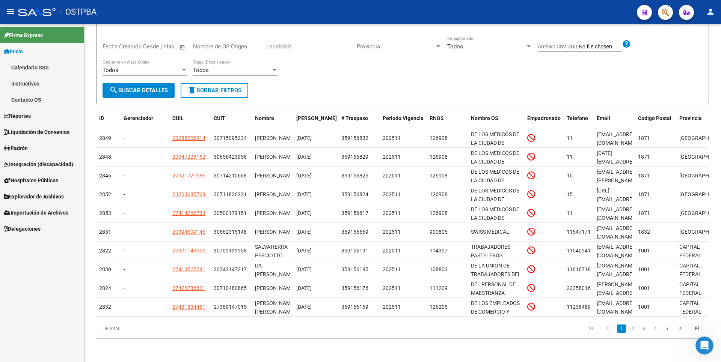
click at [6, 145] on span "Padrón" at bounding box center [16, 148] width 24 height 8
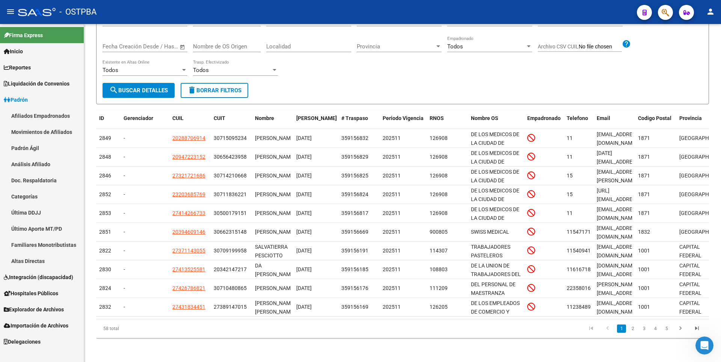
click at [42, 160] on link "Análisis Afiliado" at bounding box center [42, 164] width 84 height 16
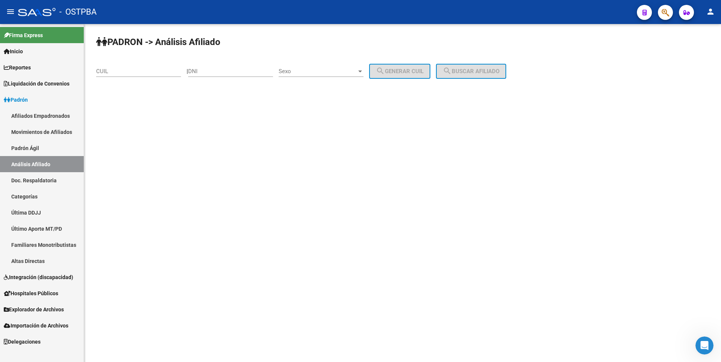
click at [119, 68] on div "CUIL" at bounding box center [138, 69] width 85 height 16
type input "20-22022418-0"
click at [499, 69] on span "search Buscar afiliado" at bounding box center [471, 71] width 57 height 7
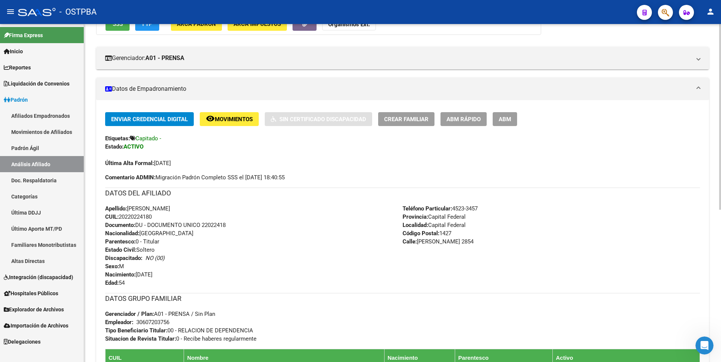
scroll to position [150, 0]
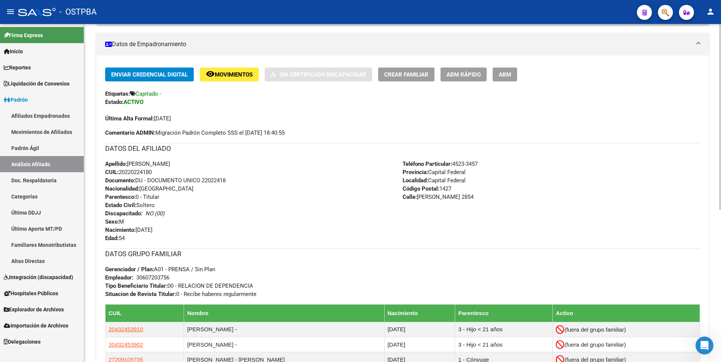
click at [450, 71] on span "ABM Rápido" at bounding box center [464, 74] width 34 height 7
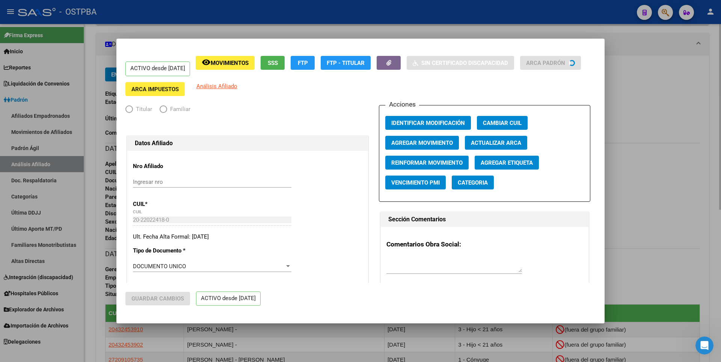
radio input "true"
type input "30-60720375-6"
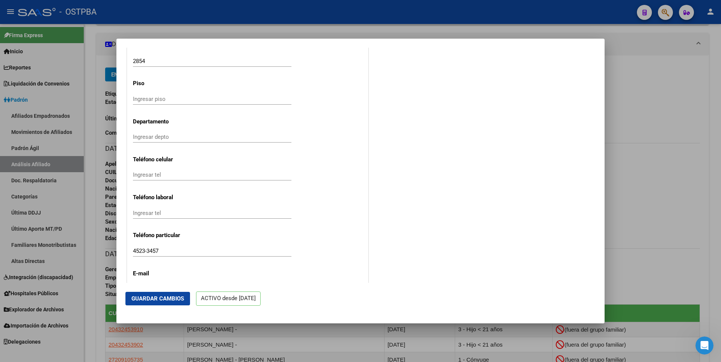
scroll to position [894, 0]
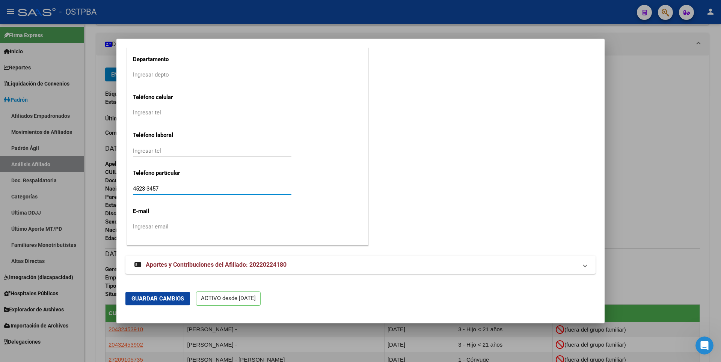
drag, startPoint x: 166, startPoint y: 190, endPoint x: 99, endPoint y: 190, distance: 66.5
click at [99, 190] on div "ACTIVO desde 01/02/2014 remove_red_eye Movimientos SSS FTP Sin Certificado Disc…" at bounding box center [360, 181] width 721 height 362
type input "116332"
drag, startPoint x: 170, startPoint y: 187, endPoint x: 114, endPoint y: 189, distance: 55.6
click at [114, 189] on div "ACTIVO desde 01/02/2014 remove_red_eye Movimientos SSS FTP Sin Certificado Disc…" at bounding box center [360, 181] width 721 height 362
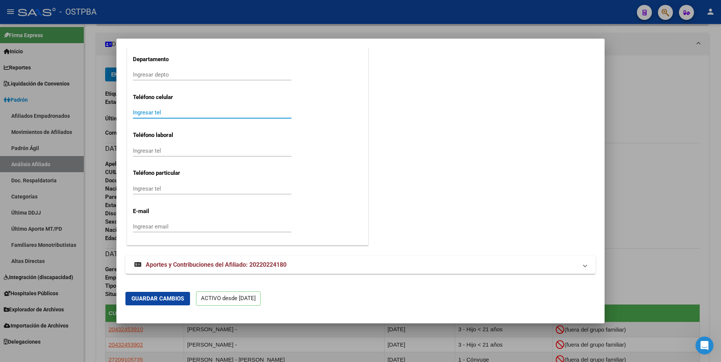
click at [156, 110] on input "Ingresar tel" at bounding box center [212, 112] width 158 height 7
type input "1163325128"
click at [154, 297] on span "Guardar Cambios" at bounding box center [157, 299] width 53 height 7
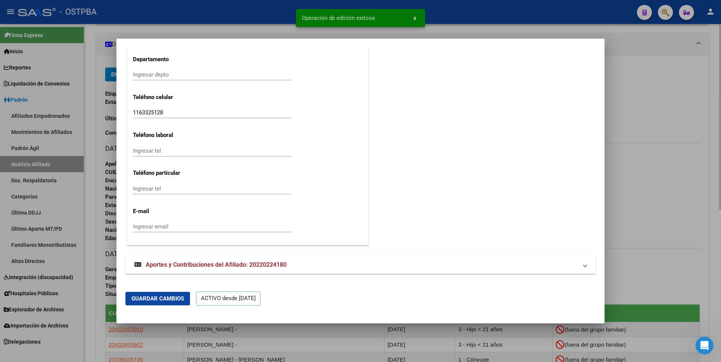
click at [621, 100] on div at bounding box center [360, 181] width 721 height 362
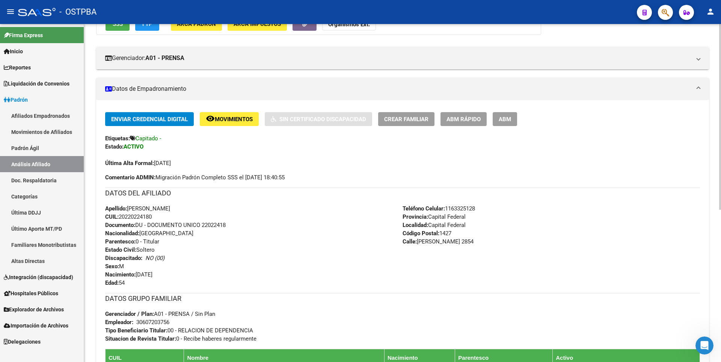
scroll to position [263, 0]
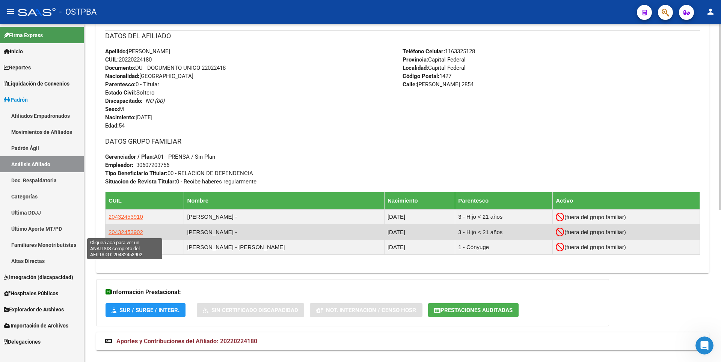
click at [120, 233] on span "20432453902" at bounding box center [126, 232] width 35 height 6
type textarea "20432453902"
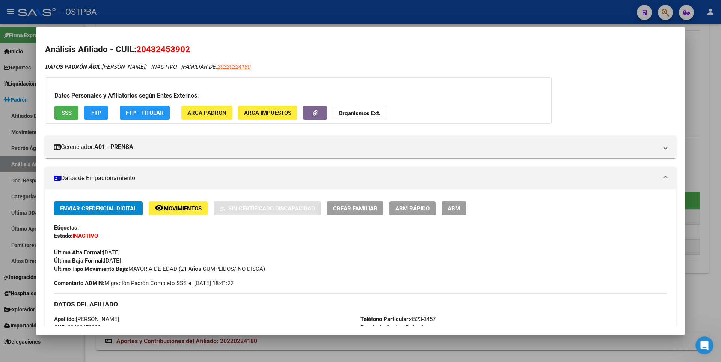
click at [704, 70] on div at bounding box center [360, 181] width 721 height 362
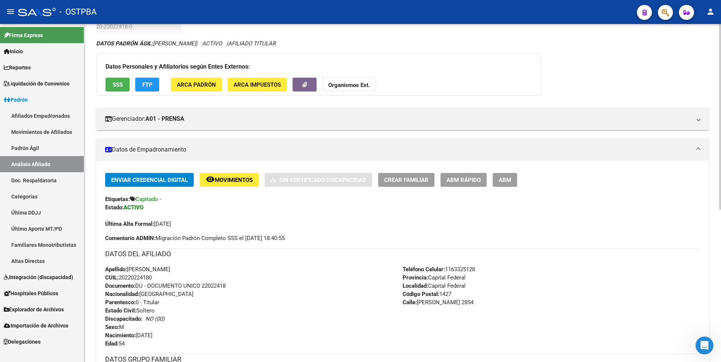
scroll to position [0, 0]
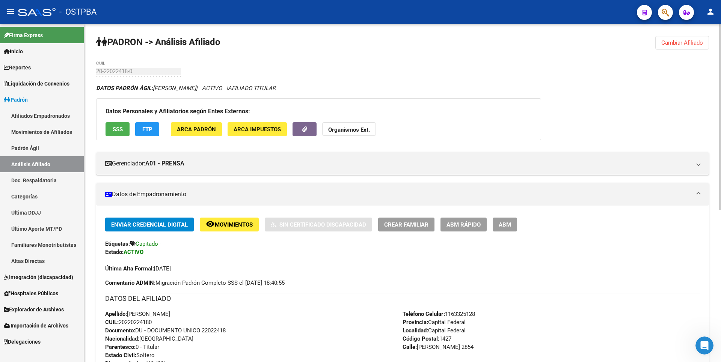
click at [118, 124] on button "SSS" at bounding box center [118, 129] width 24 height 14
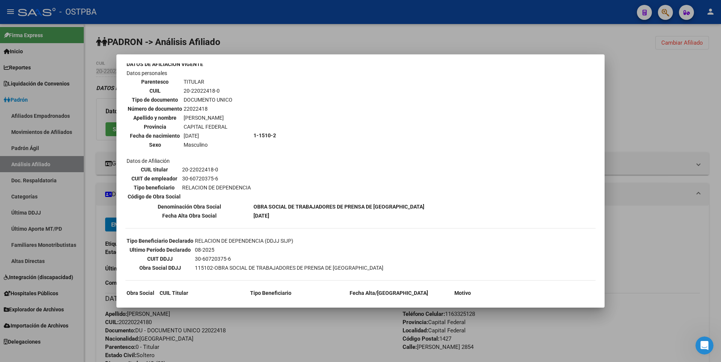
scroll to position [65, 0]
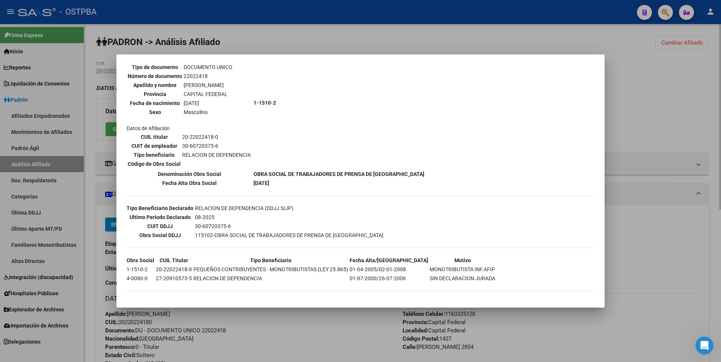
click at [646, 124] on div at bounding box center [360, 181] width 721 height 362
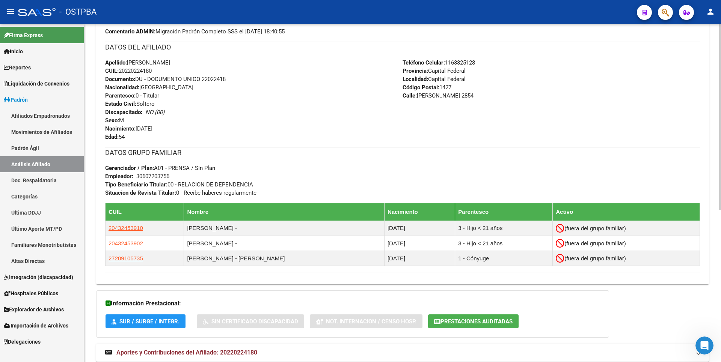
scroll to position [278, 0]
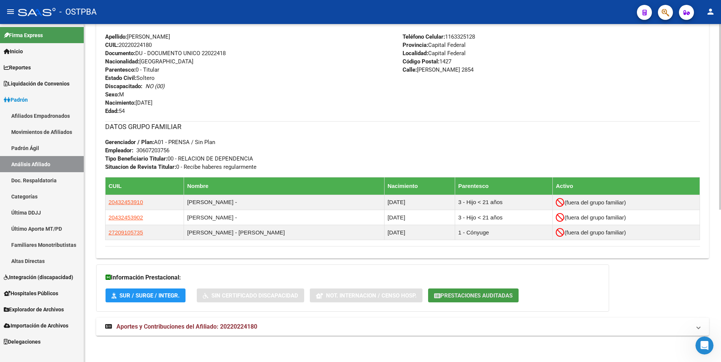
click at [492, 297] on span "Prestaciones Auditadas" at bounding box center [476, 296] width 72 height 7
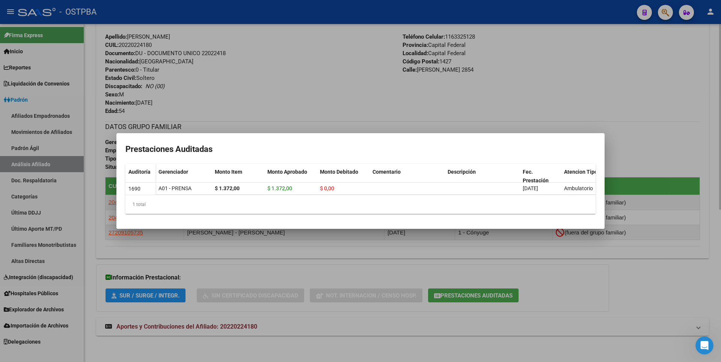
click at [573, 279] on div at bounding box center [360, 181] width 721 height 362
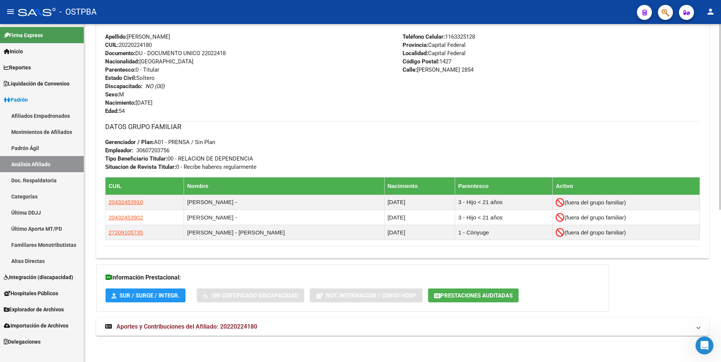
click at [194, 327] on span "Aportes y Contribuciones del Afiliado: 20220224180" at bounding box center [186, 326] width 141 height 7
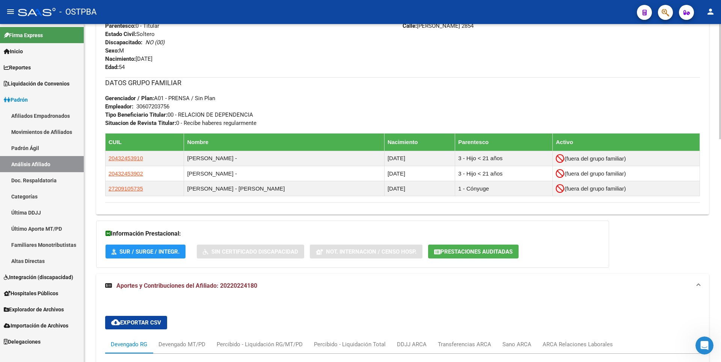
scroll to position [584, 0]
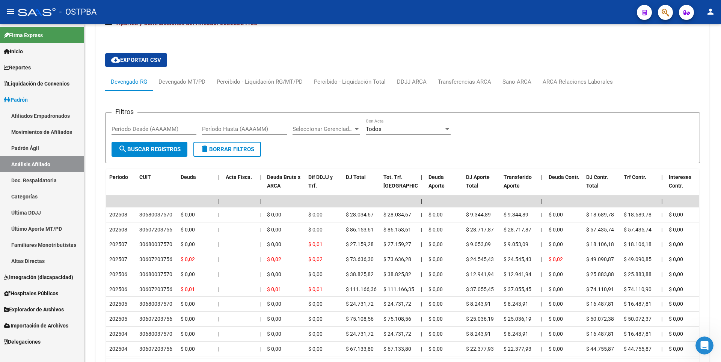
click at [56, 119] on link "Afiliados Empadronados" at bounding box center [42, 116] width 84 height 16
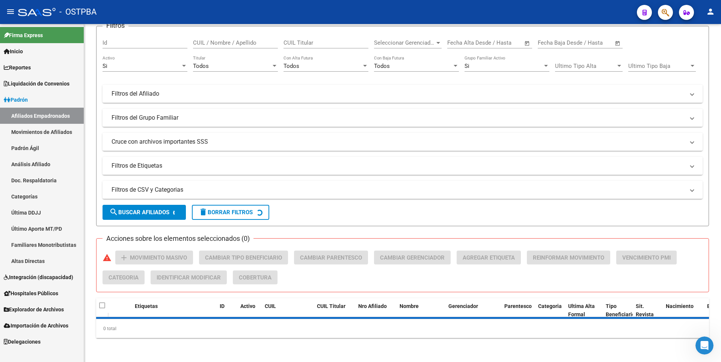
scroll to position [246, 0]
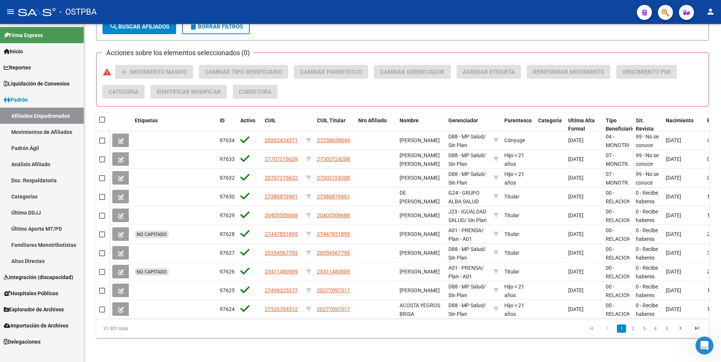
click at [63, 133] on link "Movimientos de Afiliados" at bounding box center [42, 132] width 84 height 16
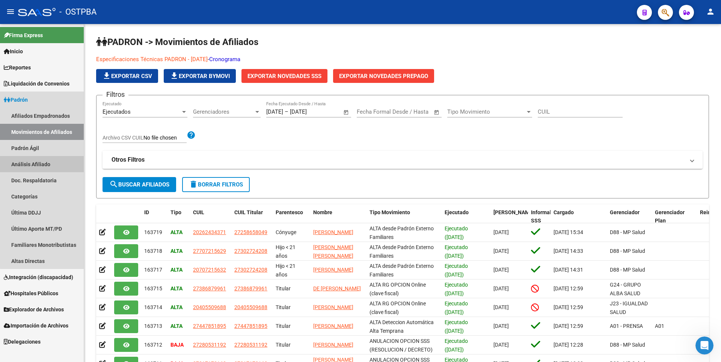
click at [50, 160] on link "Análisis Afiliado" at bounding box center [42, 164] width 84 height 16
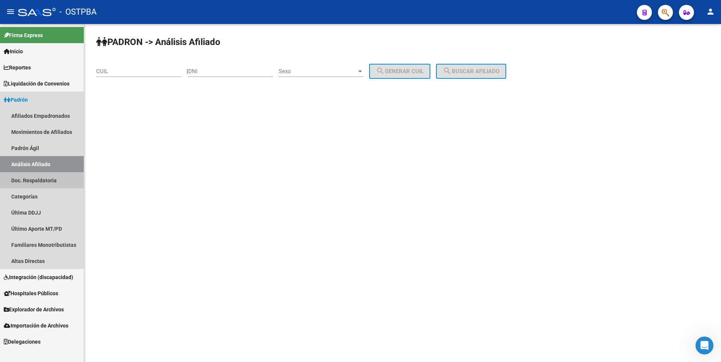
click at [51, 181] on link "Doc. Respaldatoria" at bounding box center [42, 180] width 84 height 16
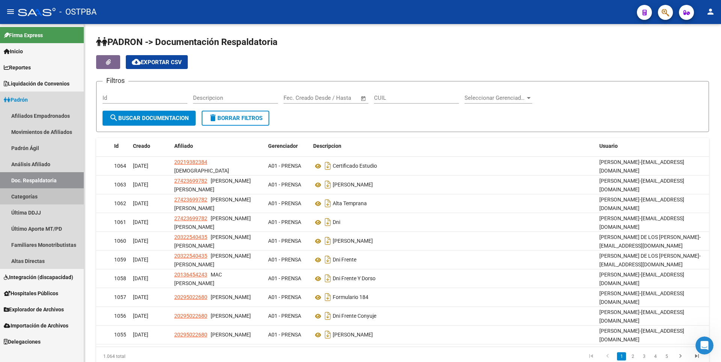
click at [35, 199] on link "Categorías" at bounding box center [42, 197] width 84 height 16
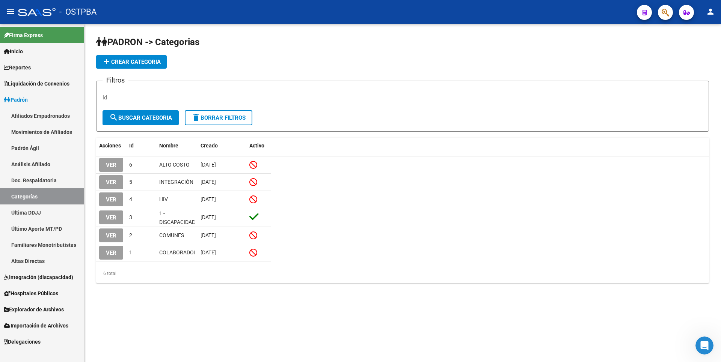
click at [36, 208] on link "Última DDJJ" at bounding box center [42, 213] width 84 height 16
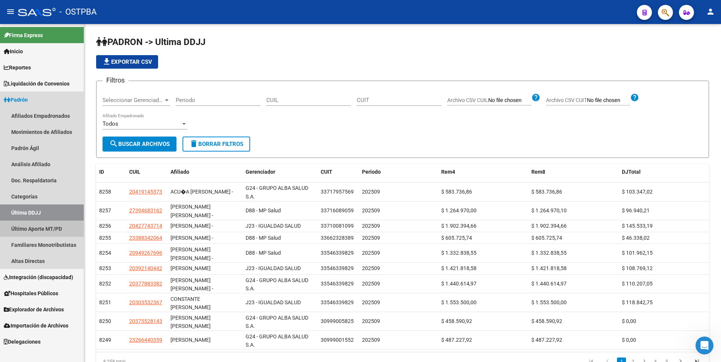
click at [44, 233] on link "Último Aporte MT/PD" at bounding box center [42, 229] width 84 height 16
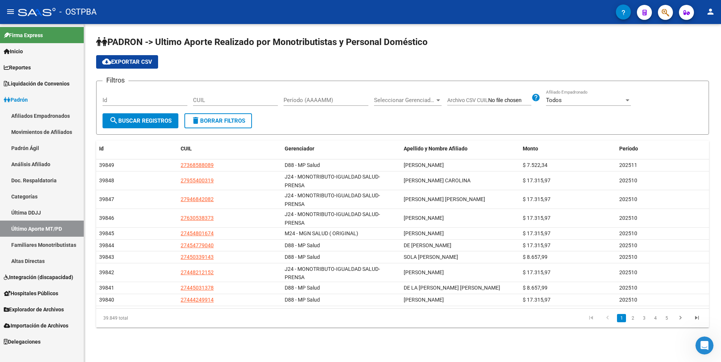
click at [48, 247] on link "Familiares Monotributistas" at bounding box center [42, 245] width 84 height 16
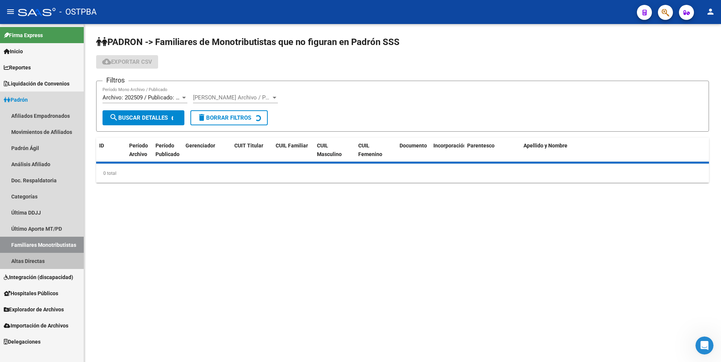
click at [35, 262] on link "Altas Directas" at bounding box center [42, 261] width 84 height 16
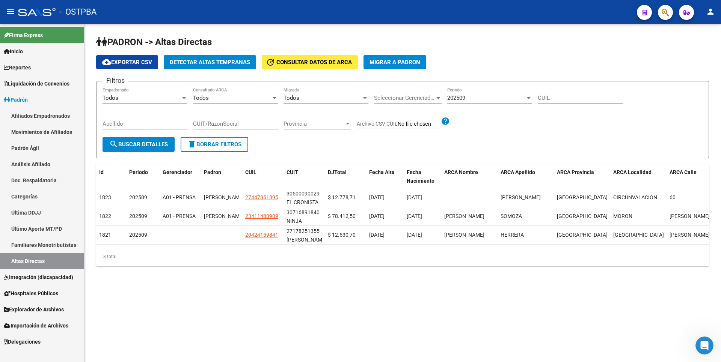
click at [202, 56] on button "Detectar Altas Tempranas" at bounding box center [210, 62] width 92 height 14
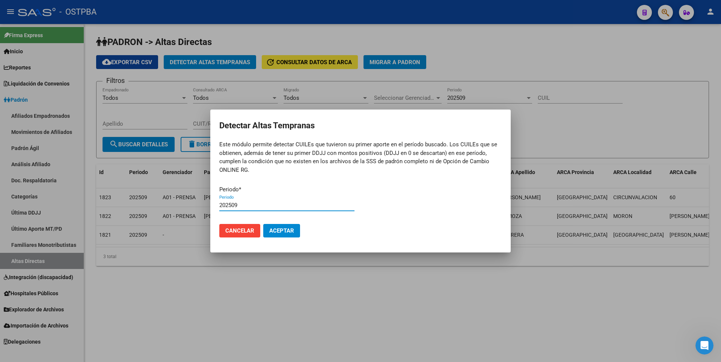
type input "202509"
click at [263, 224] on button "Aceptar" at bounding box center [281, 231] width 37 height 14
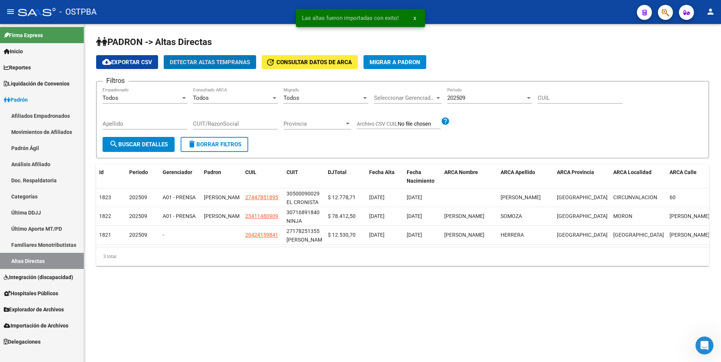
click at [58, 306] on link "Explorador de Archivos" at bounding box center [42, 310] width 84 height 16
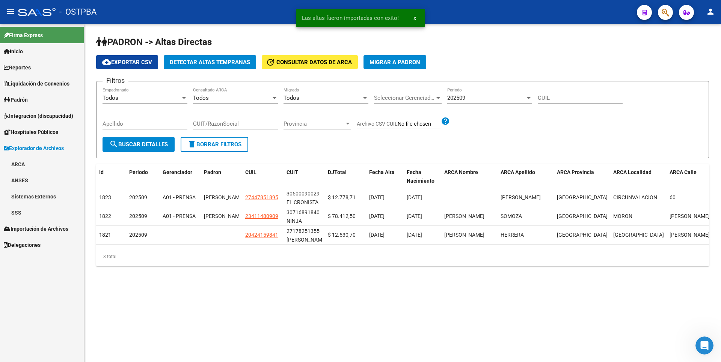
click at [21, 209] on link "SSS" at bounding box center [42, 213] width 84 height 16
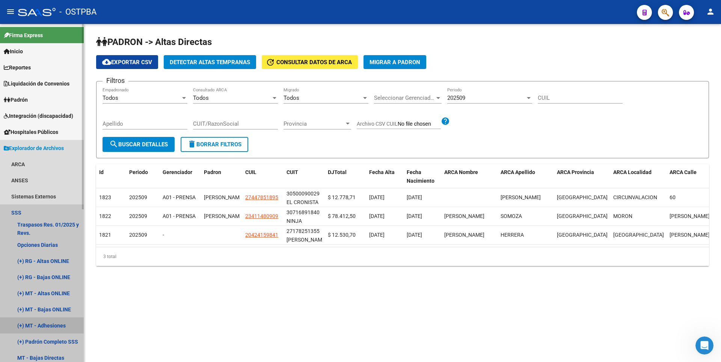
click at [53, 328] on link "(+) MT - Adhesiones" at bounding box center [42, 326] width 84 height 16
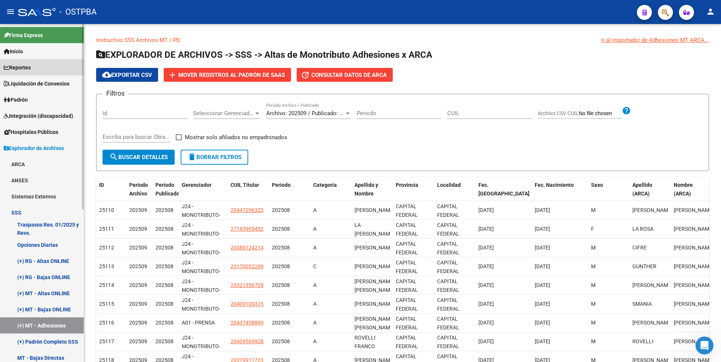
click at [22, 65] on span "Reportes" at bounding box center [17, 67] width 27 height 8
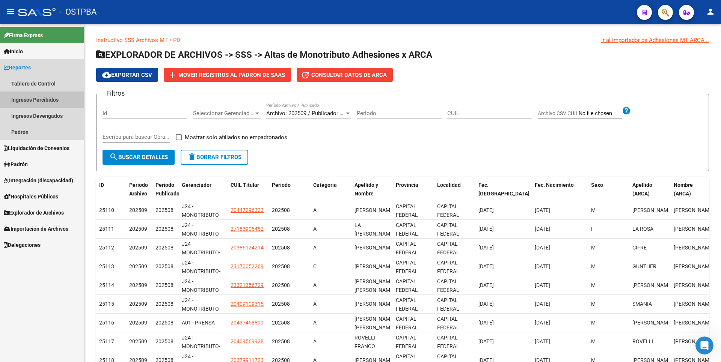
click at [30, 100] on link "Ingresos Percibidos" at bounding box center [42, 100] width 84 height 16
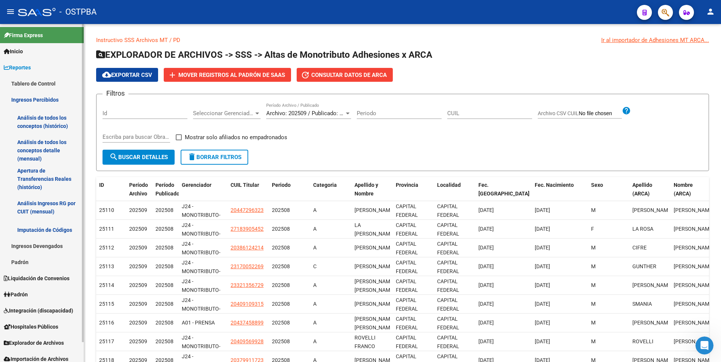
click at [43, 176] on link "Apertura de Transferencias Reales (histórico)" at bounding box center [42, 179] width 84 height 29
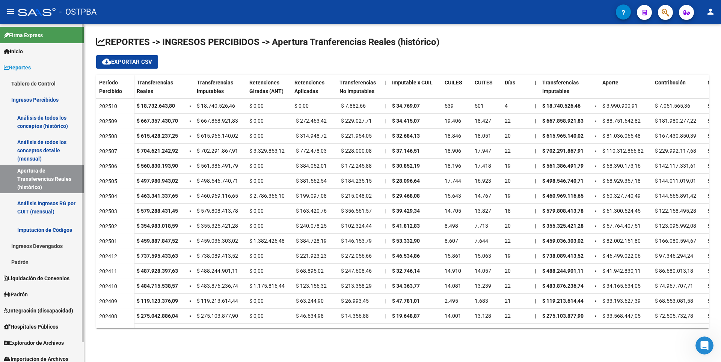
click at [59, 232] on link "Imputación de Códigos" at bounding box center [42, 230] width 84 height 16
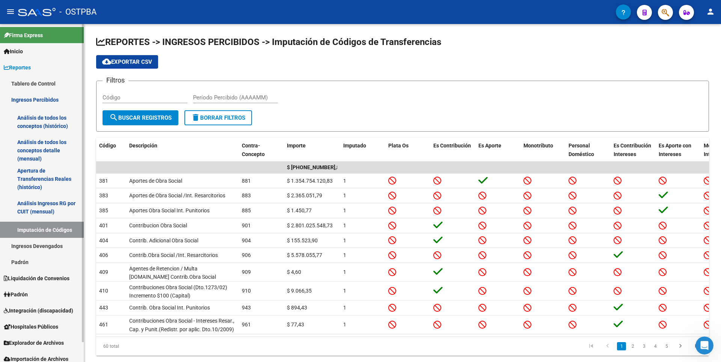
click at [34, 244] on link "Ingresos Devengados" at bounding box center [42, 246] width 84 height 16
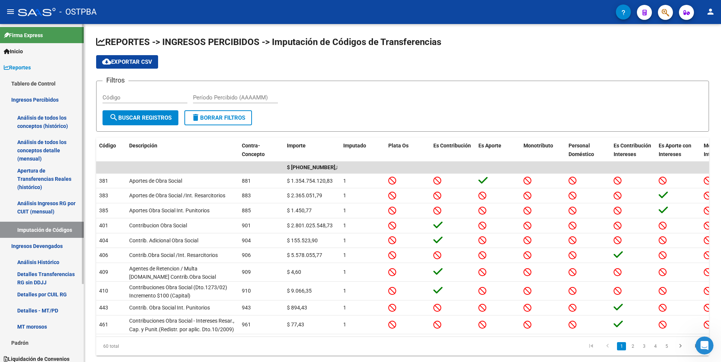
click at [39, 263] on link "Análisis Histórico" at bounding box center [42, 262] width 84 height 16
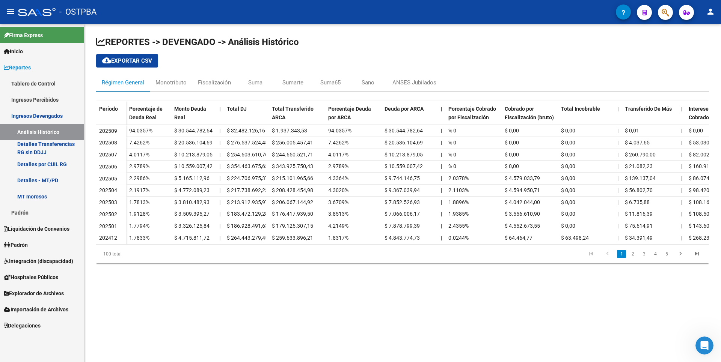
click at [57, 168] on link "Detalles por CUIL RG" at bounding box center [42, 164] width 84 height 16
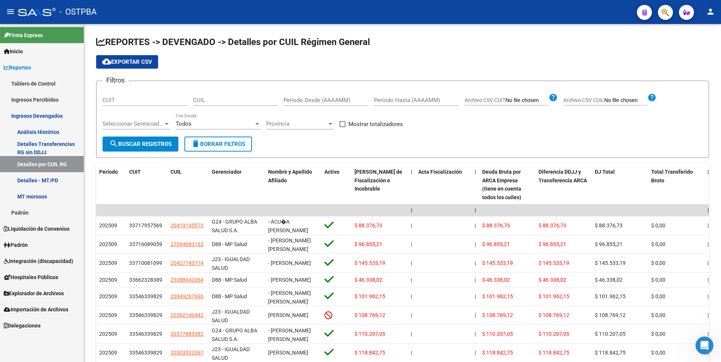
click at [56, 200] on link "MT morosos" at bounding box center [42, 197] width 84 height 16
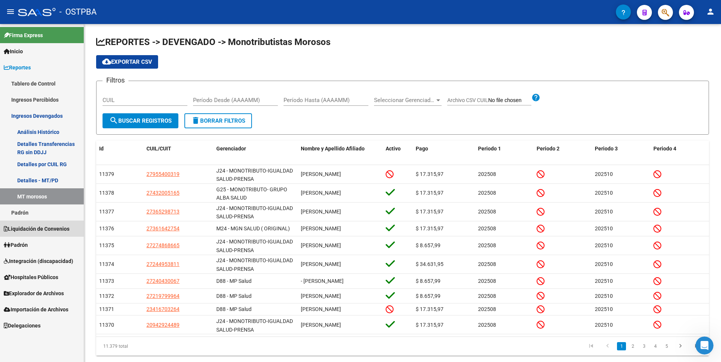
click at [53, 236] on link "Liquidación de Convenios" at bounding box center [42, 229] width 84 height 16
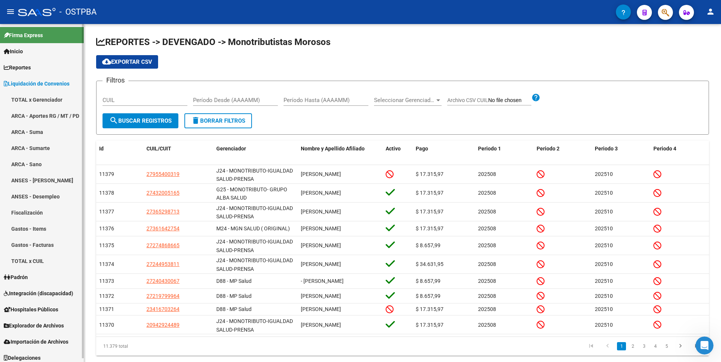
click at [41, 278] on link "Padrón" at bounding box center [42, 277] width 84 height 16
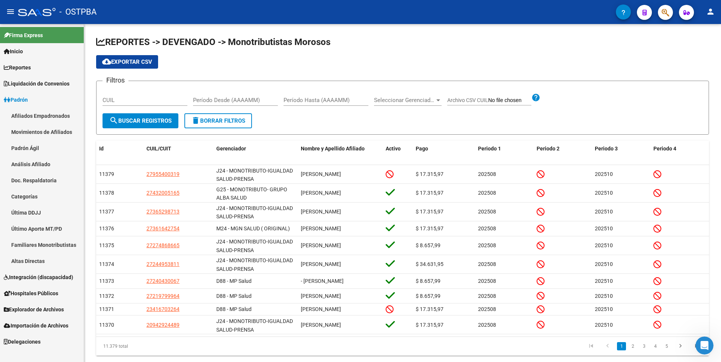
click at [55, 265] on link "Altas Directas" at bounding box center [42, 261] width 84 height 16
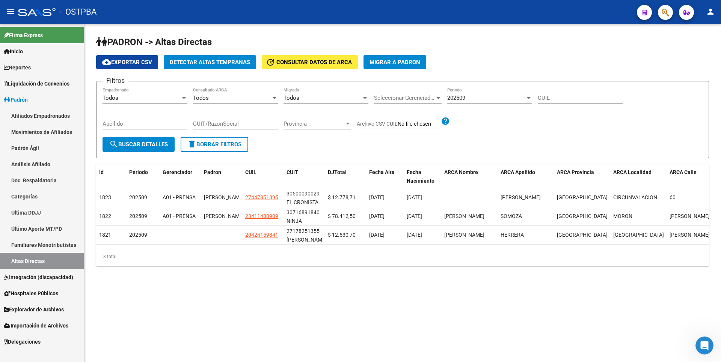
click at [54, 292] on span "Hospitales Públicos" at bounding box center [31, 294] width 54 height 8
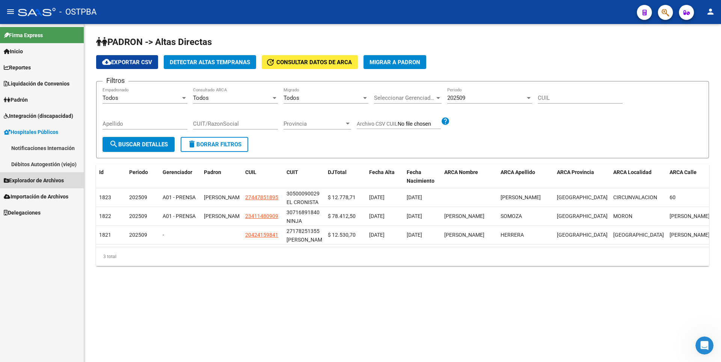
click at [51, 178] on span "Explorador de Archivos" at bounding box center [34, 180] width 60 height 8
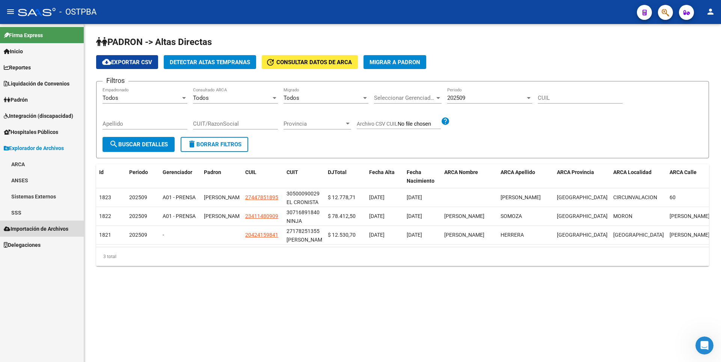
click at [48, 225] on span "Importación de Archivos" at bounding box center [36, 229] width 65 height 8
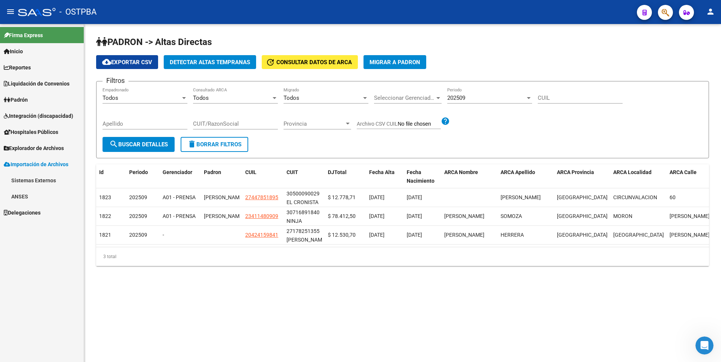
click at [41, 214] on span "Delegaciones" at bounding box center [22, 213] width 37 height 8
click at [26, 67] on span "Reportes" at bounding box center [17, 67] width 27 height 8
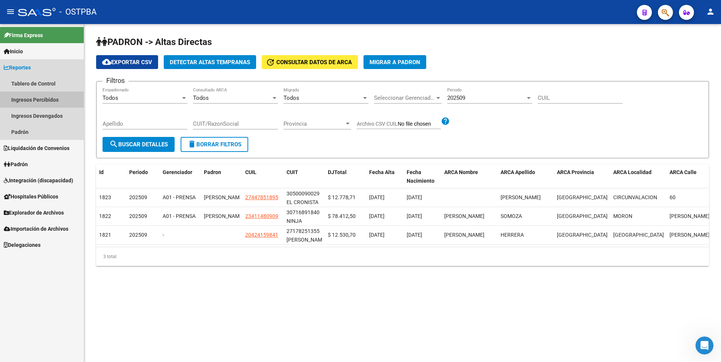
click at [26, 98] on link "Ingresos Percibidos" at bounding box center [42, 100] width 84 height 16
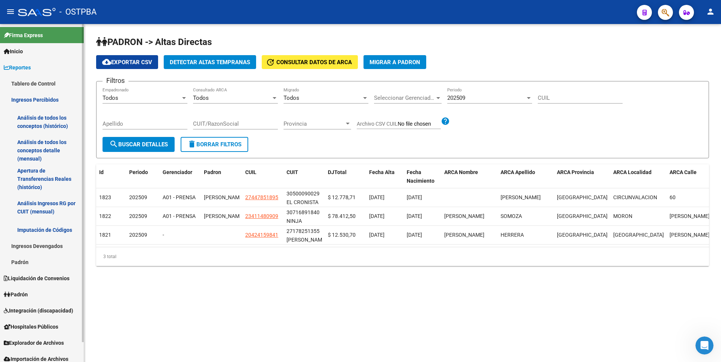
click at [35, 119] on link "Análisis de todos los conceptos (histórico)" at bounding box center [42, 122] width 84 height 29
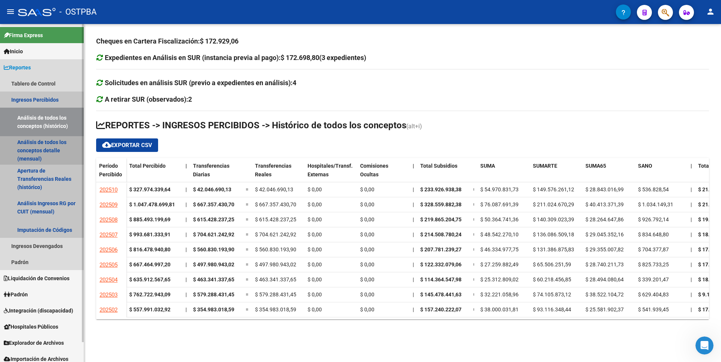
click at [35, 148] on link "Análisis de todos los conceptos detalle (mensual)" at bounding box center [42, 150] width 84 height 29
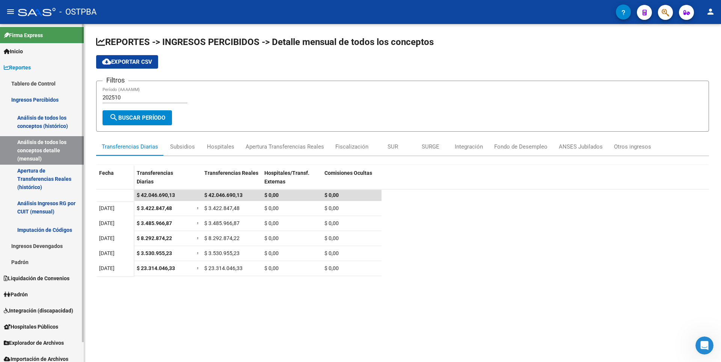
click at [31, 177] on link "Apertura de Transferencias Reales (histórico)" at bounding box center [42, 179] width 84 height 29
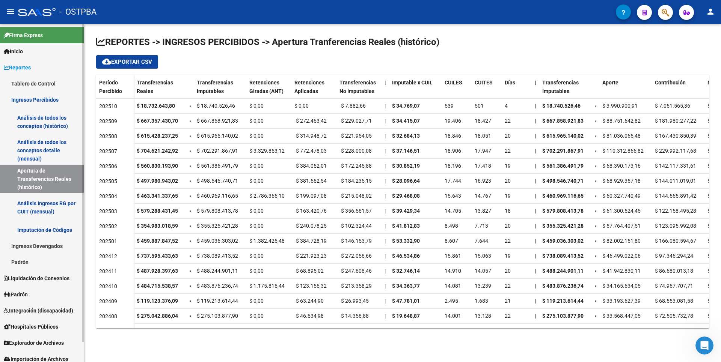
click at [38, 212] on link "Análisis Ingresos RG por CUIT (mensual)" at bounding box center [42, 207] width 84 height 29
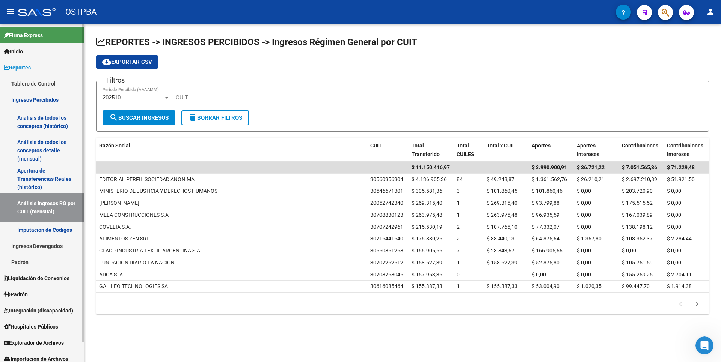
click at [35, 233] on link "Imputación de Códigos" at bounding box center [42, 230] width 84 height 16
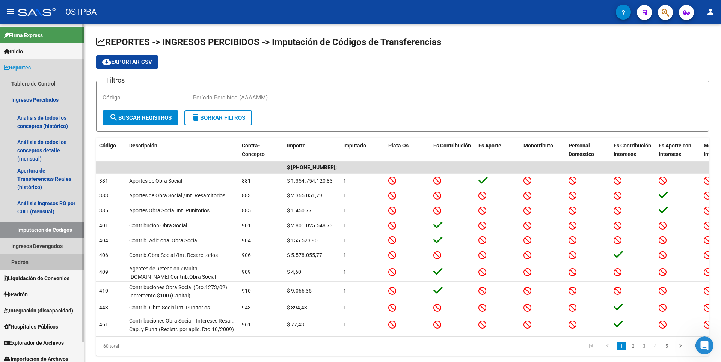
click at [29, 258] on link "Padrón" at bounding box center [42, 262] width 84 height 16
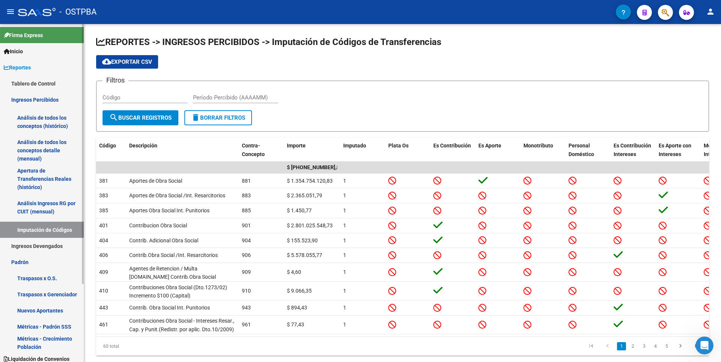
click at [31, 281] on link "Traspasos x O.S." at bounding box center [42, 278] width 84 height 16
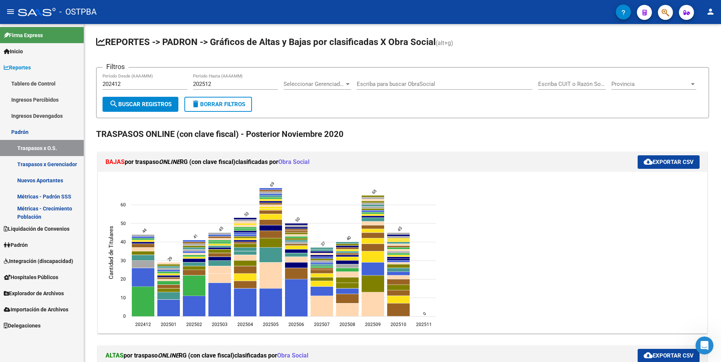
click at [46, 118] on link "Ingresos Devengados" at bounding box center [42, 116] width 84 height 16
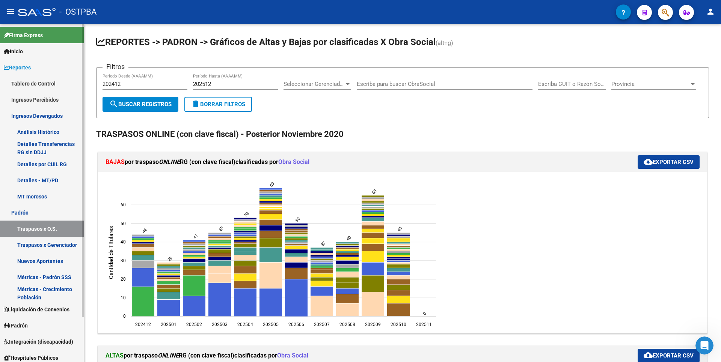
click at [39, 268] on link "Nuevos Aportantes" at bounding box center [42, 261] width 84 height 16
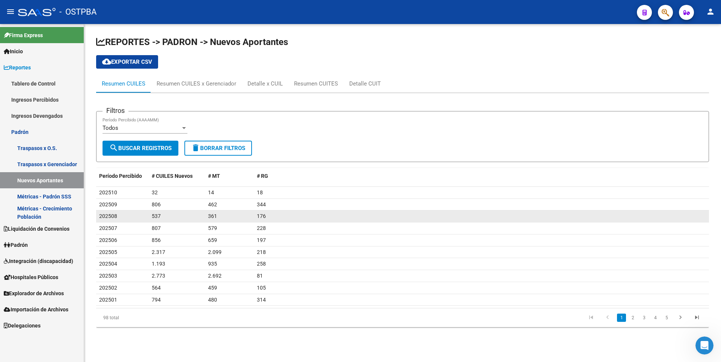
drag, startPoint x: 157, startPoint y: 224, endPoint x: 135, endPoint y: 214, distance: 24.5
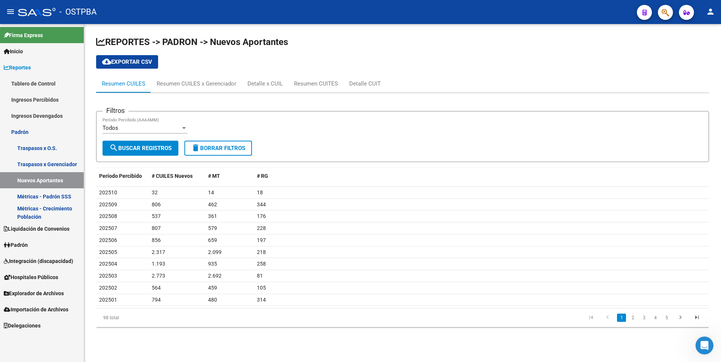
drag, startPoint x: 135, startPoint y: 214, endPoint x: 374, endPoint y: 46, distance: 292.5
click at [374, 46] on h1 "REPORTES -> PADRON -> Nuevos Aportantes" at bounding box center [402, 42] width 613 height 13
click at [195, 98] on div "Filtros Todos Período Percibido (AAAAMM) search Buscar Registros delete Borrar …" at bounding box center [402, 213] width 613 height 240
click at [204, 87] on div "Resumen CUILES x Gerenciador" at bounding box center [197, 84] width 80 height 8
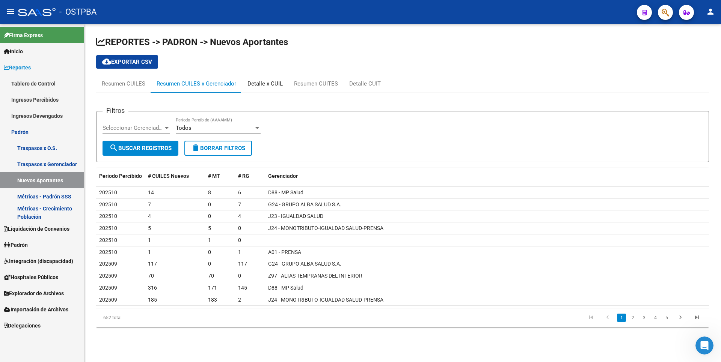
click at [272, 83] on div "Detalle x CUIL" at bounding box center [264, 84] width 35 height 8
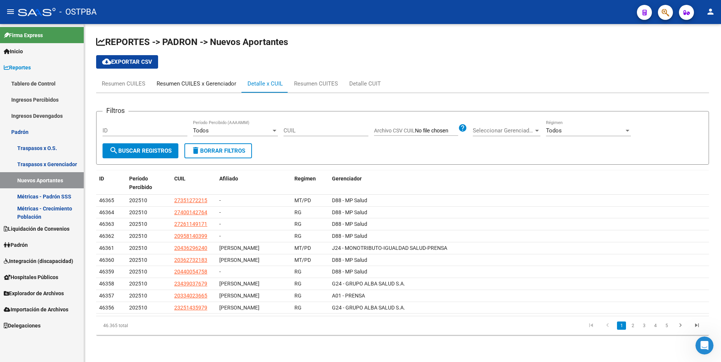
click at [208, 81] on div "Resumen CUILES x Gerenciador" at bounding box center [197, 84] width 80 height 8
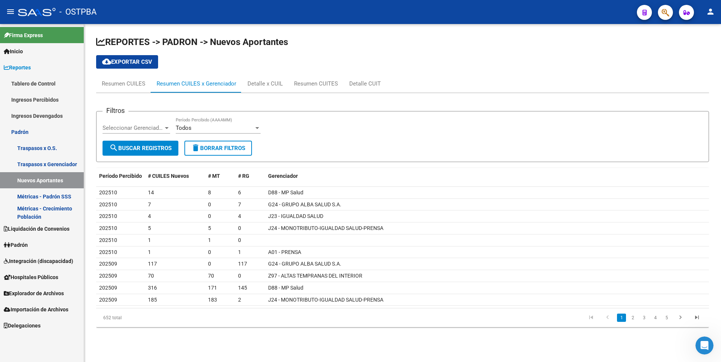
click at [167, 127] on div at bounding box center [167, 128] width 4 height 2
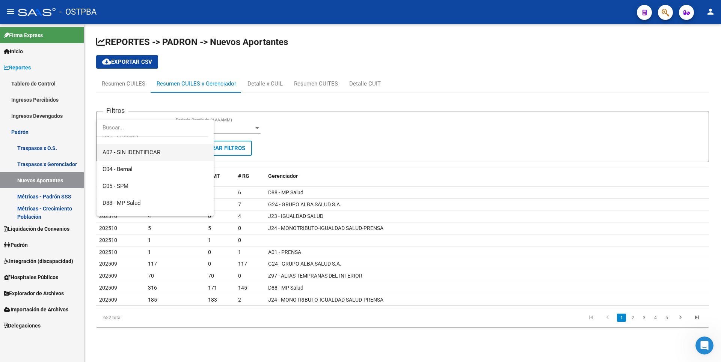
scroll to position [75, 0]
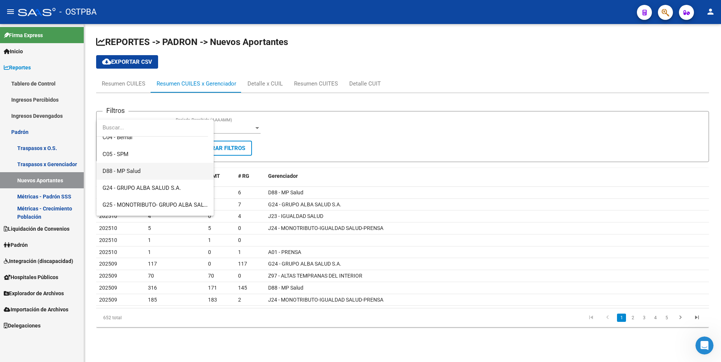
click at [138, 178] on span "D88 - MP Salud" at bounding box center [155, 171] width 105 height 17
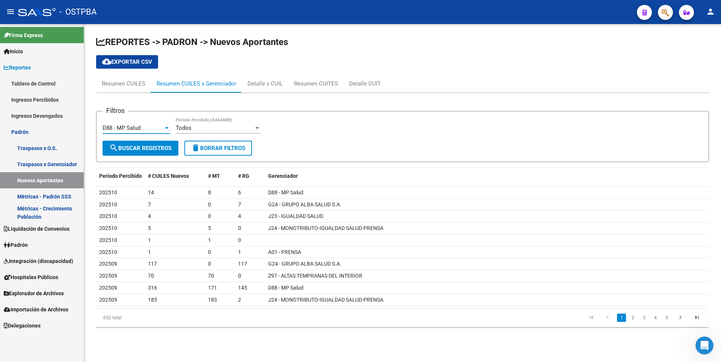
click at [142, 152] on button "search Buscar Registros" at bounding box center [141, 148] width 76 height 15
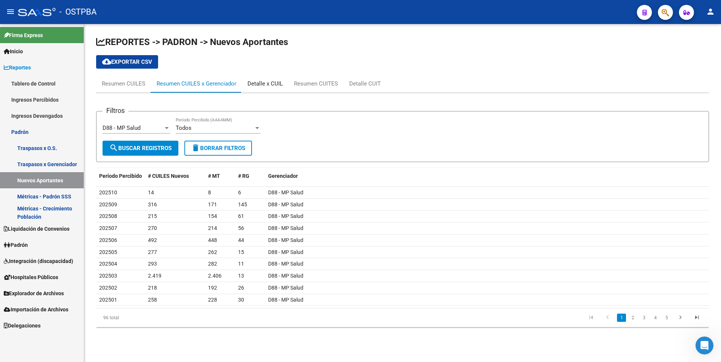
click at [273, 86] on div "Detalle x CUIL" at bounding box center [264, 84] width 35 height 8
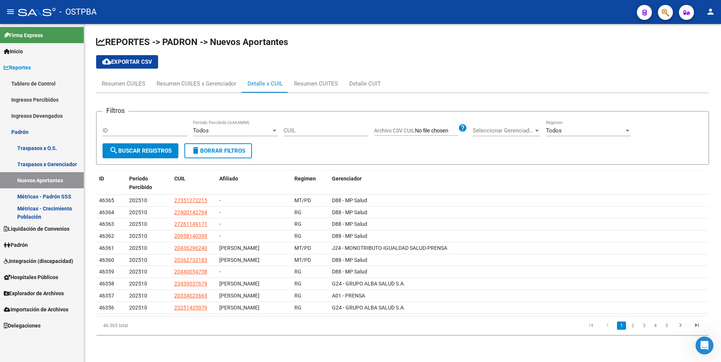
click at [275, 132] on div at bounding box center [274, 131] width 7 height 6
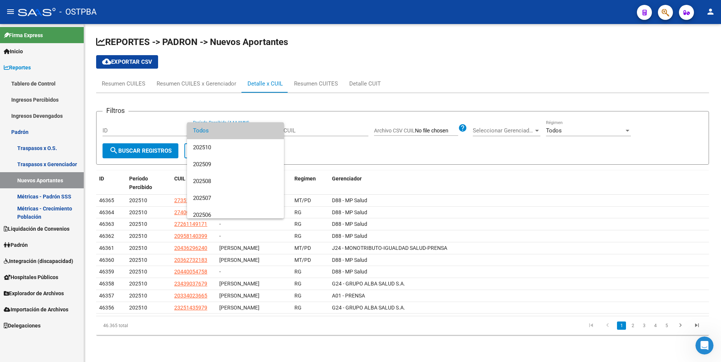
click at [353, 100] on div at bounding box center [360, 181] width 721 height 362
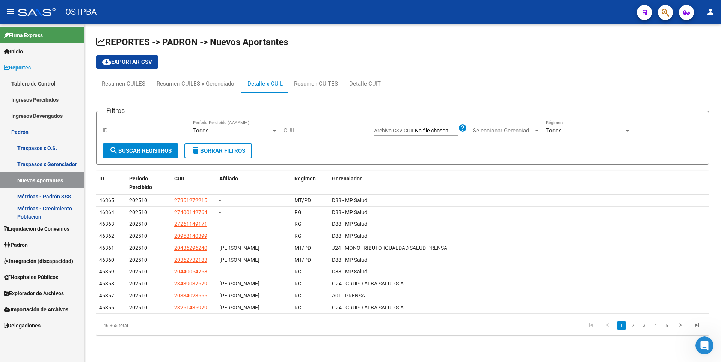
click at [535, 130] on div at bounding box center [537, 131] width 4 height 2
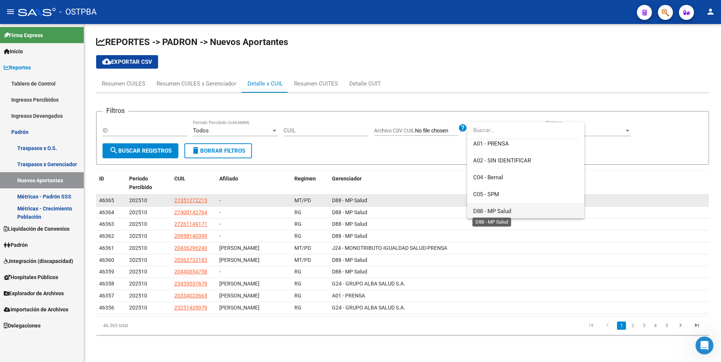
drag, startPoint x: 493, startPoint y: 211, endPoint x: 476, endPoint y: 205, distance: 18.4
click at [493, 211] on span "D88 - MP Salud" at bounding box center [492, 211] width 38 height 7
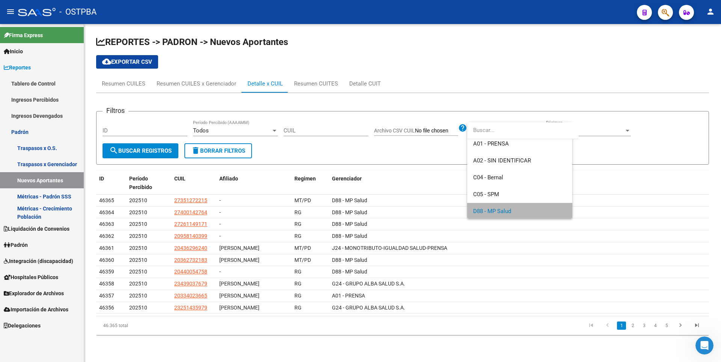
scroll to position [39, 0]
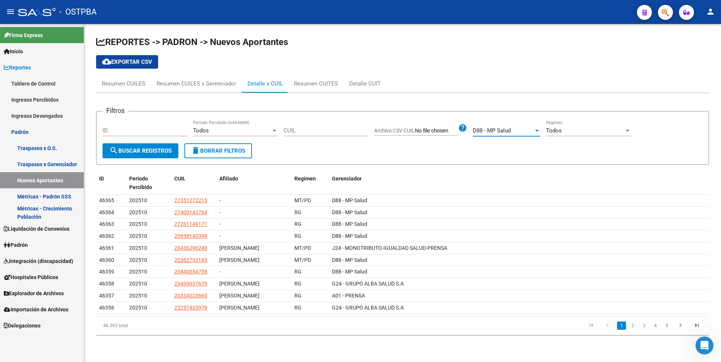
click at [131, 155] on button "search Buscar Registros" at bounding box center [141, 150] width 76 height 15
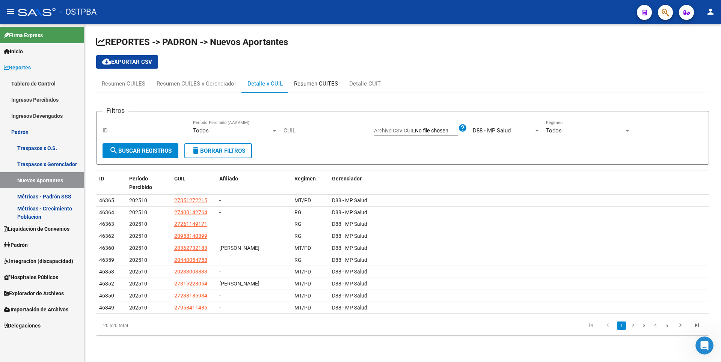
click at [317, 83] on div "Resumen CUITES" at bounding box center [316, 84] width 44 height 8
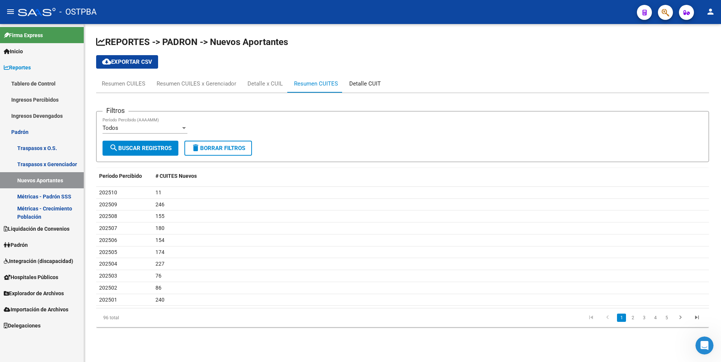
click at [366, 81] on div "Detalle CUIT" at bounding box center [365, 84] width 32 height 8
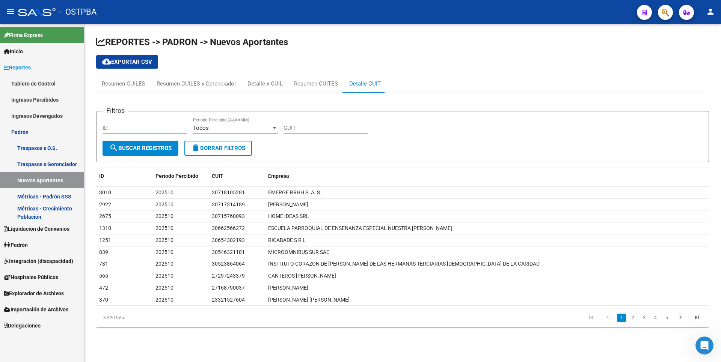
click at [57, 276] on span "Hospitales Públicos" at bounding box center [31, 277] width 54 height 8
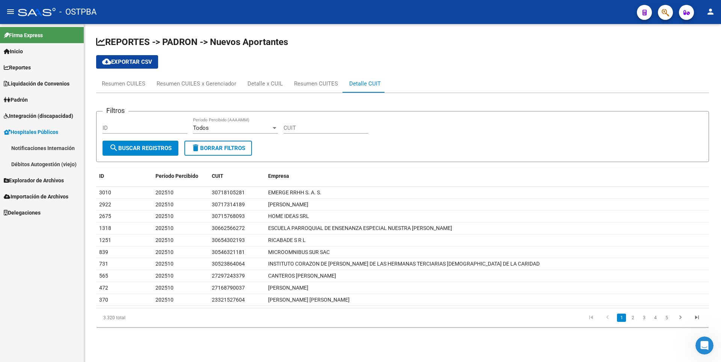
click at [46, 182] on span "Explorador de Archivos" at bounding box center [34, 180] width 60 height 8
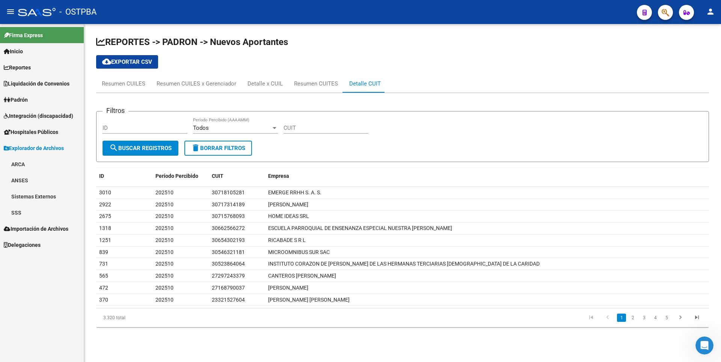
click at [31, 219] on link "SSS" at bounding box center [42, 213] width 84 height 16
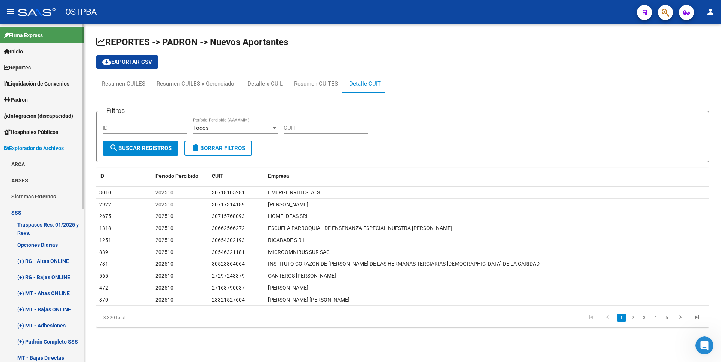
click at [39, 245] on link "Opciones Diarias" at bounding box center [42, 245] width 84 height 16
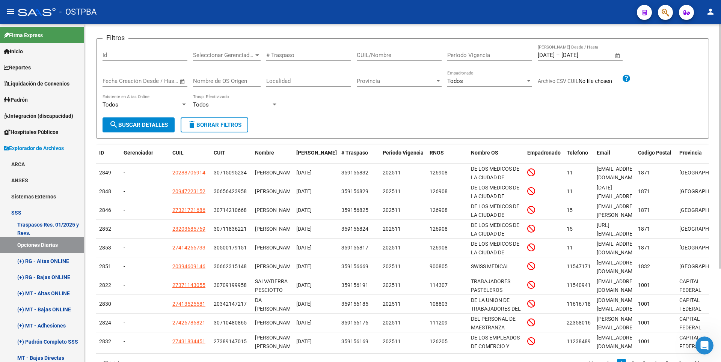
scroll to position [130, 0]
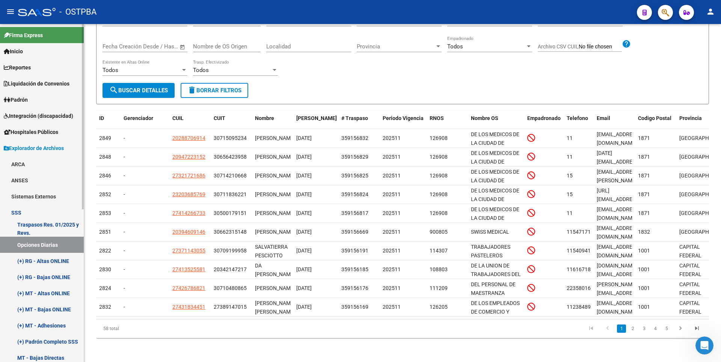
click at [38, 259] on link "(+) RG - Altas ONLINE" at bounding box center [42, 261] width 84 height 16
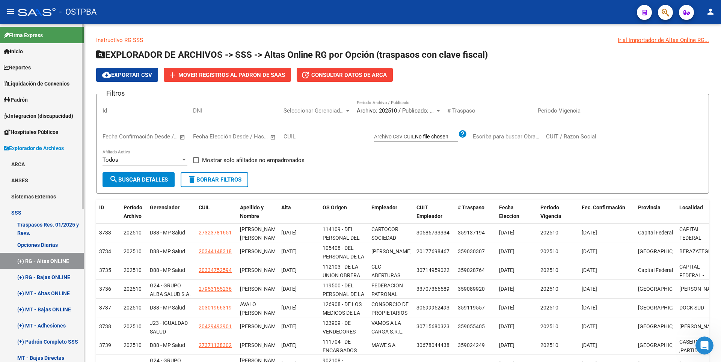
click at [33, 130] on span "Hospitales Públicos" at bounding box center [31, 132] width 54 height 8
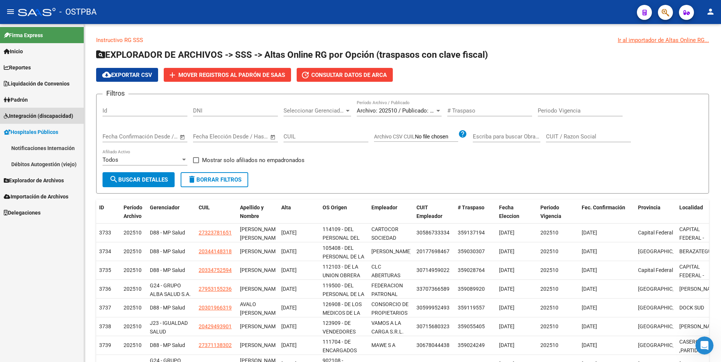
click at [43, 123] on link "Integración (discapacidad)" at bounding box center [42, 116] width 84 height 16
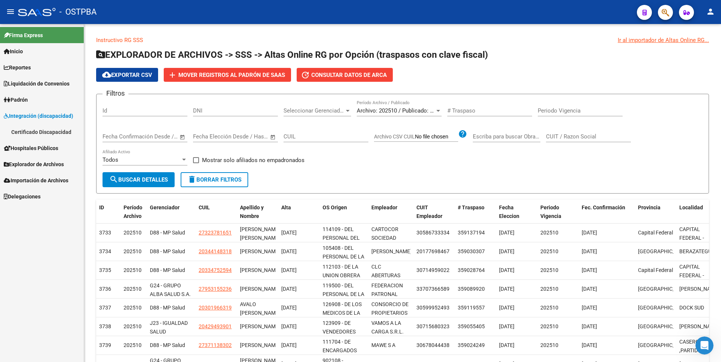
click at [40, 88] on link "Liquidación de Convenios" at bounding box center [42, 83] width 84 height 16
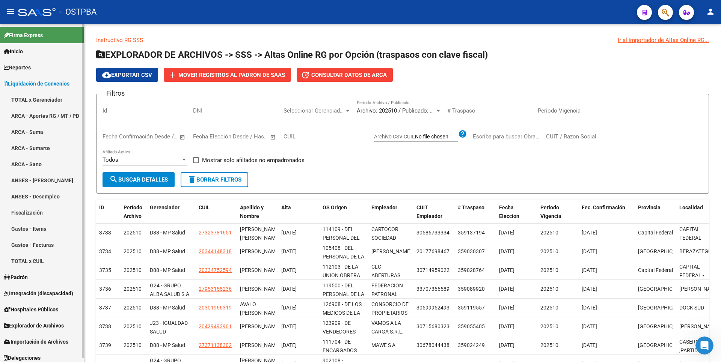
click at [27, 68] on span "Reportes" at bounding box center [17, 67] width 27 height 8
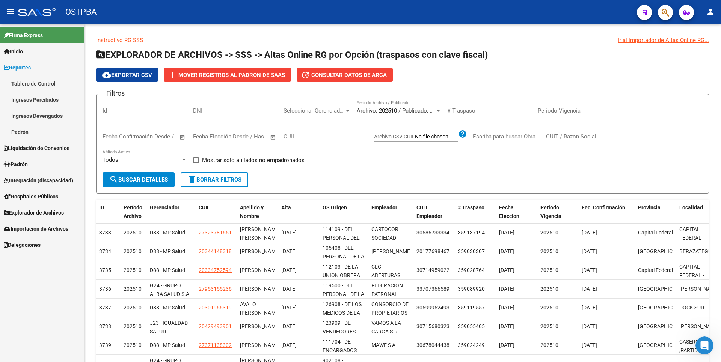
click at [31, 92] on link "Ingresos Percibidos" at bounding box center [42, 100] width 84 height 16
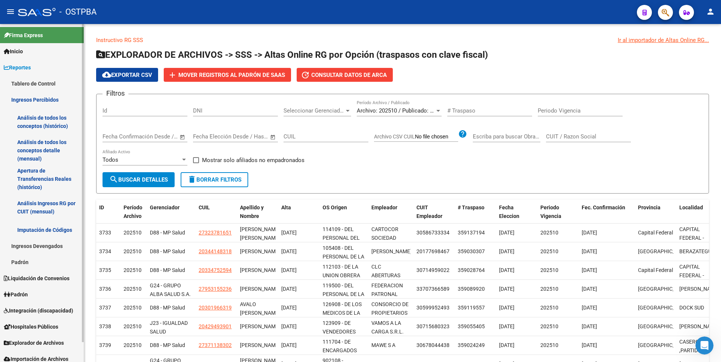
click at [40, 121] on link "Análisis de todos los conceptos (histórico)" at bounding box center [42, 122] width 84 height 29
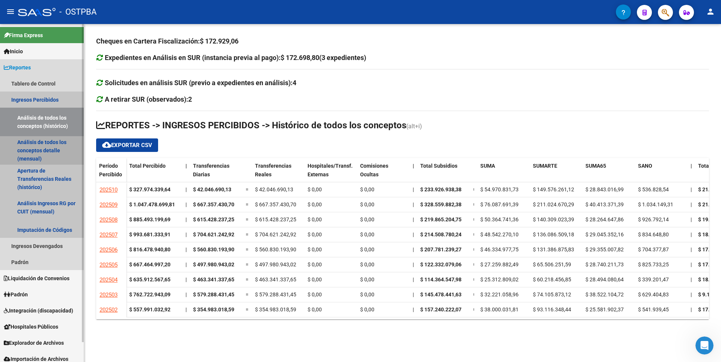
click at [48, 152] on link "Análisis de todos los conceptos detalle (mensual)" at bounding box center [42, 150] width 84 height 29
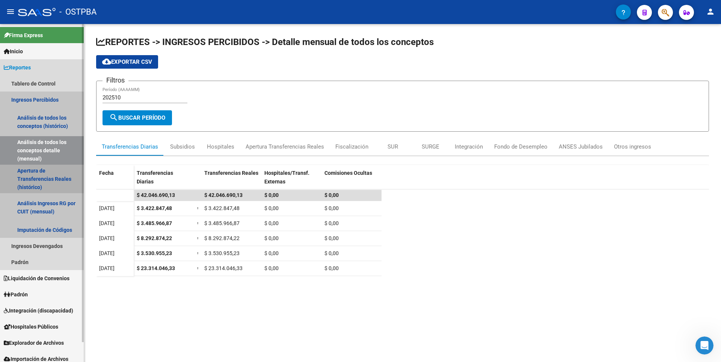
click at [47, 176] on link "Apertura de Transferencias Reales (histórico)" at bounding box center [42, 179] width 84 height 29
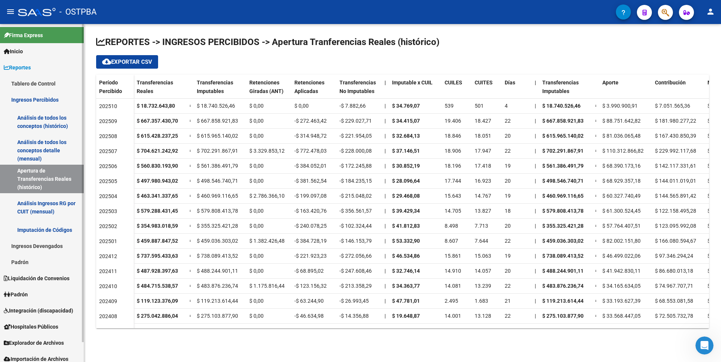
click at [35, 324] on span "Hospitales Públicos" at bounding box center [31, 327] width 54 height 8
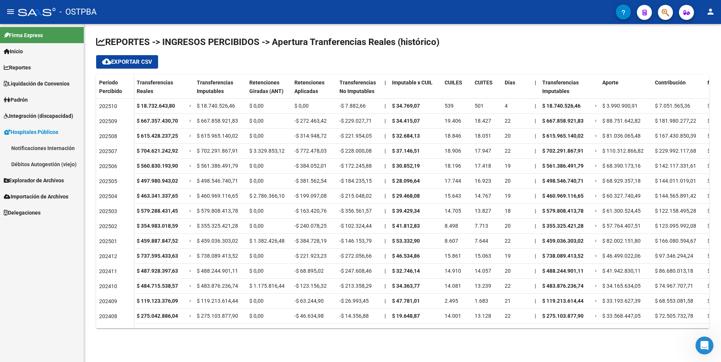
click at [53, 175] on link "Explorador de Archivos" at bounding box center [42, 180] width 84 height 16
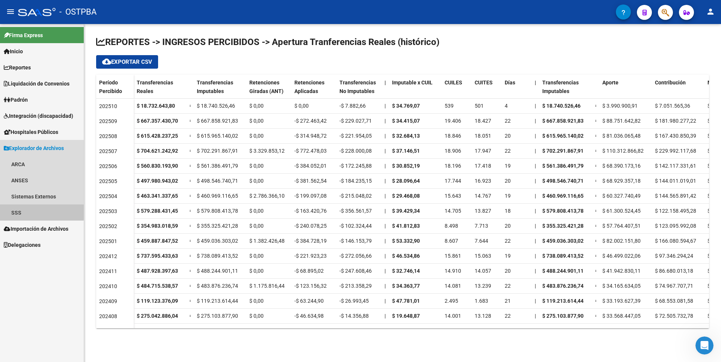
click at [32, 211] on link "SSS" at bounding box center [42, 213] width 84 height 16
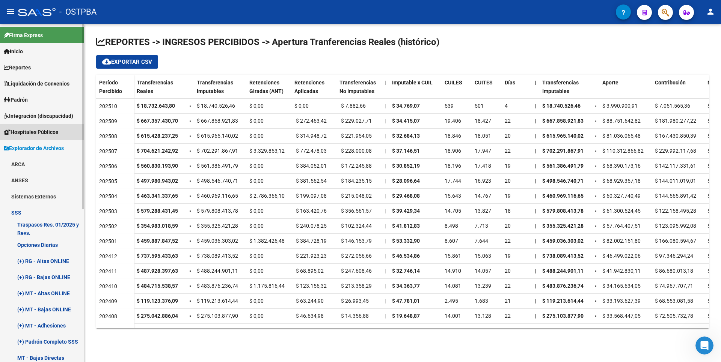
click at [51, 132] on span "Hospitales Públicos" at bounding box center [31, 132] width 54 height 8
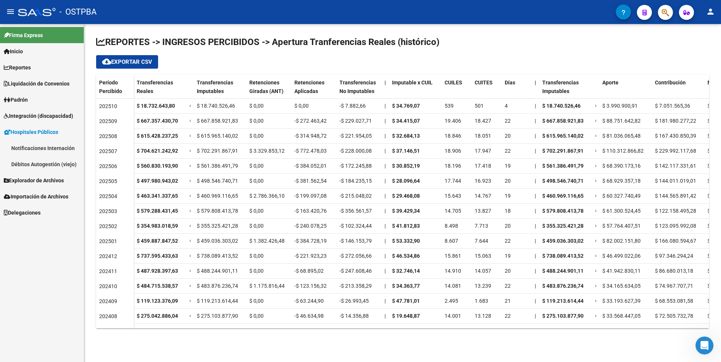
click at [62, 146] on link "Notificaciones Internación" at bounding box center [42, 148] width 84 height 16
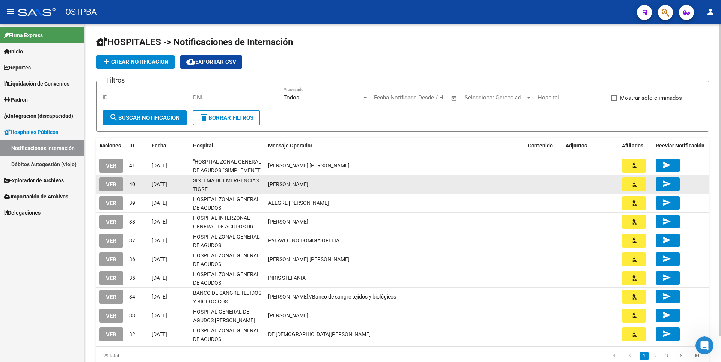
scroll to position [2, 0]
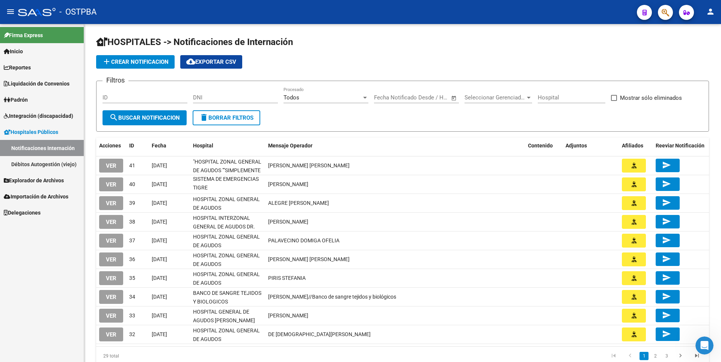
click at [110, 163] on span "VER" at bounding box center [111, 166] width 11 height 7
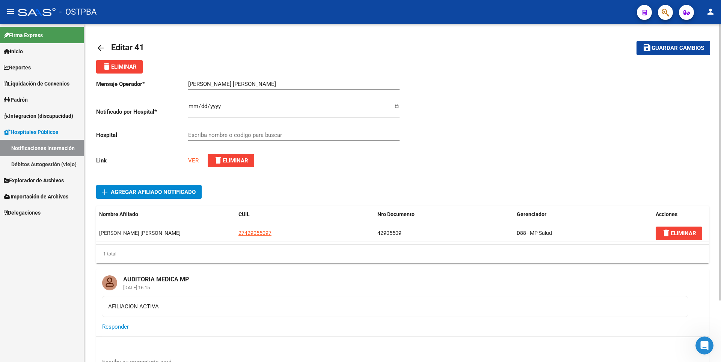
type input ""HOSPITAL ZONAL GENERAL DE AGUDOS ""SIMPLEMENTE EVITA""""
click at [193, 161] on link "VER" at bounding box center [193, 160] width 11 height 7
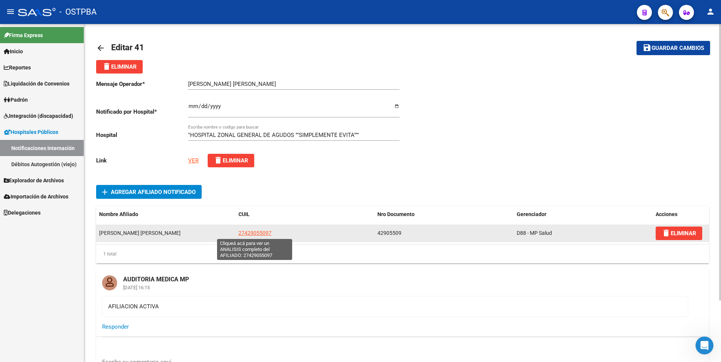
click at [250, 232] on span "27429055097" at bounding box center [254, 233] width 33 height 6
type textarea "27429055097"
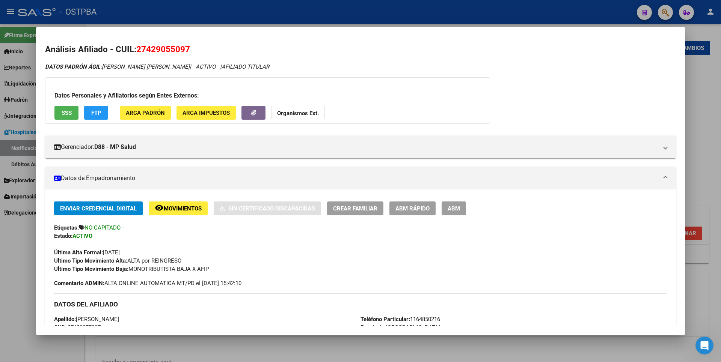
scroll to position [281, 0]
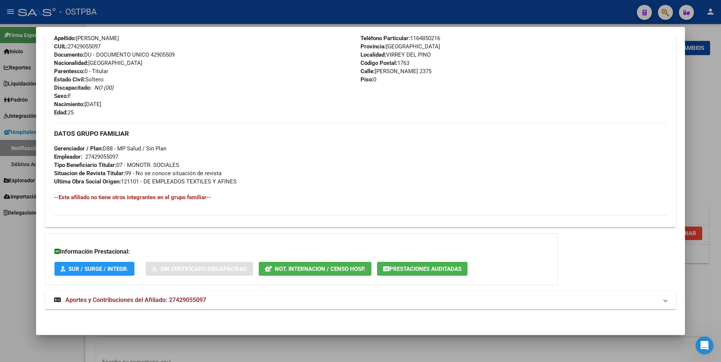
click at [195, 297] on span "Aportes y Contribuciones del Afiliado: 27429055097" at bounding box center [135, 300] width 141 height 7
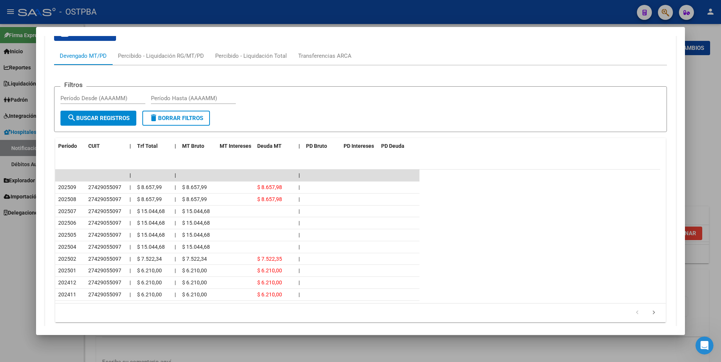
scroll to position [437, 0]
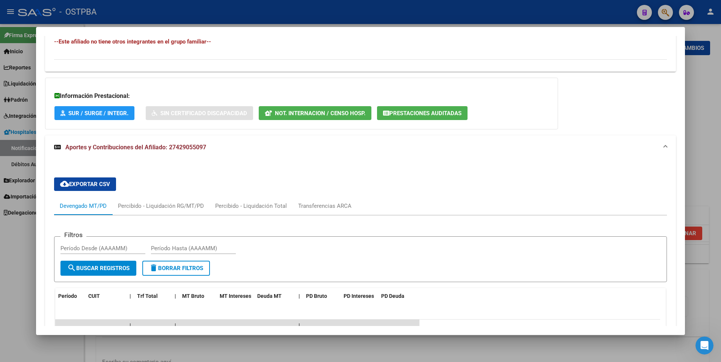
click at [453, 108] on button "Prestaciones Auditadas" at bounding box center [422, 113] width 91 height 14
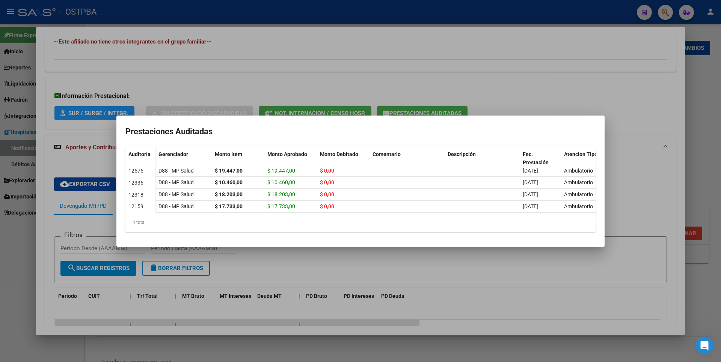
click at [530, 79] on div at bounding box center [360, 181] width 721 height 362
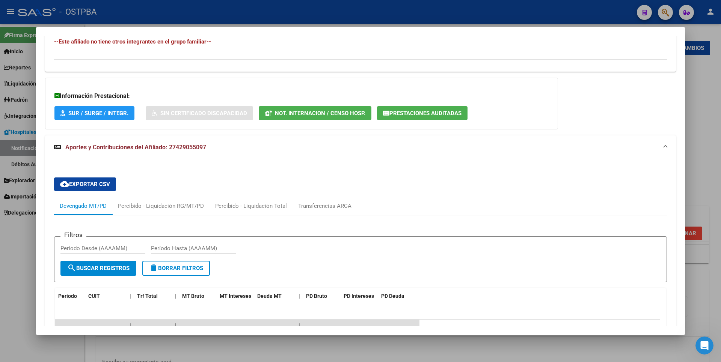
click at [700, 87] on div at bounding box center [360, 181] width 721 height 362
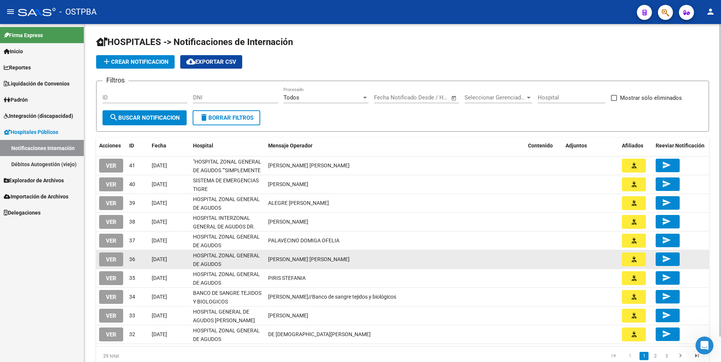
scroll to position [27, 0]
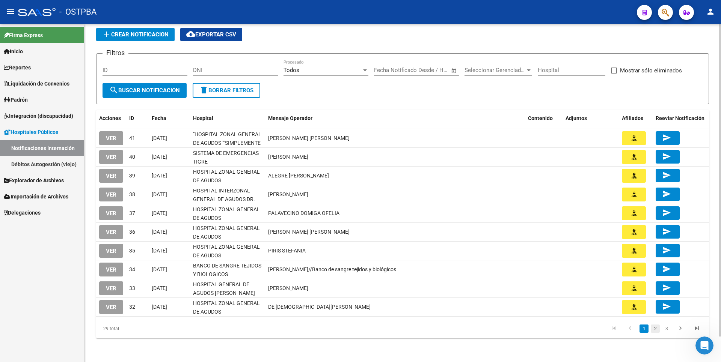
click at [654, 330] on link "2" at bounding box center [655, 329] width 9 height 8
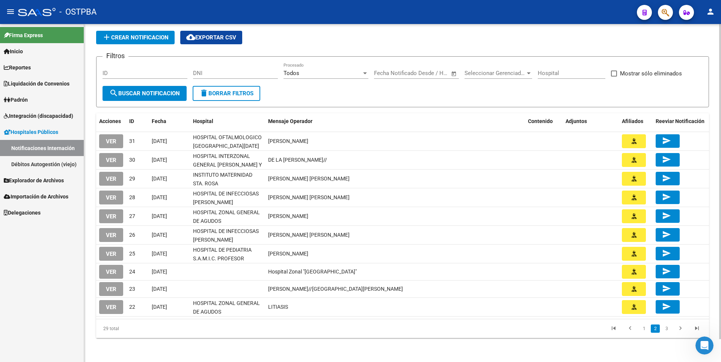
scroll to position [24, 0]
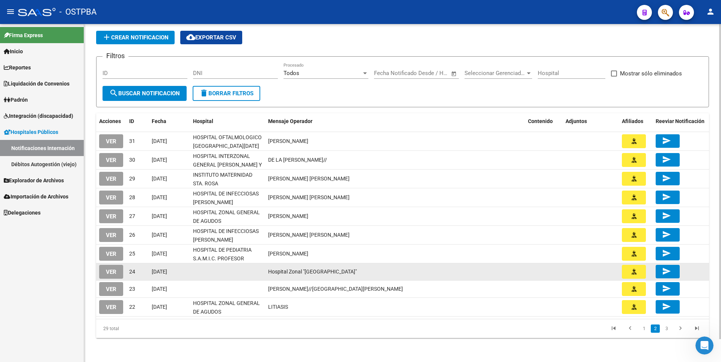
click at [110, 269] on span "VER" at bounding box center [111, 272] width 11 height 7
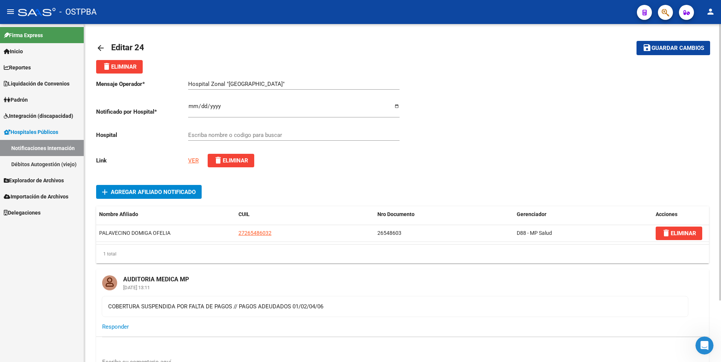
click at [229, 135] on input "Escriba nombre o codigo para buscar" at bounding box center [293, 135] width 211 height 7
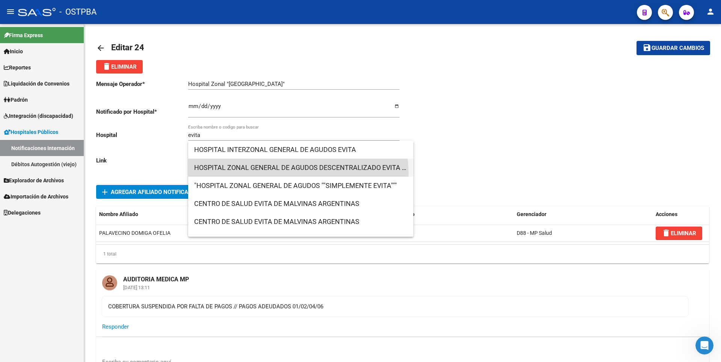
click at [289, 174] on span "HOSPITAL ZONAL GENERAL DE AGUDOS DESCENTRALIZADO EVITA PUEBLO" at bounding box center [300, 168] width 213 height 18
type input "HOSPITAL ZONAL GENERAL DE AGUDOS DESCENTRALIZADO EVITA PUEBLO"
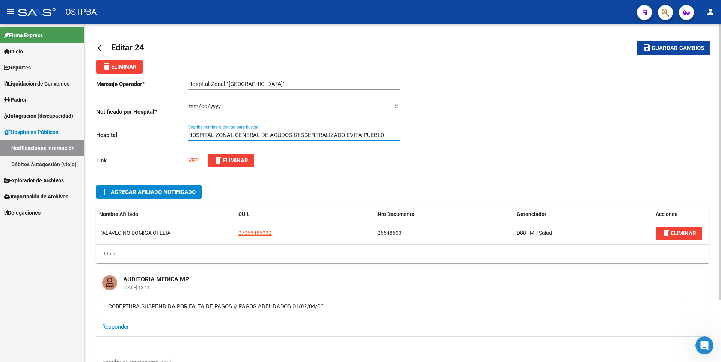
click at [676, 41] on button "save Guardar cambios" at bounding box center [674, 48] width 74 height 14
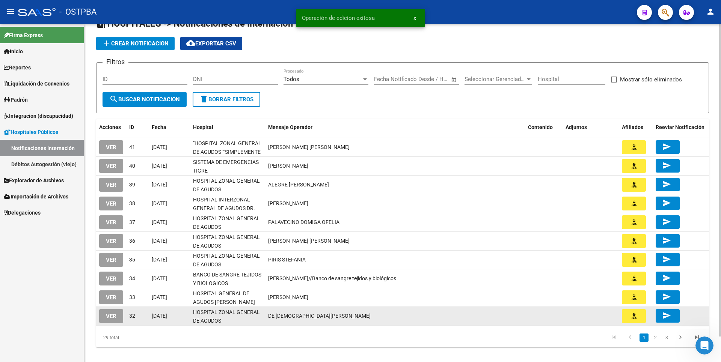
scroll to position [27, 0]
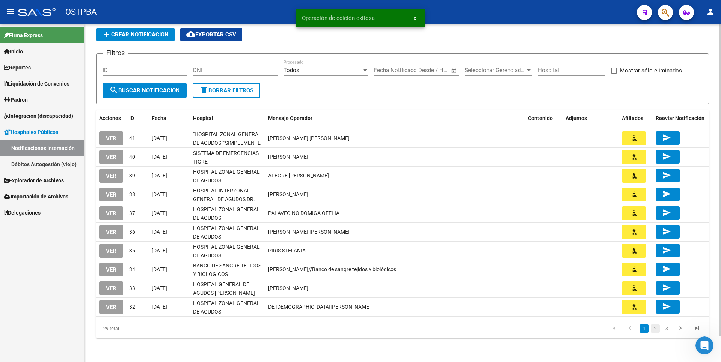
click at [655, 327] on link "2" at bounding box center [655, 329] width 9 height 8
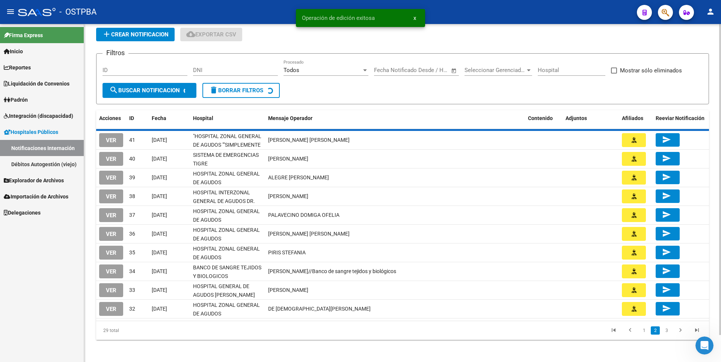
scroll to position [26, 0]
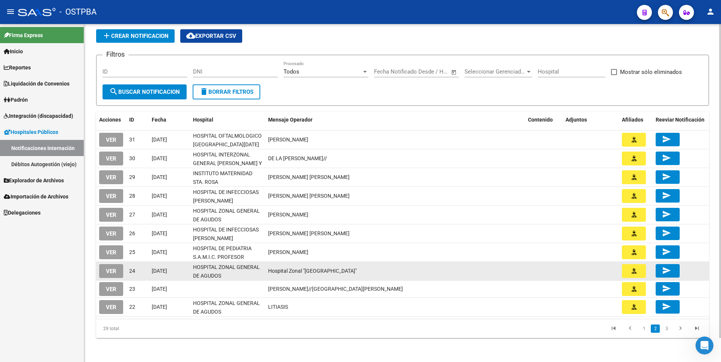
click at [112, 270] on span "VER" at bounding box center [111, 271] width 11 height 7
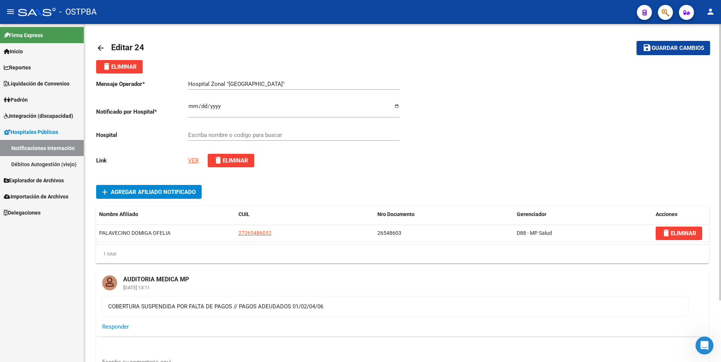
type input "HOSPITAL ZONAL GENERAL DE AGUDOS DESCENTRALIZADO EVITA PUEBLO"
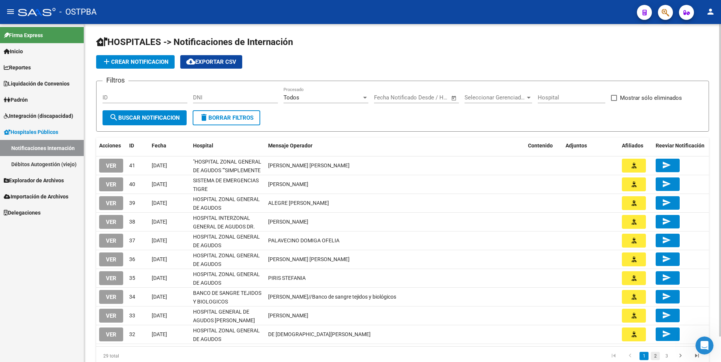
click at [656, 358] on link "2" at bounding box center [655, 356] width 9 height 8
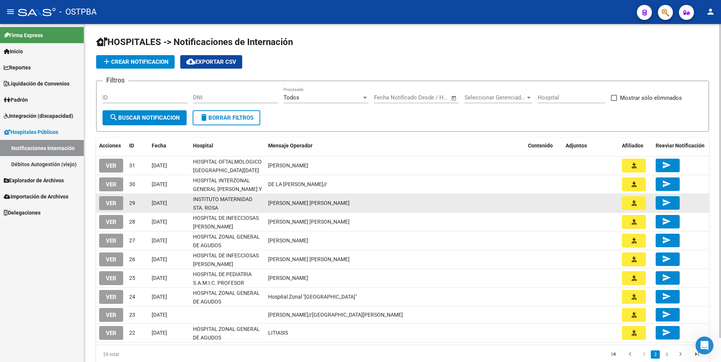
scroll to position [26, 0]
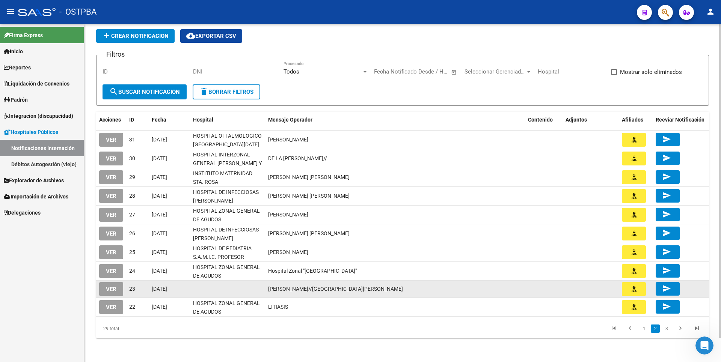
click at [113, 290] on span "VER" at bounding box center [111, 289] width 11 height 7
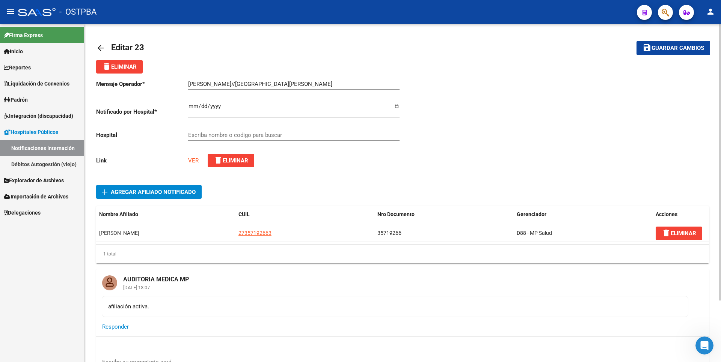
click at [193, 162] on link "VER" at bounding box center [193, 160] width 11 height 7
click at [215, 134] on input "Escriba nombre o codigo para buscar" at bounding box center [293, 135] width 211 height 7
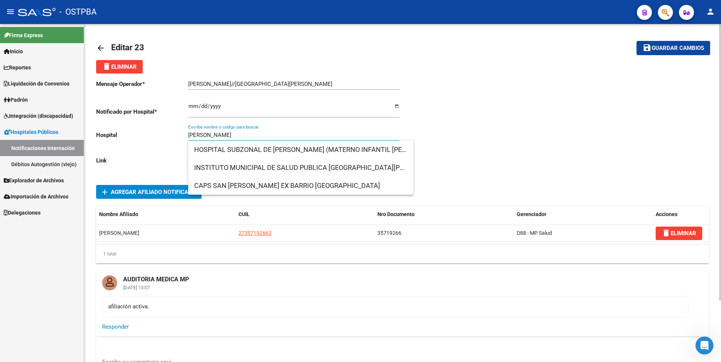
drag, startPoint x: 218, startPoint y: 134, endPoint x: 104, endPoint y: 124, distance: 114.6
click at [104, 124] on div "Mensaje Operador * BELLOMO XOANA//HOSPITAL DE SOLANO Ingresar el texto Notifica…" at bounding box center [249, 124] width 306 height 100
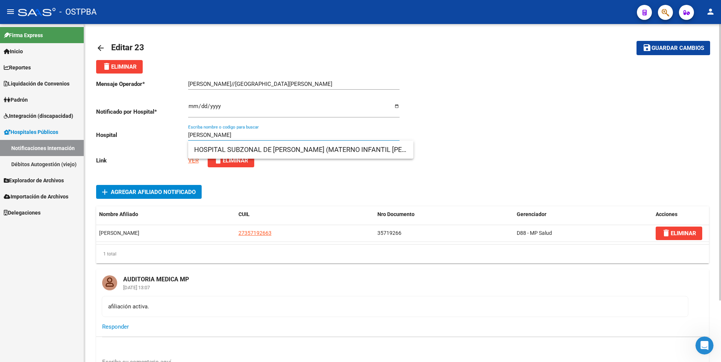
click at [298, 197] on div "add Agregar Afiliado Notificado" at bounding box center [402, 192] width 613 height 14
click at [195, 161] on link "VER" at bounding box center [193, 160] width 11 height 7
click at [204, 132] on input "oller" at bounding box center [293, 135] width 211 height 7
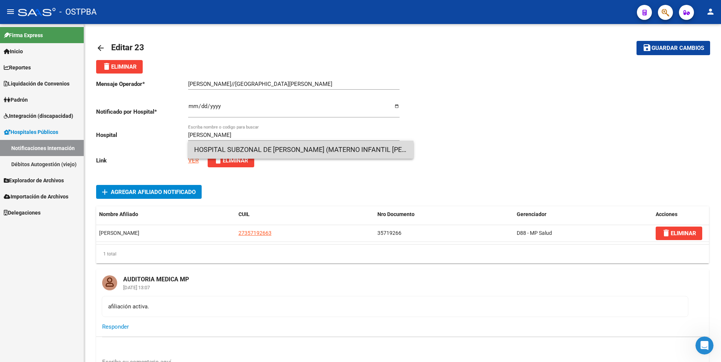
click at [223, 151] on span "HOSPITAL SUBZONAL DE SAN FRANCISCO SOLANO (MATERNO INFANTIL DR. EDUARDO OLLER)" at bounding box center [300, 150] width 213 height 18
type input "HOSPITAL SUBZONAL DE SAN FRANCISCO SOLANO (MATERNO INFANTIL DR. EDUARDO OLLER)"
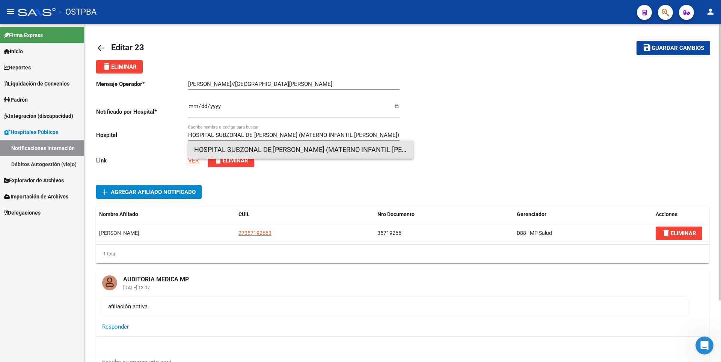
scroll to position [0, 32]
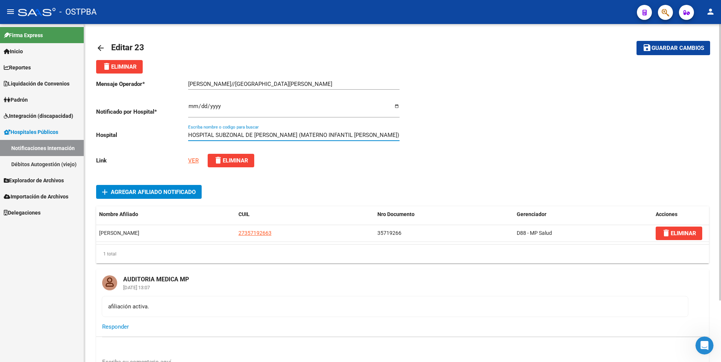
click at [693, 48] on span "Guardar cambios" at bounding box center [678, 48] width 53 height 7
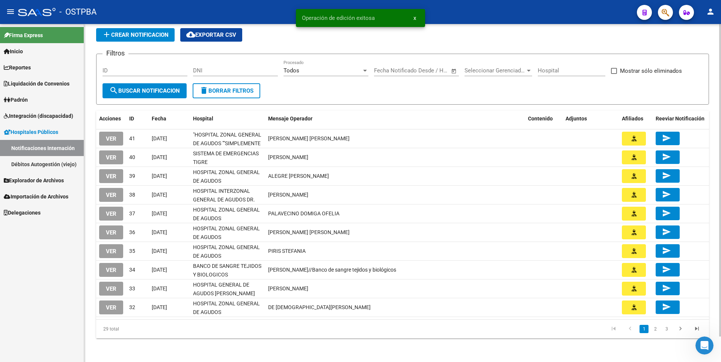
scroll to position [27, 0]
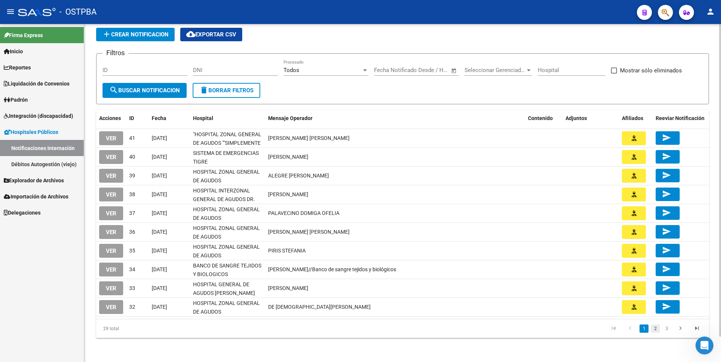
click at [655, 332] on link "2" at bounding box center [655, 329] width 9 height 8
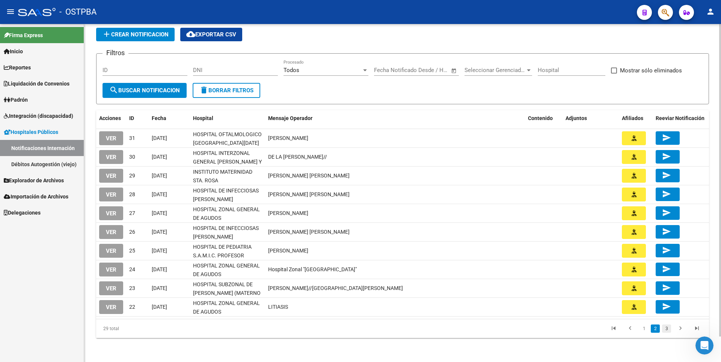
click at [664, 331] on link "3" at bounding box center [666, 329] width 9 height 8
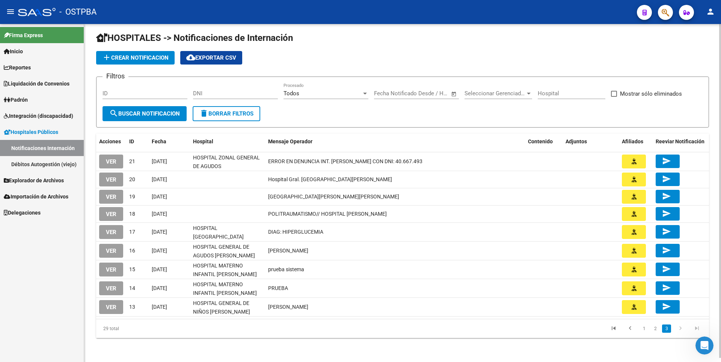
scroll to position [4, 0]
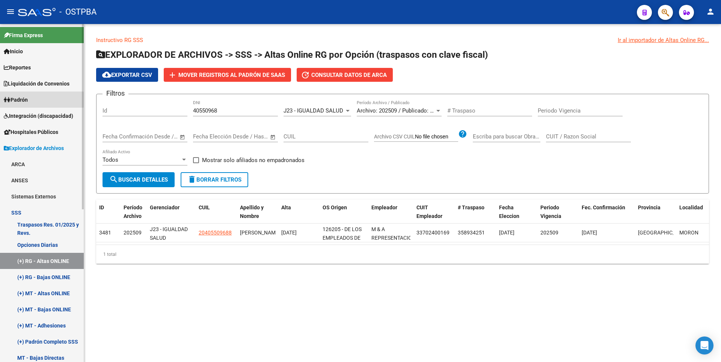
click at [29, 105] on link "Padrón" at bounding box center [42, 100] width 84 height 16
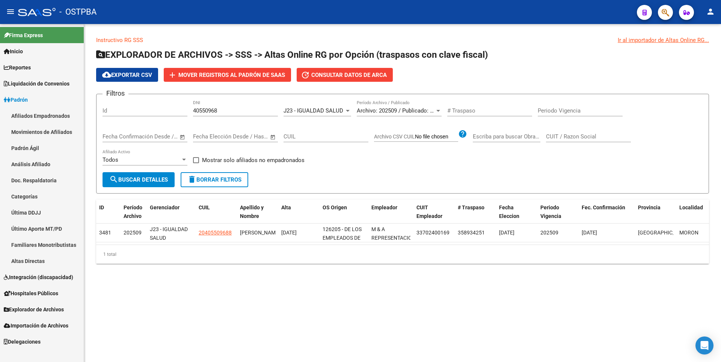
click at [42, 162] on link "Análisis Afiliado" at bounding box center [42, 164] width 84 height 16
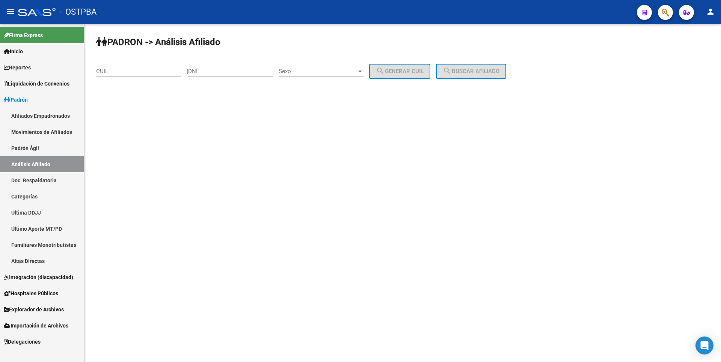
click at [202, 74] on input "DNI" at bounding box center [230, 71] width 85 height 7
type input "70721563"
click at [357, 72] on span "Sexo" at bounding box center [318, 71] width 78 height 7
click at [309, 71] on span "Masculino" at bounding box center [329, 71] width 85 height 17
drag, startPoint x: 412, startPoint y: 70, endPoint x: 476, endPoint y: 69, distance: 64.2
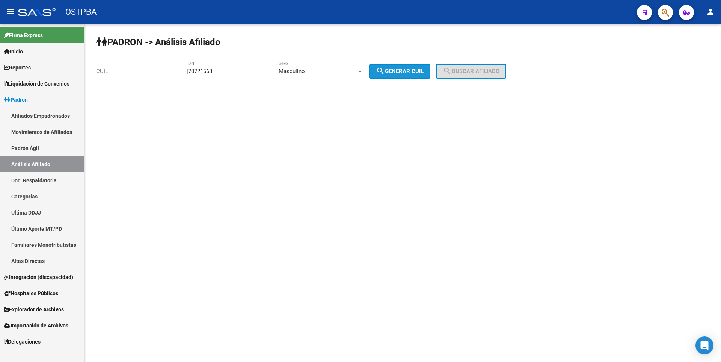
click at [416, 70] on span "search Generar CUIL" at bounding box center [400, 71] width 48 height 7
type input "20-70721563-2"
click at [477, 69] on span "search Buscar afiliado" at bounding box center [471, 71] width 57 height 7
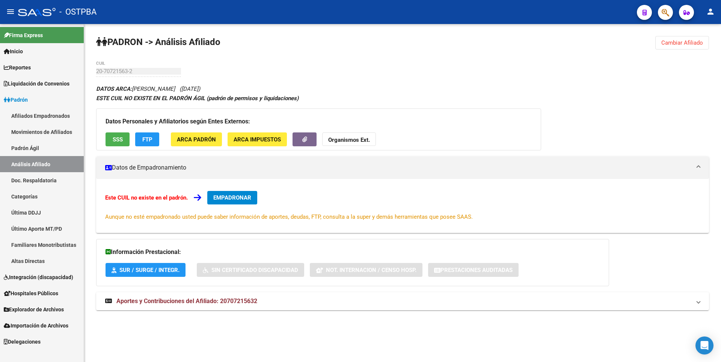
click at [119, 140] on span "SSS" at bounding box center [118, 139] width 10 height 7
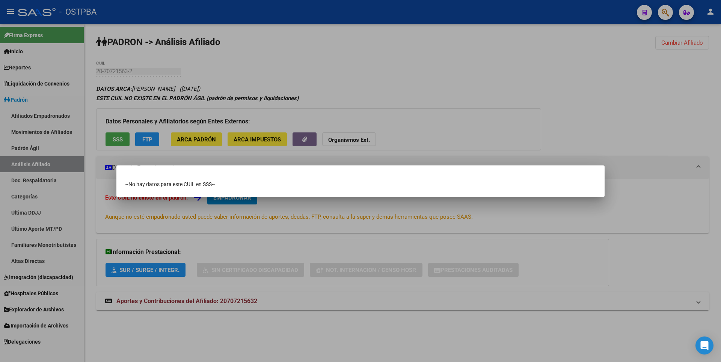
click at [258, 62] on div at bounding box center [360, 181] width 721 height 362
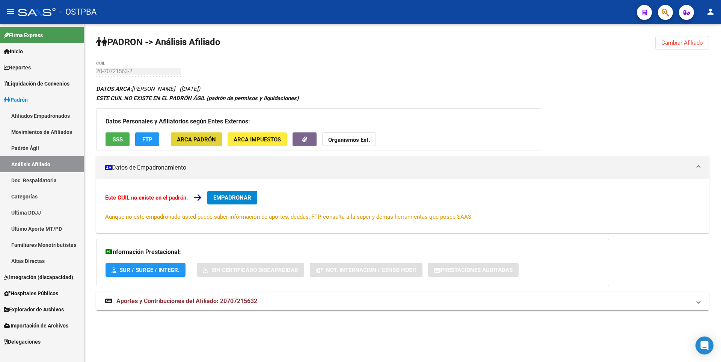
click at [202, 144] on button "ARCA Padrón" at bounding box center [196, 140] width 51 height 14
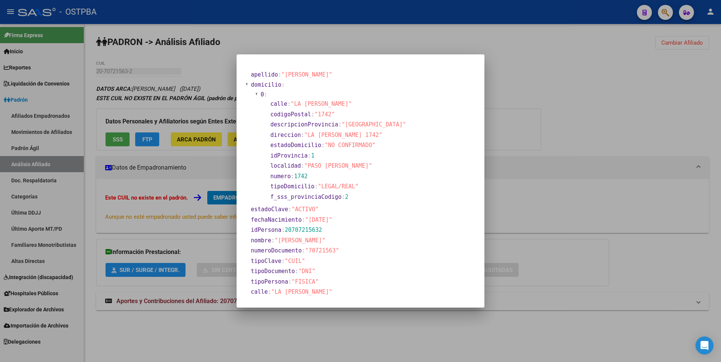
click at [518, 82] on div at bounding box center [360, 181] width 721 height 362
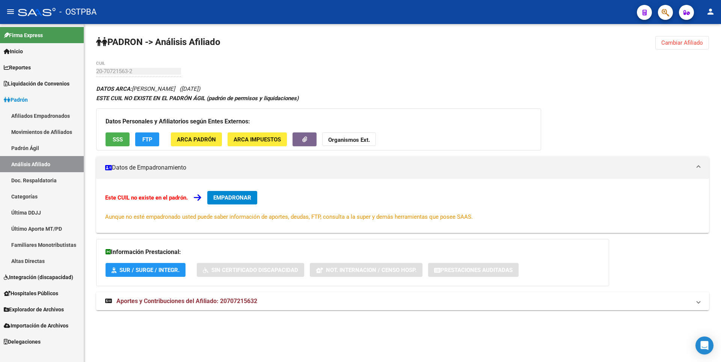
copy span "20707215632"
drag, startPoint x: 221, startPoint y: 302, endPoint x: 282, endPoint y: 302, distance: 60.5
click at [282, 302] on mat-panel-title "Aportes y Contribuciones del Afiliado: 20707215632" at bounding box center [398, 301] width 586 height 8
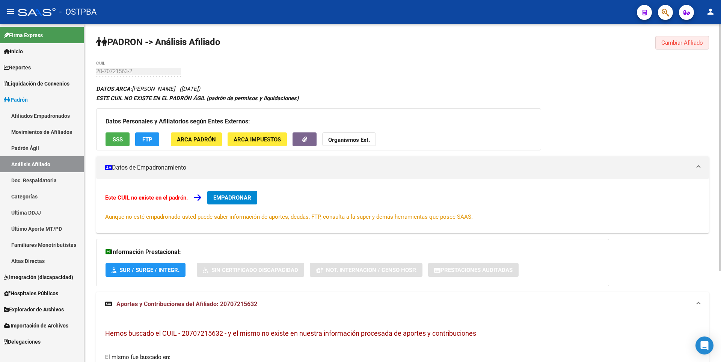
click at [685, 41] on span "Cambiar Afiliado" at bounding box center [682, 42] width 42 height 7
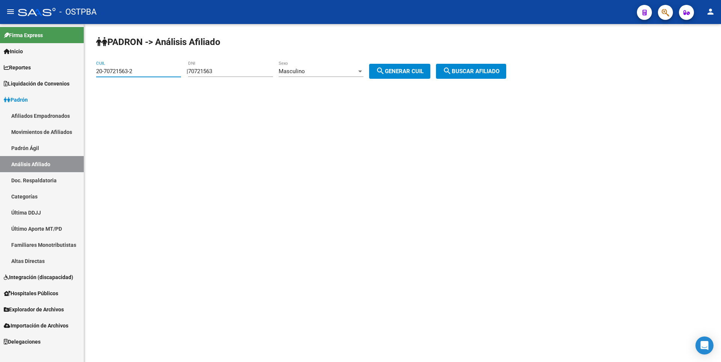
drag, startPoint x: 142, startPoint y: 71, endPoint x: 45, endPoint y: 78, distance: 96.7
click at [45, 78] on mat-sidenav-container "Firma Express Inicio Calendario SSS Instructivos Contacto OS Reportes Tablero d…" at bounding box center [360, 193] width 721 height 338
drag, startPoint x: 232, startPoint y: 68, endPoint x: 164, endPoint y: 69, distance: 67.6
click at [164, 69] on app-analisis-afiliado "PADRON -> Análisis Afiliado CUIL | 70721563 DNI Masculino Sexo search Generar C…" at bounding box center [304, 71] width 416 height 7
click at [226, 74] on input "70721563" at bounding box center [230, 71] width 85 height 7
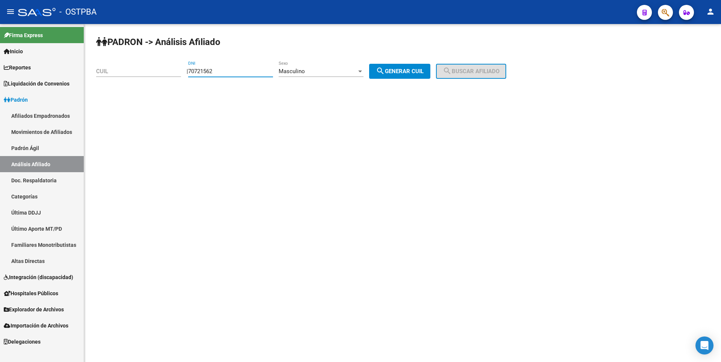
type input "70721562"
click at [398, 72] on span "search Generar CUIL" at bounding box center [400, 71] width 48 height 7
type input "20-70721562-4"
click at [544, 66] on div "PADRON -> Análisis Afiliado 20-70721562-4 CUIL | 70721562 DNI Masculino Sexo se…" at bounding box center [402, 63] width 637 height 79
click at [489, 75] on button "search Buscar afiliado" at bounding box center [471, 71] width 70 height 15
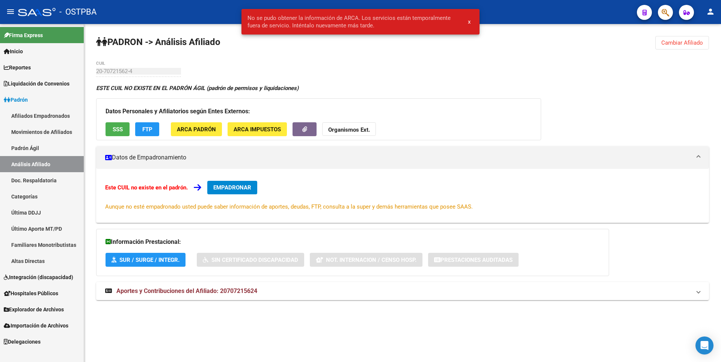
click at [685, 45] on span "Cambiar Afiliado" at bounding box center [682, 42] width 42 height 7
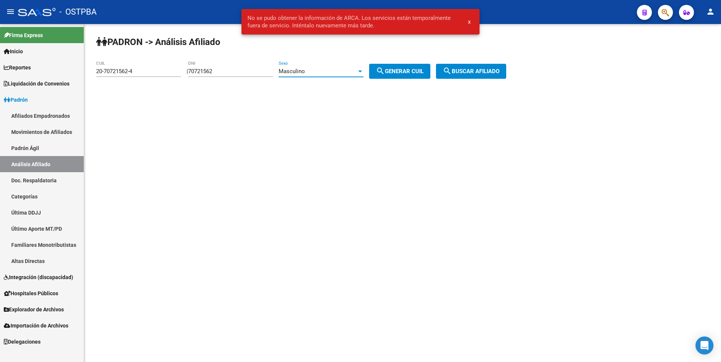
click at [364, 68] on div "Masculino" at bounding box center [321, 71] width 85 height 7
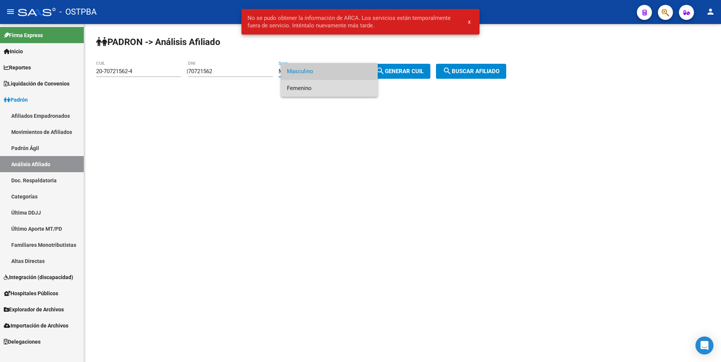
click at [300, 89] on span "Femenino" at bounding box center [329, 88] width 85 height 17
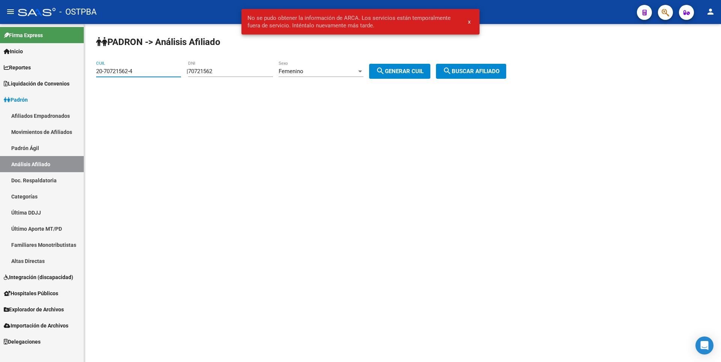
drag, startPoint x: 143, startPoint y: 69, endPoint x: 0, endPoint y: 71, distance: 143.5
click at [0, 71] on mat-sidenav-container "Firma Express Inicio Calendario SSS Instructivos Contacto OS Reportes Tablero d…" at bounding box center [360, 193] width 721 height 338
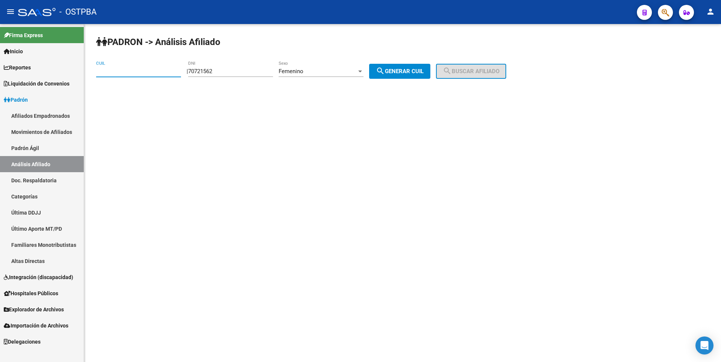
drag, startPoint x: 412, startPoint y: 72, endPoint x: 467, endPoint y: 72, distance: 54.8
click at [424, 69] on span "search Generar CUIL" at bounding box center [400, 71] width 48 height 7
type input "27-70721562-9"
click at [476, 72] on span "search Buscar afiliado" at bounding box center [471, 71] width 57 height 7
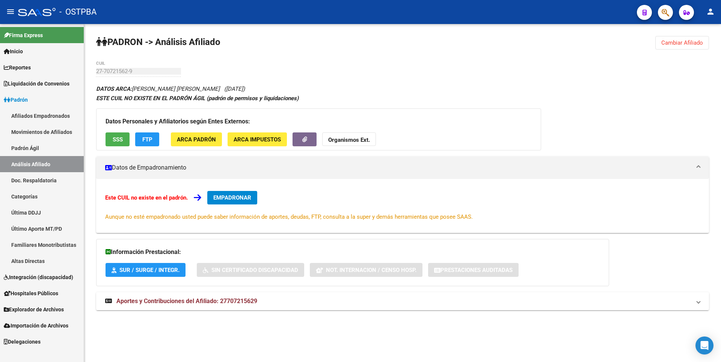
copy span "27707215629"
drag, startPoint x: 219, startPoint y: 302, endPoint x: 258, endPoint y: 303, distance: 38.7
click at [257, 303] on span "Aportes y Contribuciones del Afiliado: 27707215629" at bounding box center [186, 301] width 141 height 7
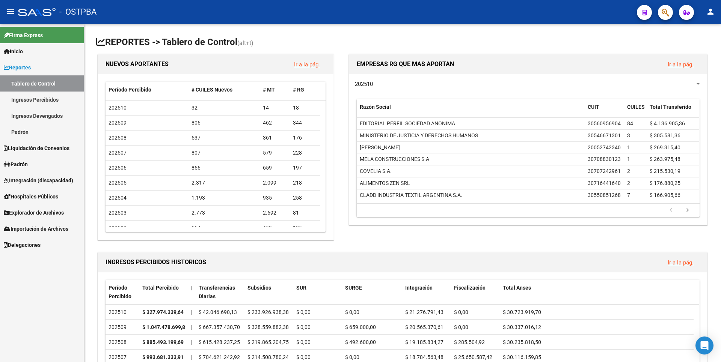
click at [21, 164] on span "Padrón" at bounding box center [16, 164] width 24 height 8
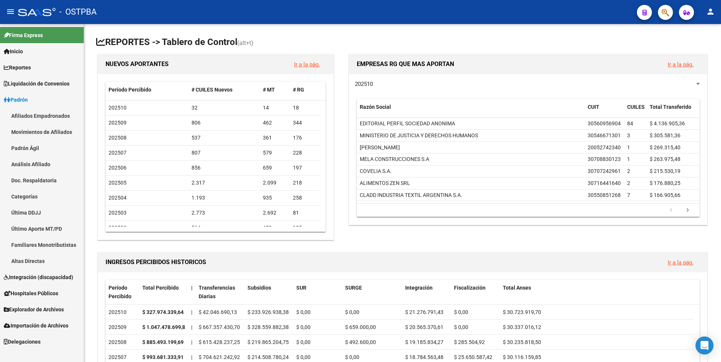
click at [41, 170] on link "Análisis Afiliado" at bounding box center [42, 164] width 84 height 16
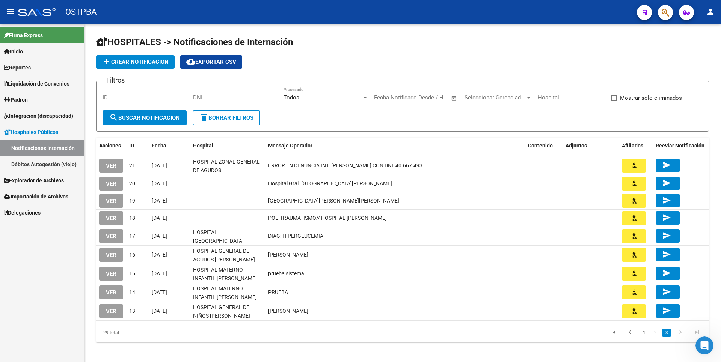
scroll to position [4, 0]
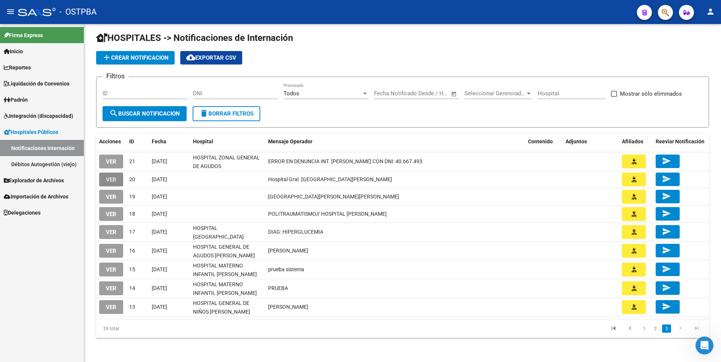
click at [116, 179] on span "VER" at bounding box center [111, 179] width 11 height 7
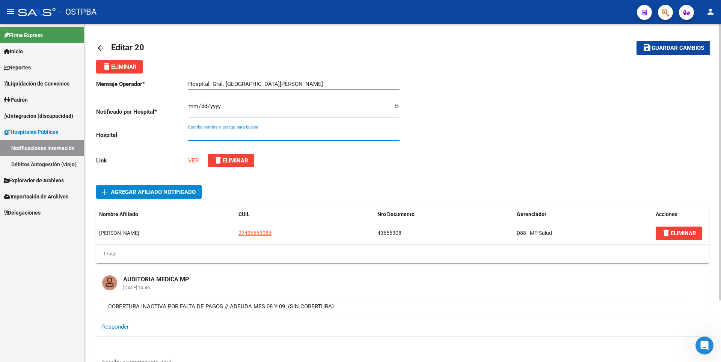
click at [249, 135] on input "Escriba nombre o codigo para buscar" at bounding box center [293, 135] width 211 height 7
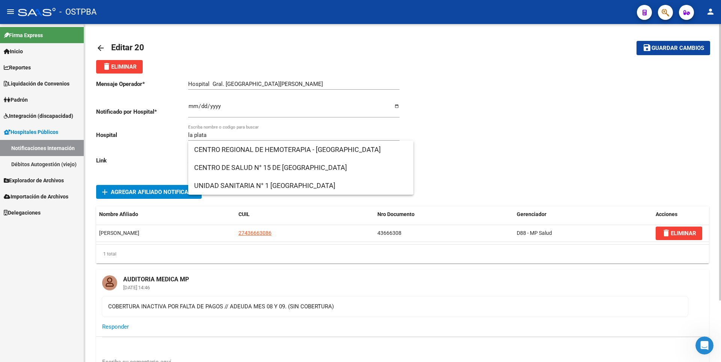
click at [477, 181] on div "Mensaje Operador * Hospital Gral. SAN MARTIN de La Plata Ingresar el texto Noti…" at bounding box center [402, 247] width 613 height 346
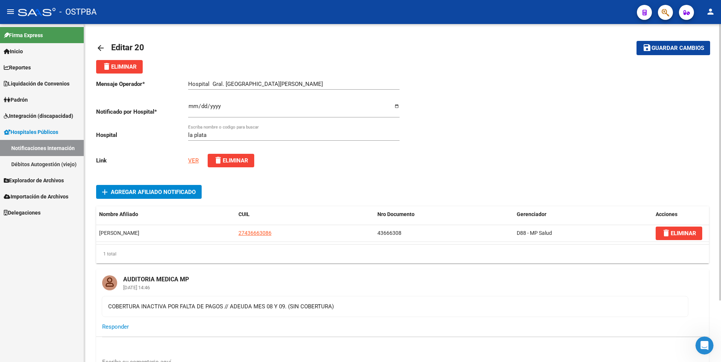
click at [194, 159] on link "VER" at bounding box center [193, 160] width 11 height 7
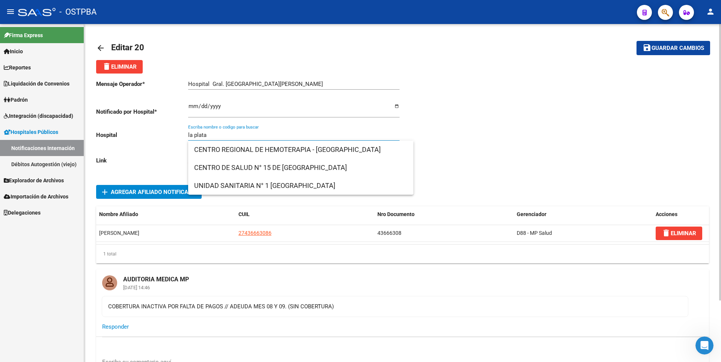
drag, startPoint x: 215, startPoint y: 133, endPoint x: 148, endPoint y: 131, distance: 66.9
click at [148, 131] on div "Mensaje Operador * Hospital Gral. SAN MARTIN de La Plata Ingresar el texto Noti…" at bounding box center [249, 124] width 306 height 100
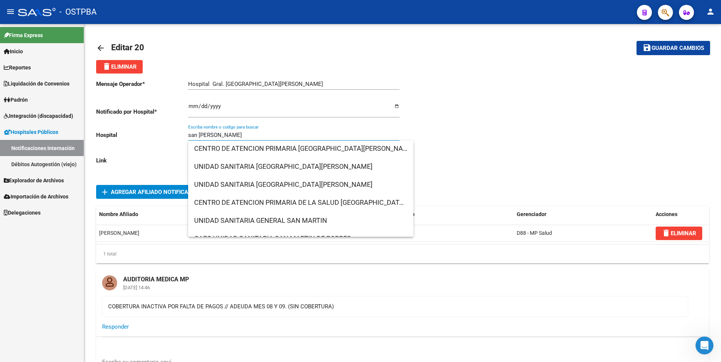
scroll to position [409, 0]
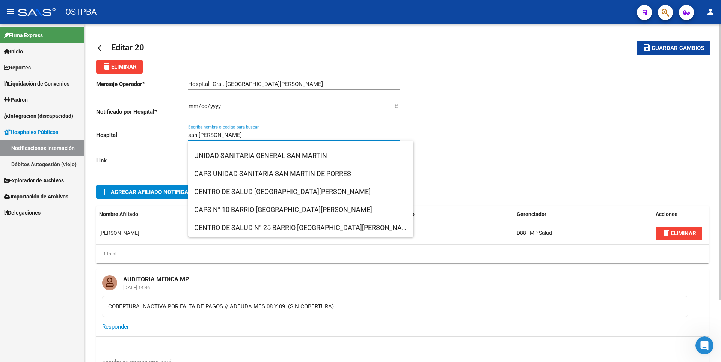
drag, startPoint x: 237, startPoint y: 136, endPoint x: 148, endPoint y: 130, distance: 89.5
click at [148, 130] on div "Mensaje Operador * Hospital Gral. SAN MARTIN de La Plata Ingresar el texto Noti…" at bounding box center [249, 124] width 306 height 100
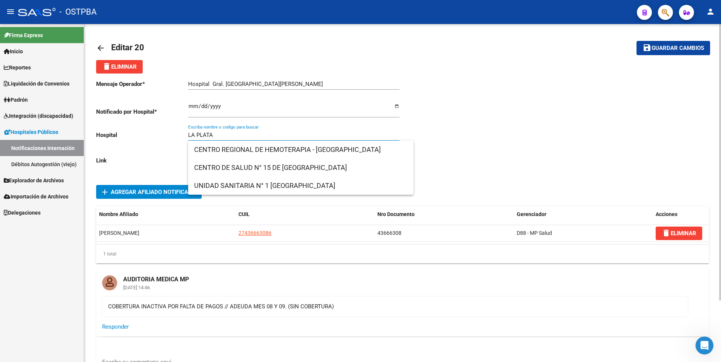
drag, startPoint x: 218, startPoint y: 134, endPoint x: 131, endPoint y: 126, distance: 86.8
click at [131, 126] on div "Mensaje Operador * Hospital Gral. SAN MARTIN de La Plata Ingresar el texto Noti…" at bounding box center [249, 124] width 306 height 100
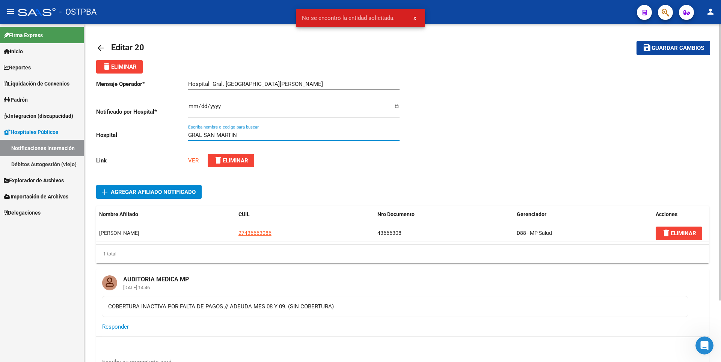
click at [243, 136] on input "GRAL SAN MARTIN" at bounding box center [293, 135] width 211 height 7
type input "GRAL SAN MARTIN"
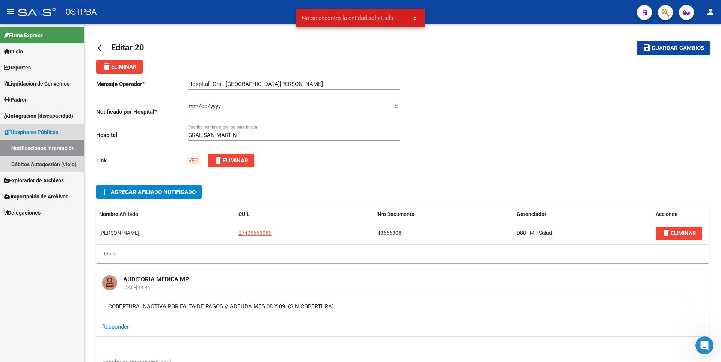
click at [45, 143] on link "Notificaciones Internación" at bounding box center [42, 148] width 84 height 16
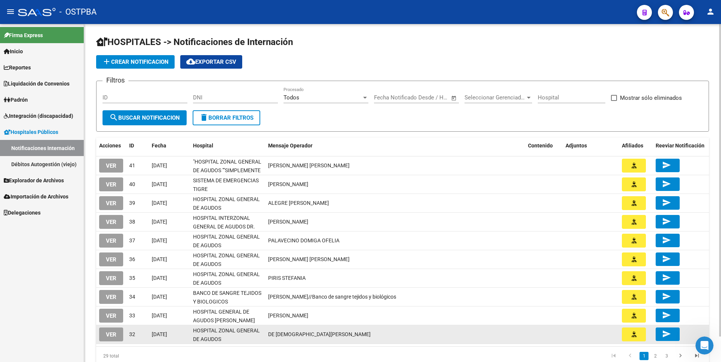
scroll to position [27, 0]
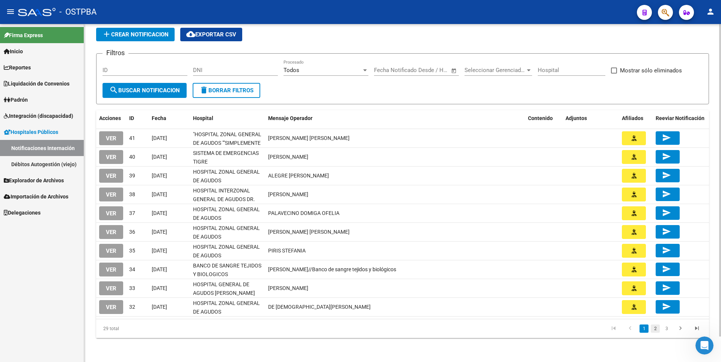
click at [655, 329] on link "2" at bounding box center [655, 329] width 9 height 8
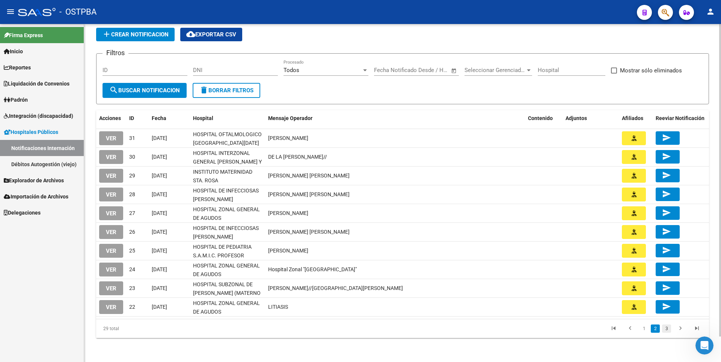
click at [667, 330] on link "3" at bounding box center [666, 329] width 9 height 8
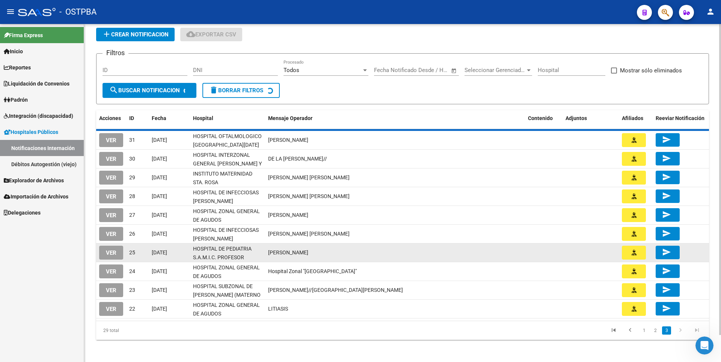
scroll to position [4, 0]
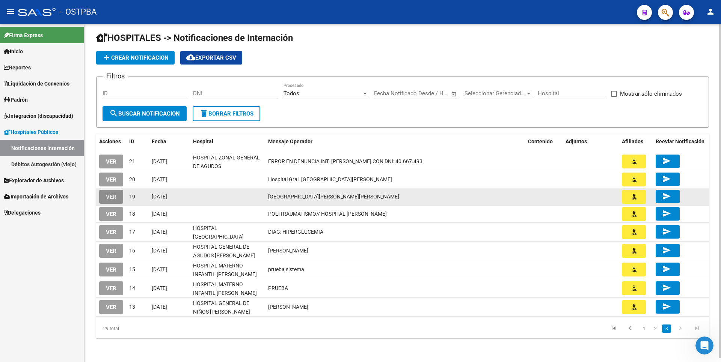
click at [110, 197] on span "VER" at bounding box center [111, 197] width 11 height 7
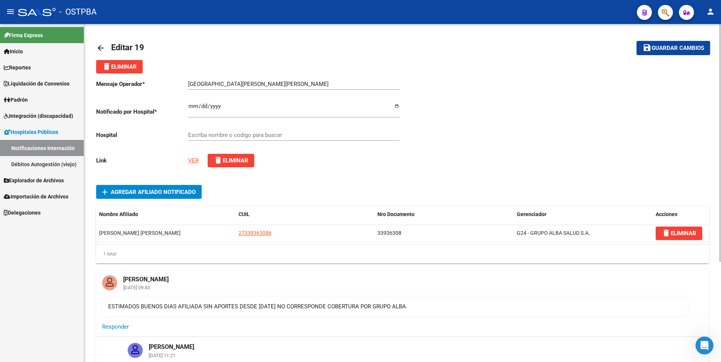
click at [196, 160] on link "VER" at bounding box center [193, 160] width 11 height 7
click at [201, 136] on input "Escriba nombre o codigo para buscar" at bounding box center [293, 135] width 211 height 7
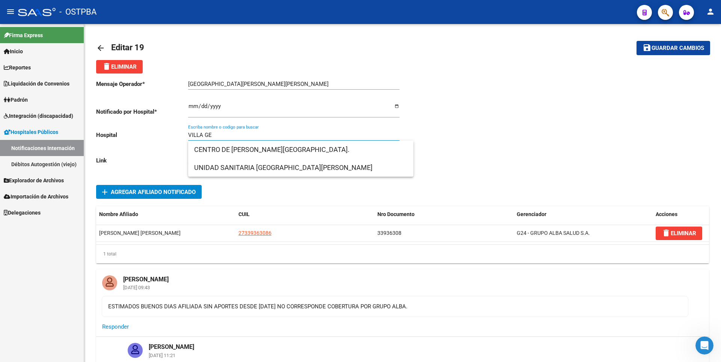
type input "VILLA GE"
click at [26, 150] on link "Notificaciones Internación" at bounding box center [42, 148] width 84 height 16
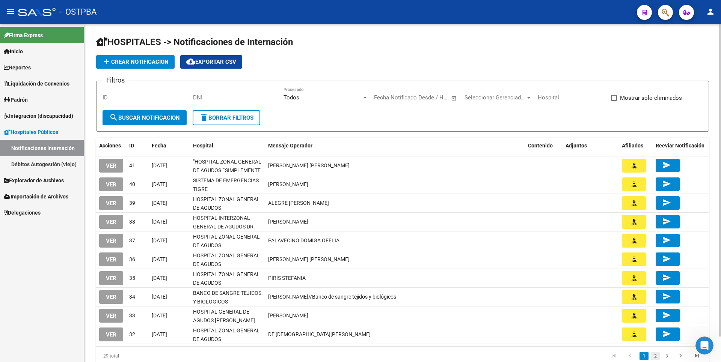
click at [656, 359] on link "2" at bounding box center [655, 356] width 9 height 8
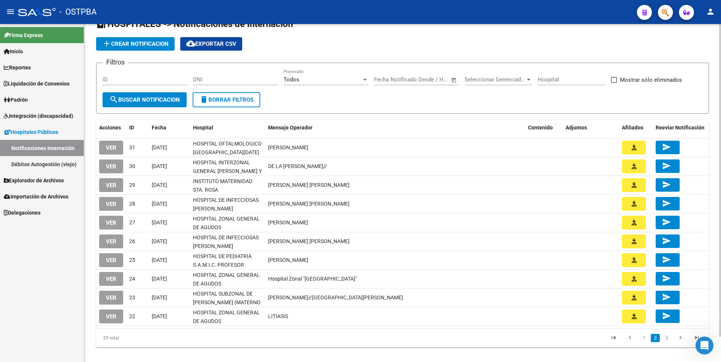
scroll to position [27, 0]
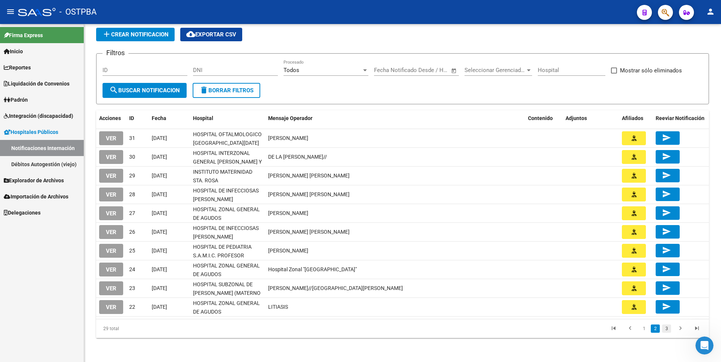
click at [668, 330] on link "3" at bounding box center [666, 329] width 9 height 8
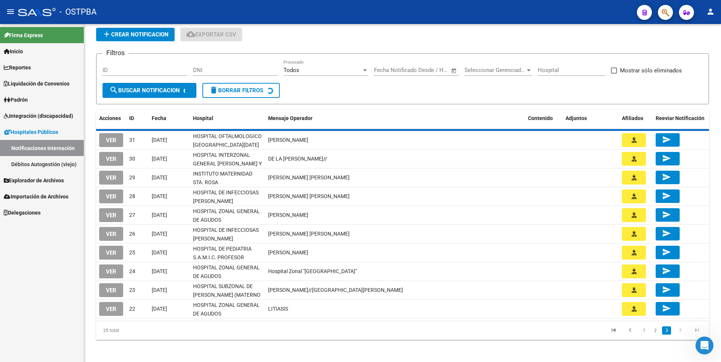
scroll to position [4, 0]
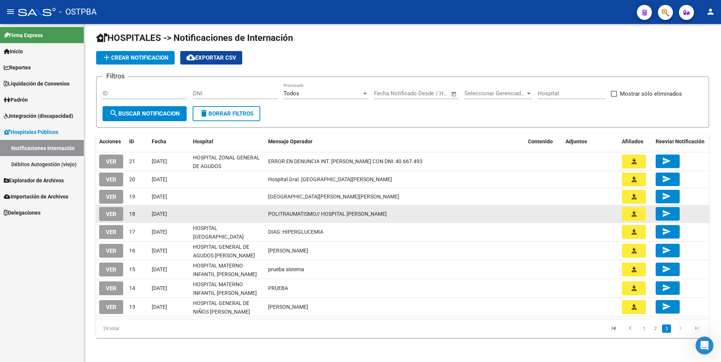
click at [114, 215] on span "VER" at bounding box center [111, 214] width 11 height 7
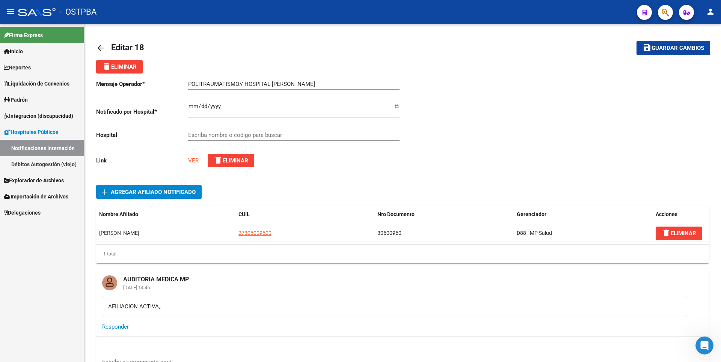
click at [192, 161] on link "VER" at bounding box center [193, 160] width 11 height 7
click at [229, 136] on input "Escriba nombre o codigo para buscar" at bounding box center [293, 135] width 211 height 7
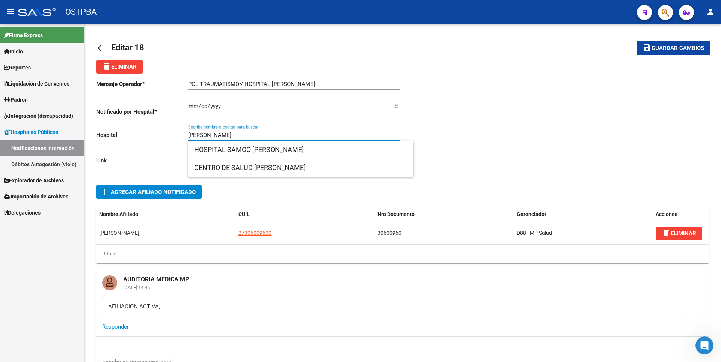
click at [199, 132] on input "MENENDEZ" at bounding box center [293, 135] width 211 height 7
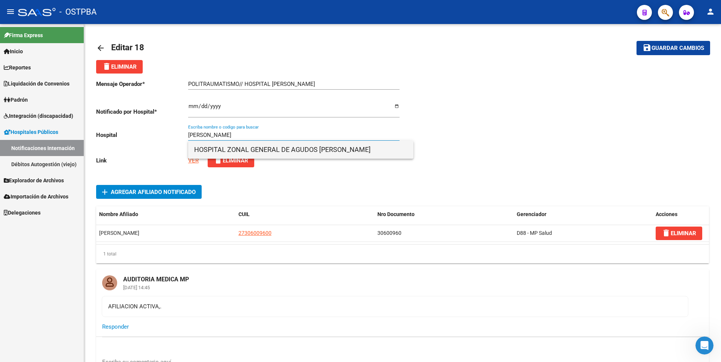
click at [274, 151] on span "HOSPITAL ZONAL GENERAL DE AGUDOS DR. LUCIO V. MELENDEZ" at bounding box center [300, 150] width 213 height 18
type input "HOSPITAL ZONAL GENERAL DE AGUDOS DR. LUCIO V. MELENDEZ"
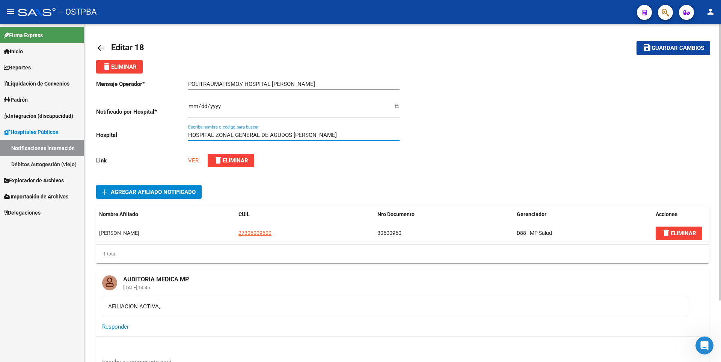
click at [676, 46] on span "Guardar cambios" at bounding box center [678, 48] width 53 height 7
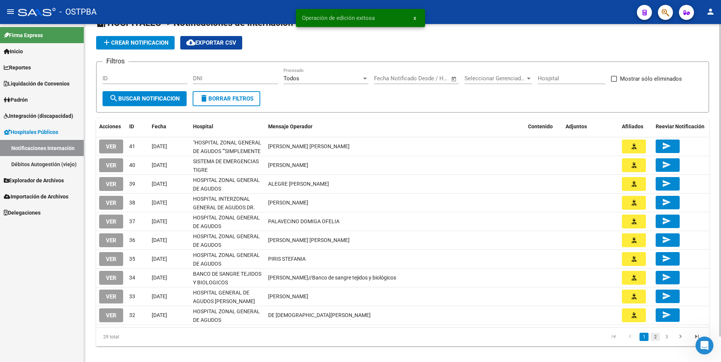
scroll to position [27, 0]
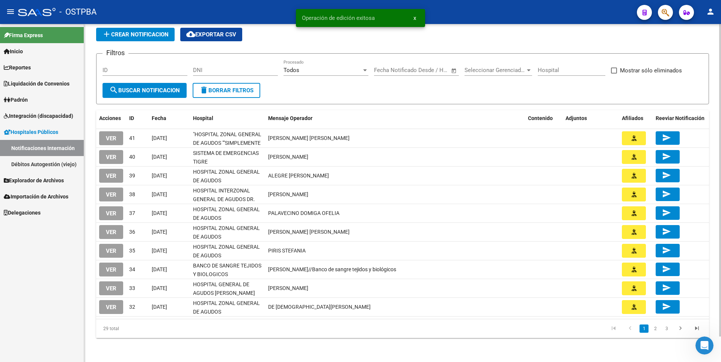
click at [655, 329] on link "2" at bounding box center [655, 329] width 9 height 8
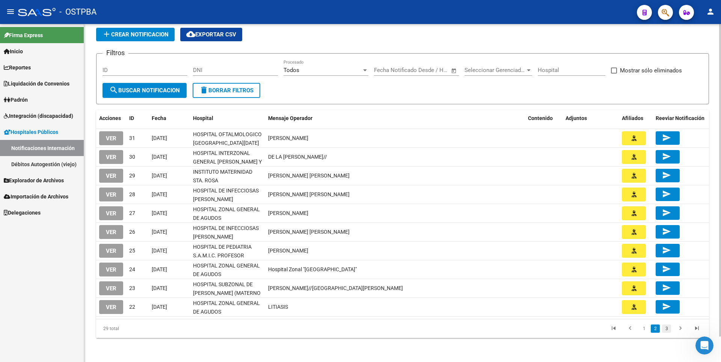
click at [668, 333] on link "3" at bounding box center [666, 329] width 9 height 8
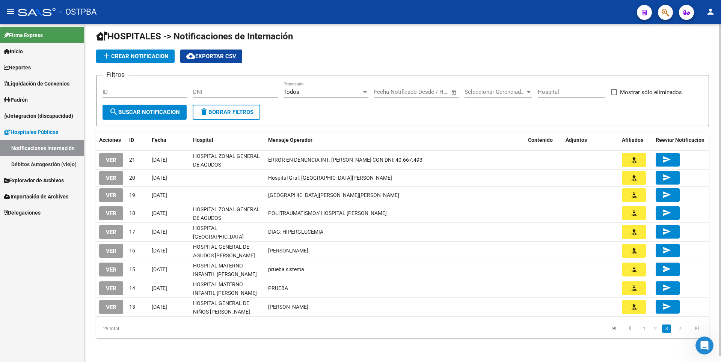
scroll to position [6, 0]
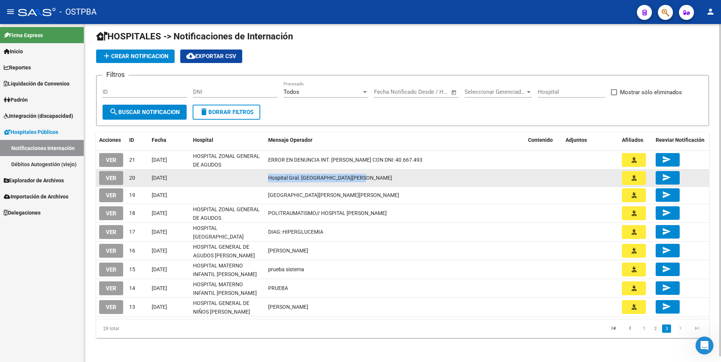
drag, startPoint x: 268, startPoint y: 175, endPoint x: 368, endPoint y: 178, distance: 99.5
click at [368, 178] on div "Hospital Gral. SAN MARTIN de La Plata" at bounding box center [395, 178] width 254 height 9
copy span "Hospital Gral. SAN MARTIN de La Plata"
click at [110, 180] on span "VER" at bounding box center [111, 178] width 11 height 7
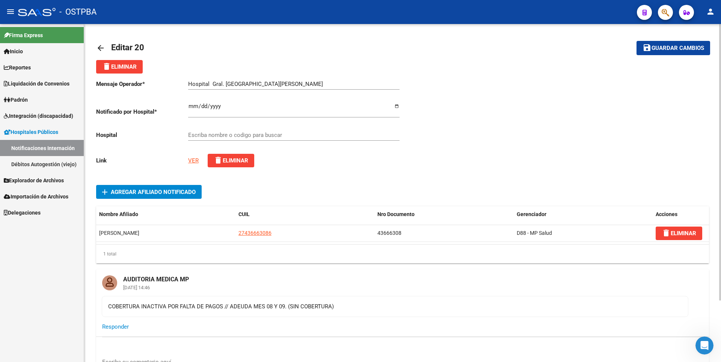
click at [237, 134] on input "Escriba nombre o codigo para buscar" at bounding box center [293, 135] width 211 height 7
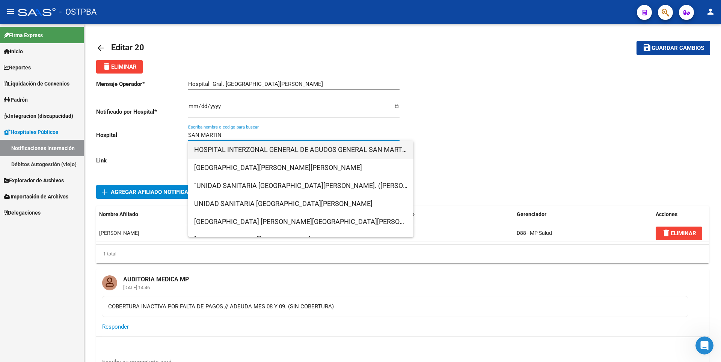
click at [293, 152] on span "HOSPITAL INTERZONAL GENERAL DE AGUDOS GENERAL SAN MARTIN" at bounding box center [300, 150] width 213 height 18
type input "HOSPITAL INTERZONAL GENERAL DE AGUDOS GENERAL SAN MARTIN"
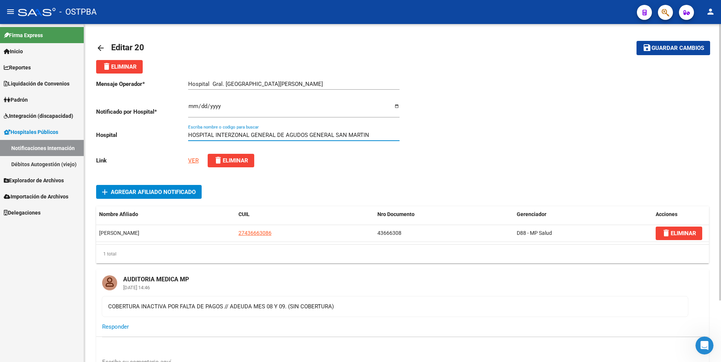
click at [688, 49] on span "Guardar cambios" at bounding box center [678, 48] width 53 height 7
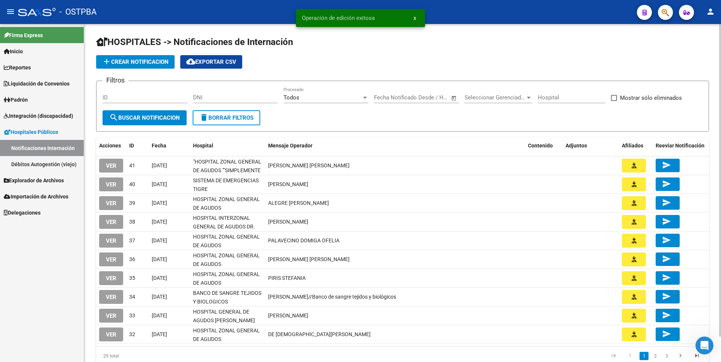
scroll to position [27, 0]
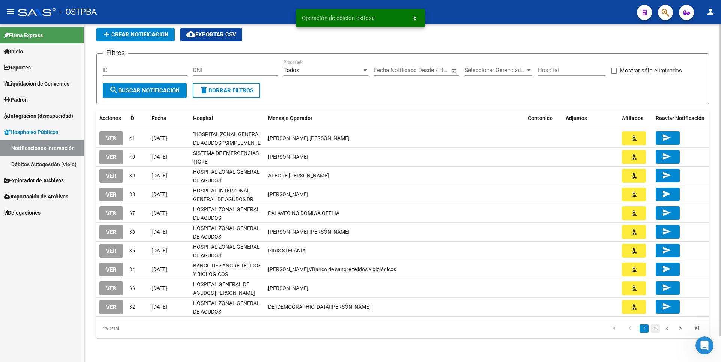
click at [657, 329] on link "2" at bounding box center [655, 329] width 9 height 8
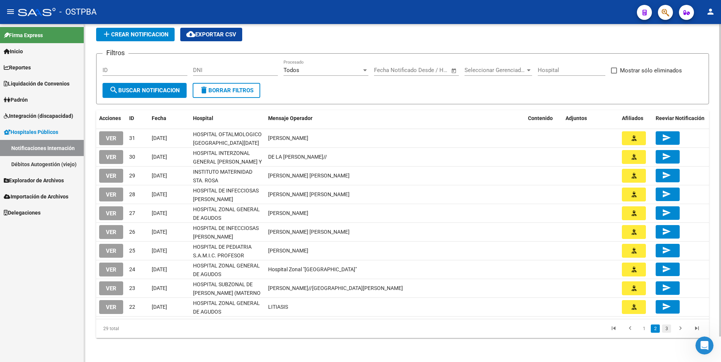
click at [670, 330] on link "3" at bounding box center [666, 329] width 9 height 8
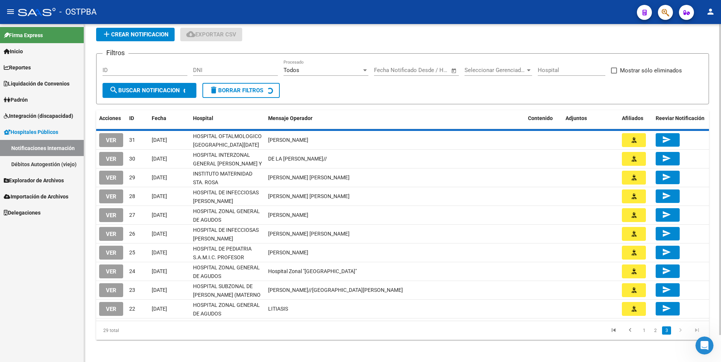
scroll to position [7, 0]
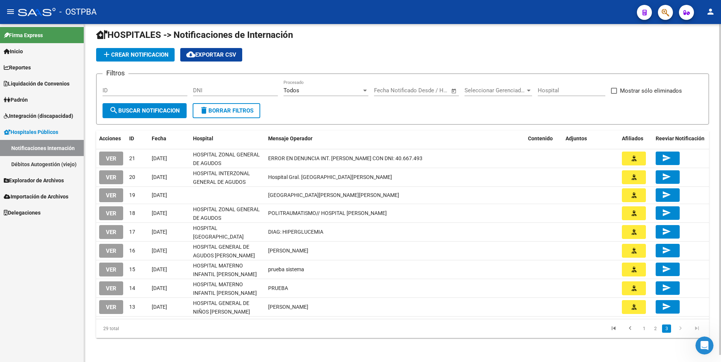
click at [529, 91] on div at bounding box center [529, 91] width 4 height 2
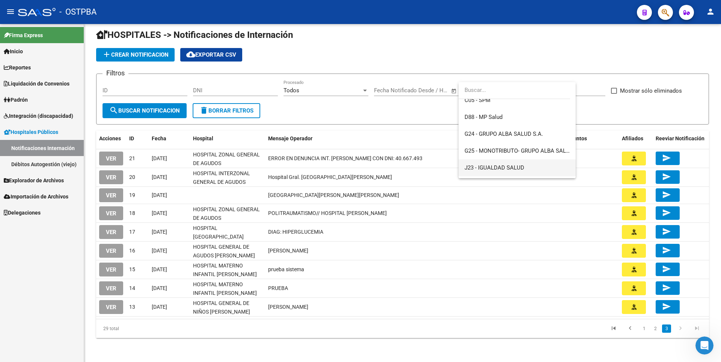
scroll to position [75, 0]
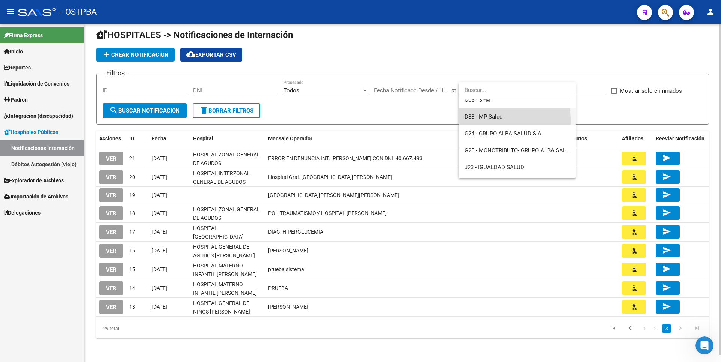
drag, startPoint x: 490, startPoint y: 121, endPoint x: 192, endPoint y: 119, distance: 298.2
click at [490, 120] on span "D88 - MP Salud" at bounding box center [517, 117] width 105 height 17
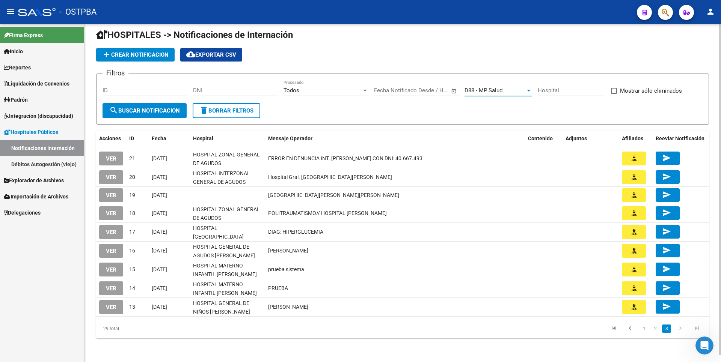
click at [155, 113] on span "search Buscar Notificacion" at bounding box center [144, 110] width 71 height 7
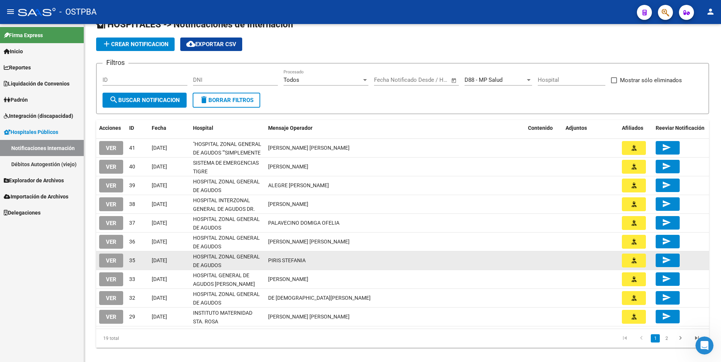
scroll to position [27, 0]
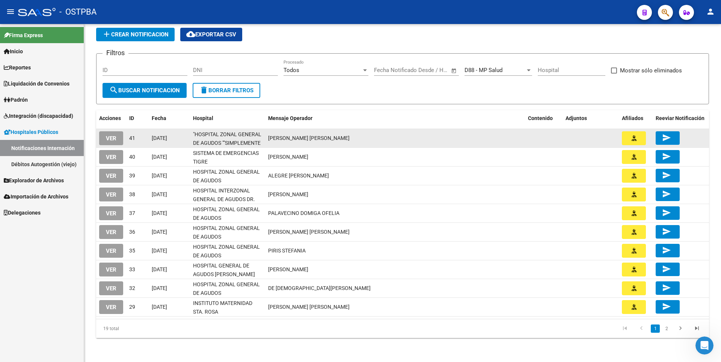
click at [115, 137] on span "VER" at bounding box center [111, 138] width 11 height 7
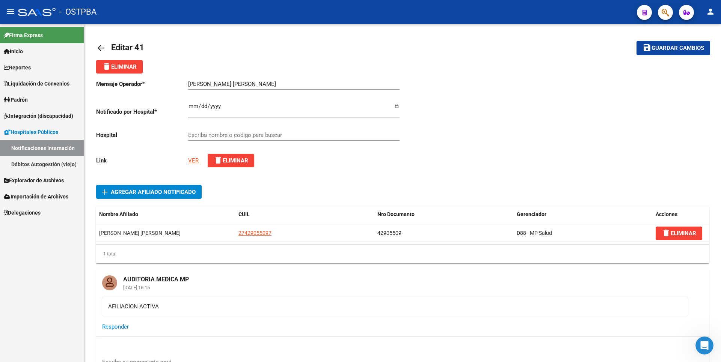
type input ""HOSPITAL ZONAL GENERAL DE AGUDOS ""SIMPLEMENTE EVITA""""
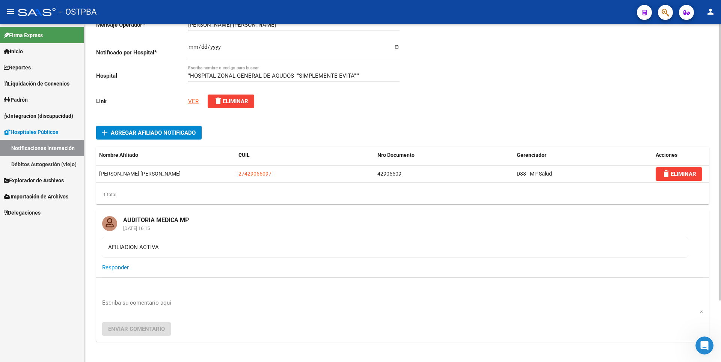
scroll to position [75, 0]
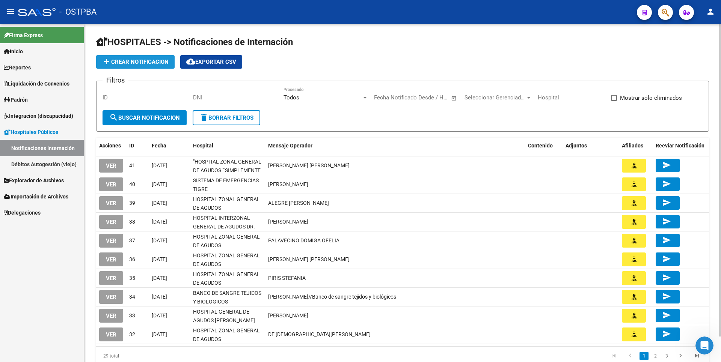
click at [140, 60] on span "add Crear Notificacion" at bounding box center [135, 62] width 66 height 7
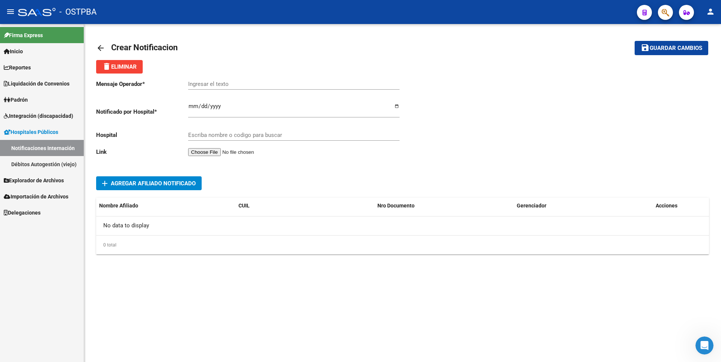
click at [164, 187] on span "add Agregar Afiliado Notificado" at bounding box center [149, 183] width 94 height 14
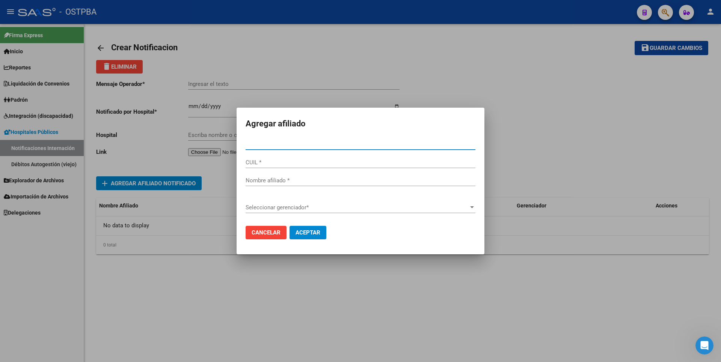
click at [379, 67] on div at bounding box center [360, 181] width 721 height 362
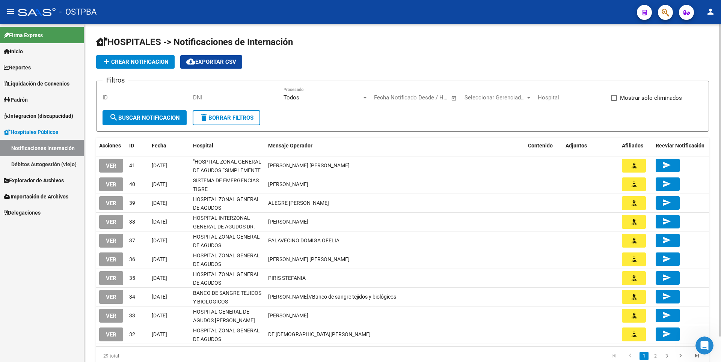
click at [226, 62] on span "cloud_download Exportar CSV" at bounding box center [211, 62] width 50 height 7
click at [114, 243] on span "VER" at bounding box center [111, 241] width 11 height 7
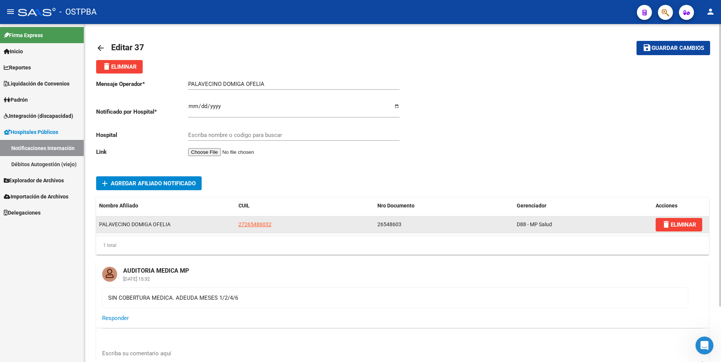
type input "HOSPITAL ZONAL GENERAL DE AGUDOS DESCENTRALIZADO EVITA PUEBLO"
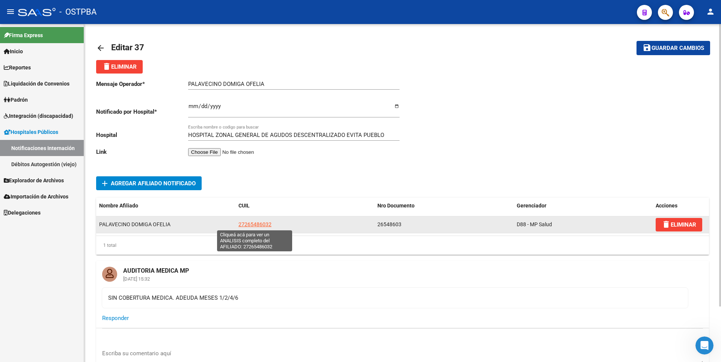
click at [265, 225] on span "27265486032" at bounding box center [254, 225] width 33 height 6
type textarea "27265486032"
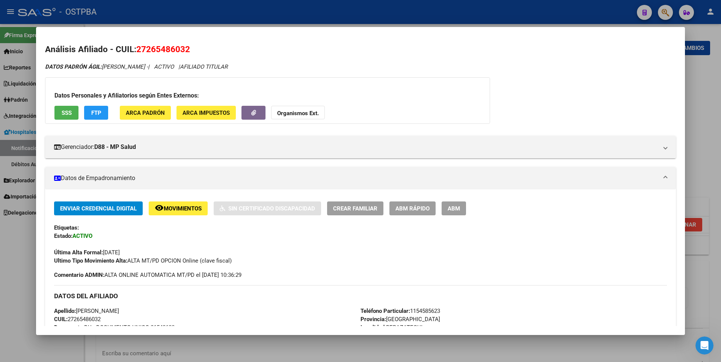
click at [715, 89] on div at bounding box center [360, 181] width 721 height 362
